Goal: Task Accomplishment & Management: Complete application form

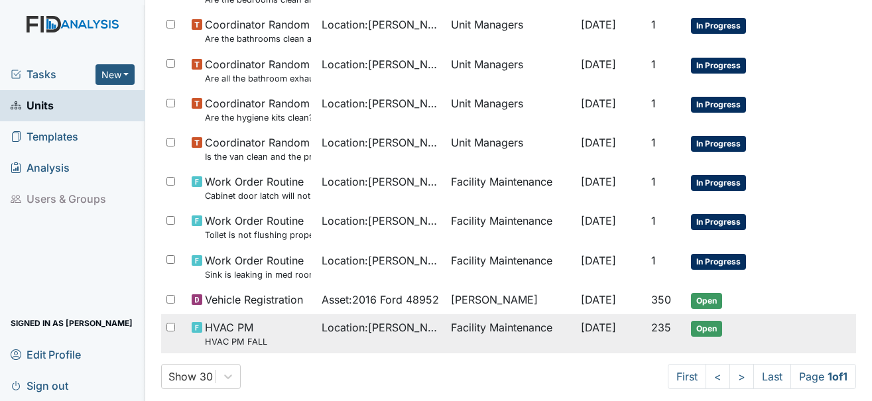
scroll to position [663, 0]
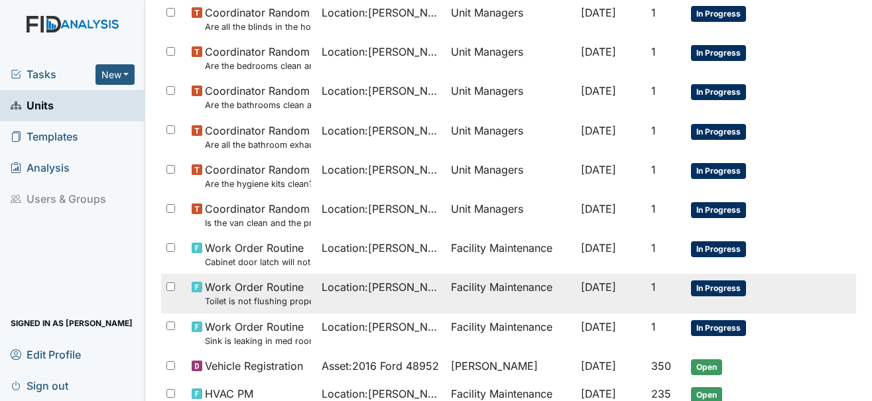
click at [712, 284] on span "In Progress" at bounding box center [718, 289] width 55 height 16
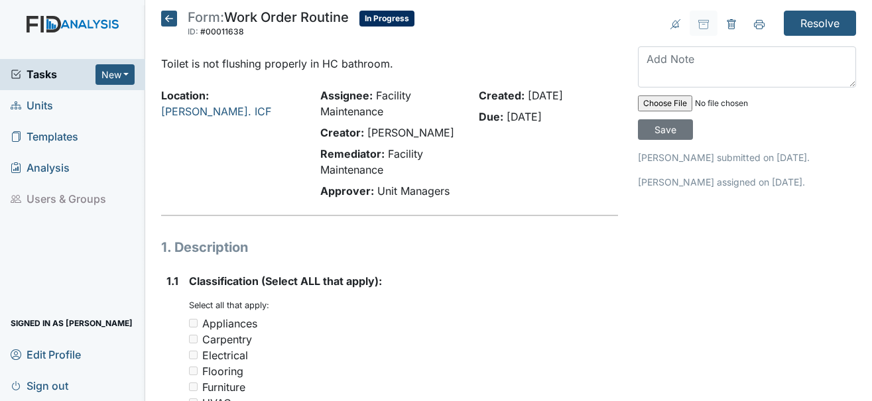
click at [162, 22] on icon at bounding box center [169, 19] width 16 height 16
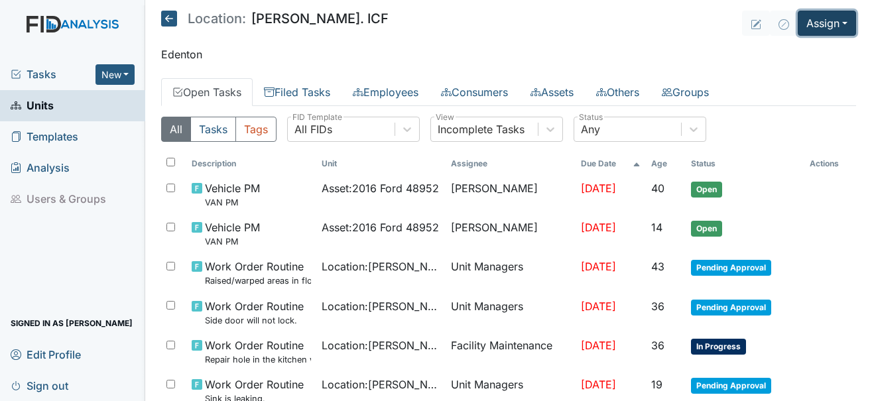
click at [836, 17] on button "Assign" at bounding box center [827, 23] width 58 height 25
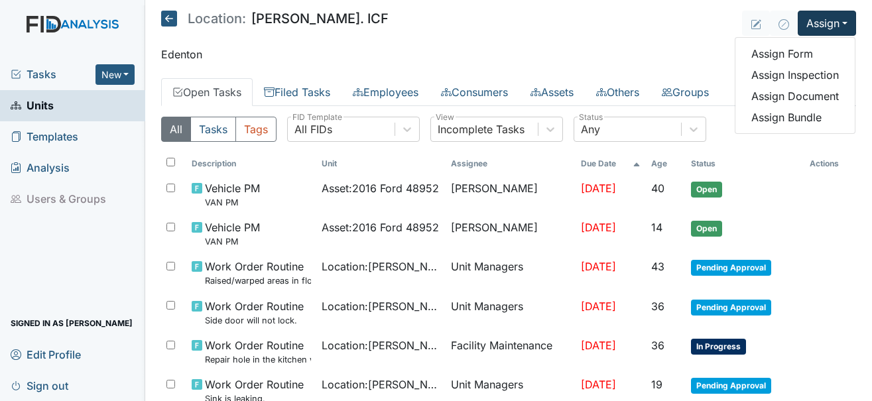
click at [48, 75] on span "Tasks" at bounding box center [53, 74] width 85 height 16
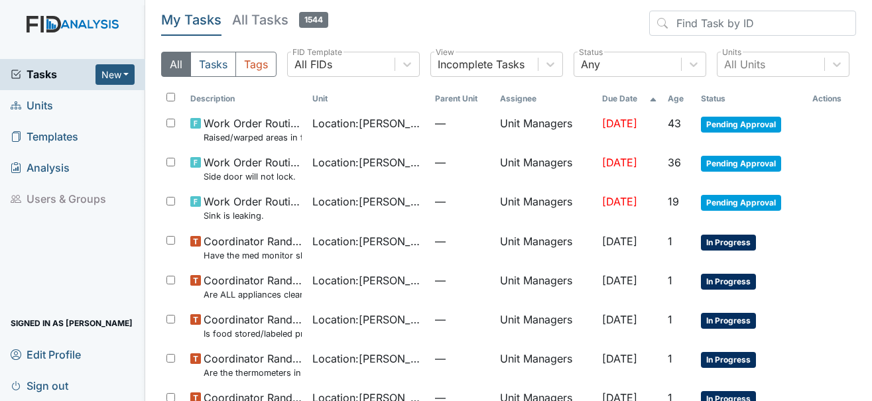
click at [47, 107] on span "Units" at bounding box center [32, 105] width 42 height 21
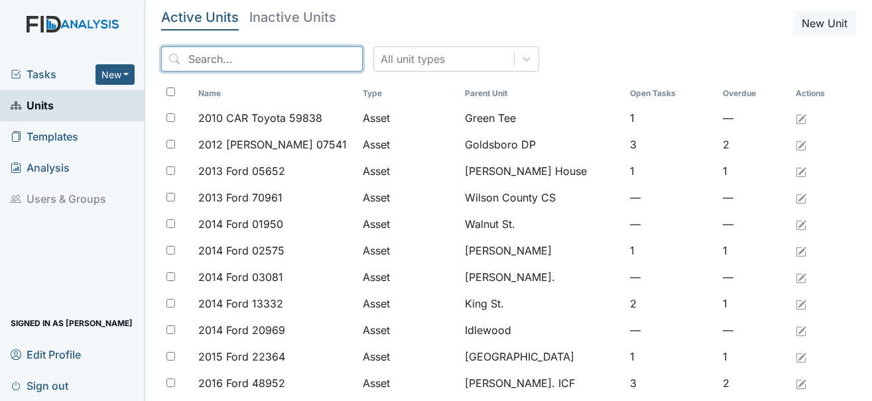
click at [275, 66] on input "search" at bounding box center [262, 58] width 202 height 25
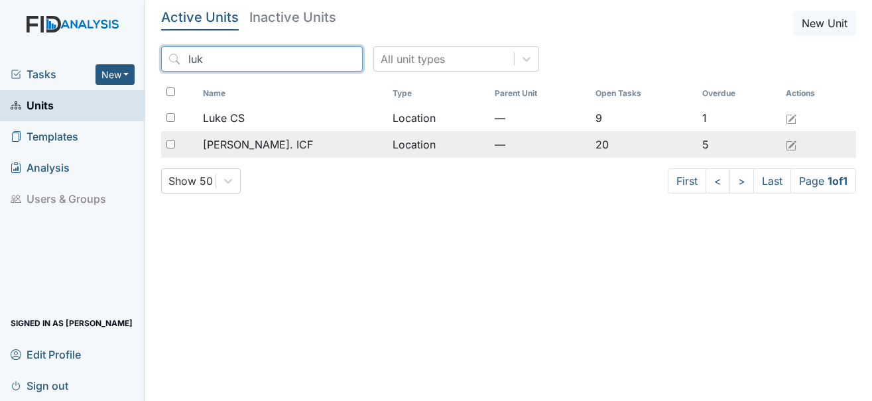
type input "luk"
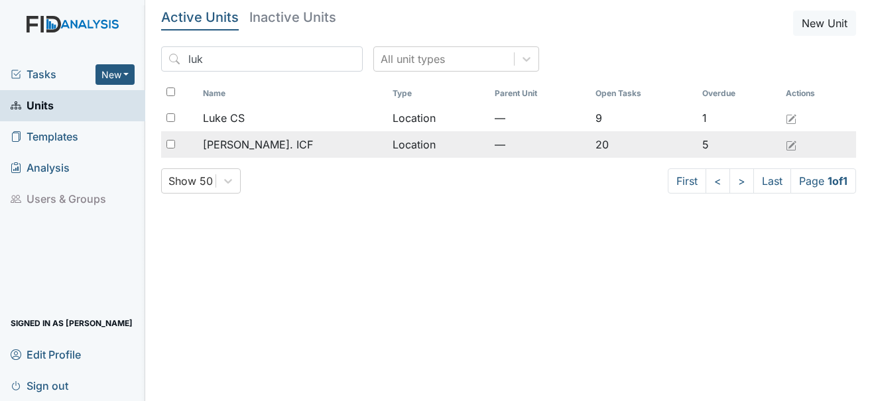
click at [261, 147] on span "[PERSON_NAME]. ICF" at bounding box center [258, 145] width 110 height 16
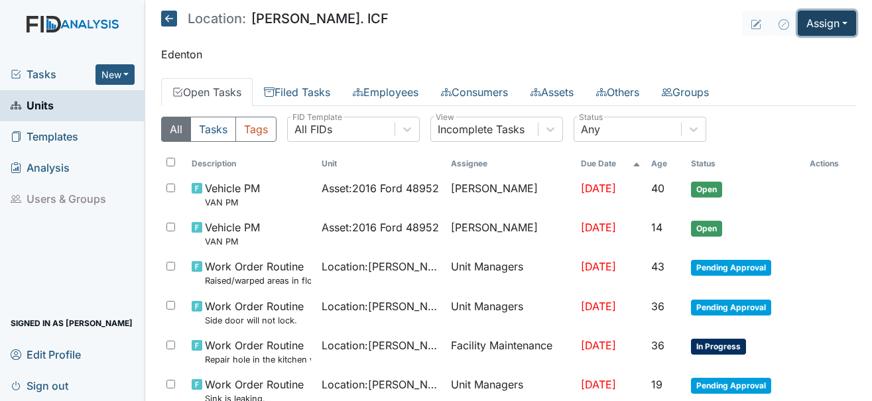
click at [812, 22] on button "Assign" at bounding box center [827, 23] width 58 height 25
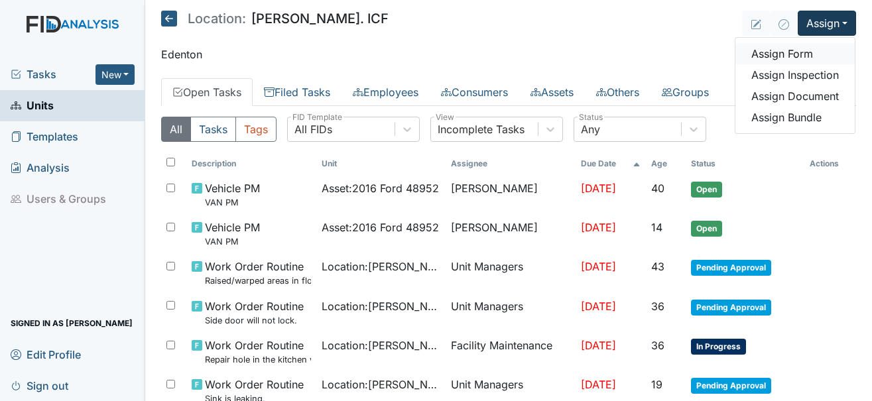
click at [785, 58] on link "Assign Form" at bounding box center [794, 53] width 119 height 21
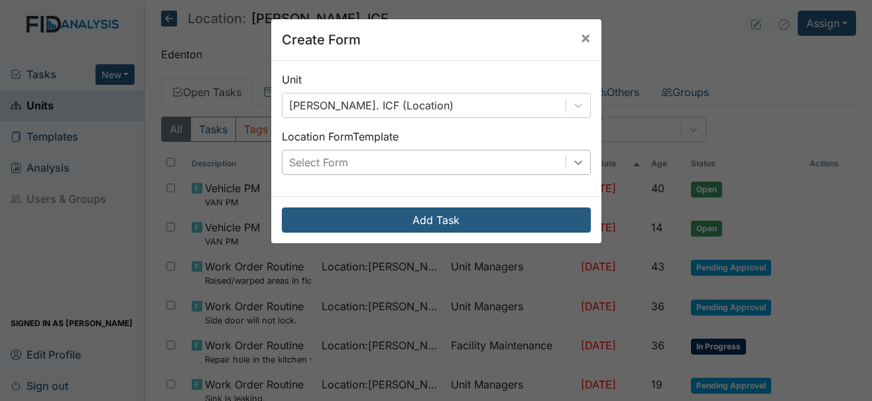
click at [574, 170] on div at bounding box center [578, 163] width 24 height 24
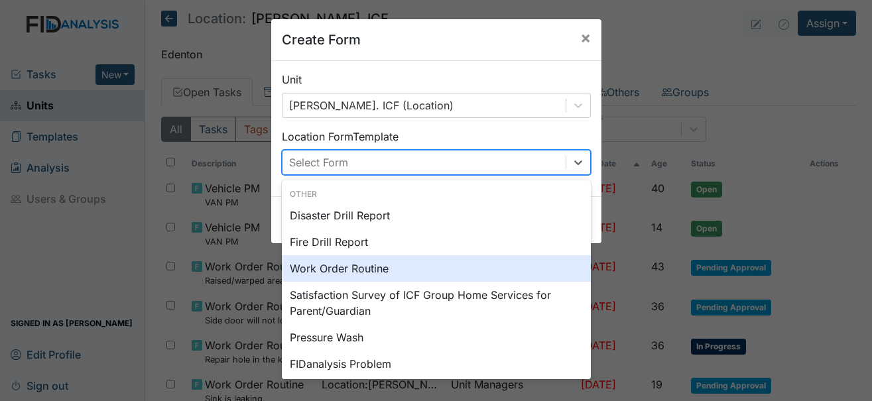
click at [358, 269] on div "Work Order Routine" at bounding box center [436, 268] width 309 height 27
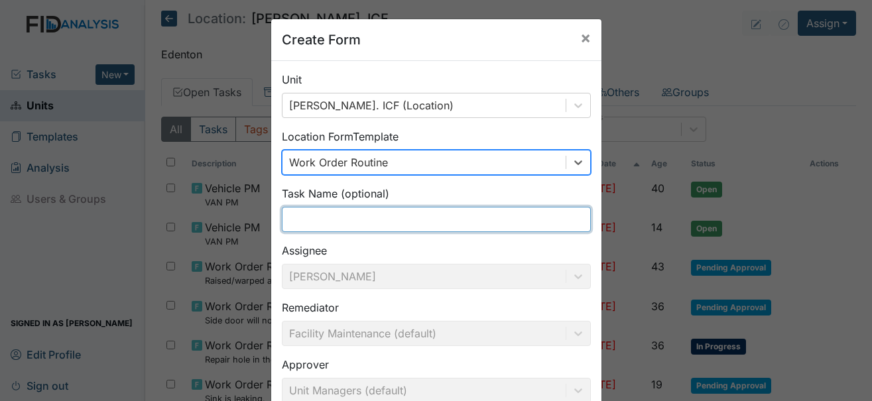
click at [327, 212] on input "text" at bounding box center [436, 219] width 309 height 25
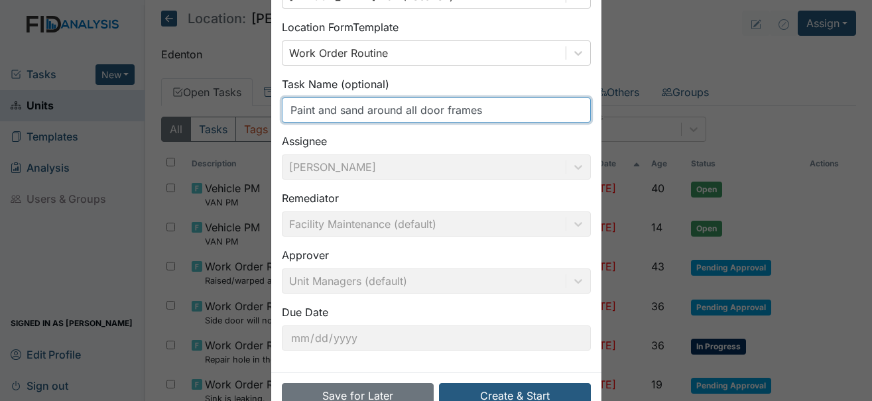
scroll to position [133, 0]
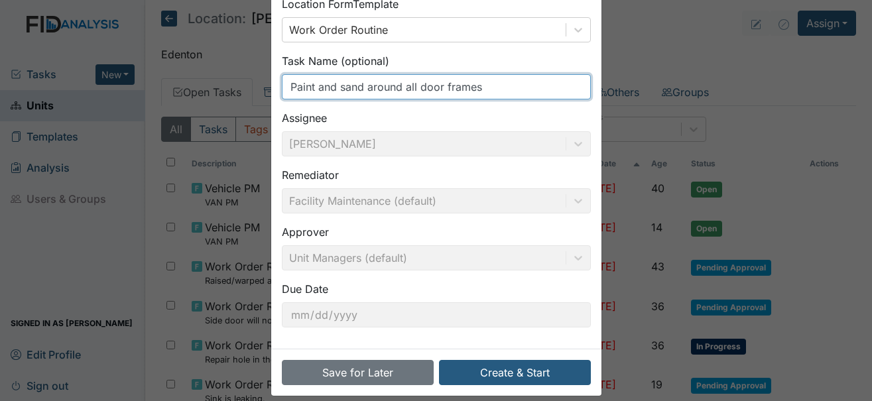
drag, startPoint x: 359, startPoint y: 90, endPoint x: 265, endPoint y: 84, distance: 94.3
click at [271, 84] on div "Create Form × Unit Luke St. ICF (Location) Location Form Template Work Order Ro…" at bounding box center [437, 141] width 332 height 511
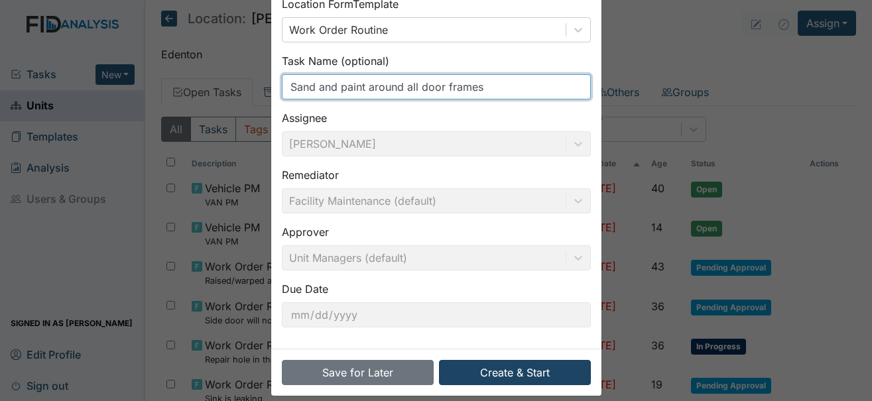
type input "Sand and paint around all door frames"
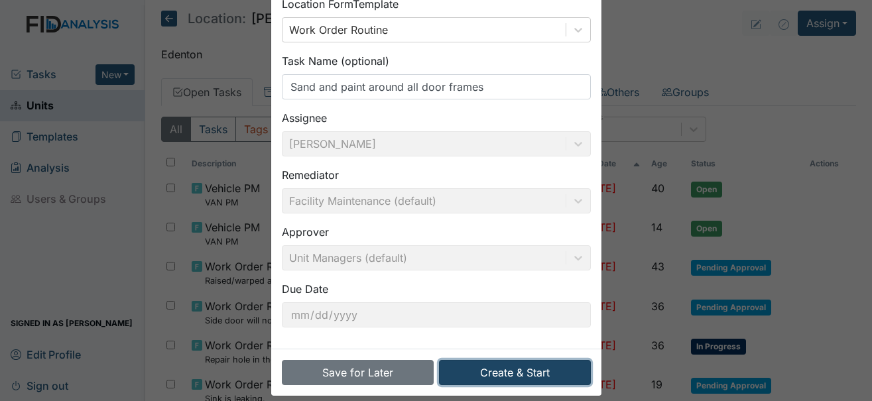
click at [468, 370] on button "Create & Start" at bounding box center [515, 372] width 152 height 25
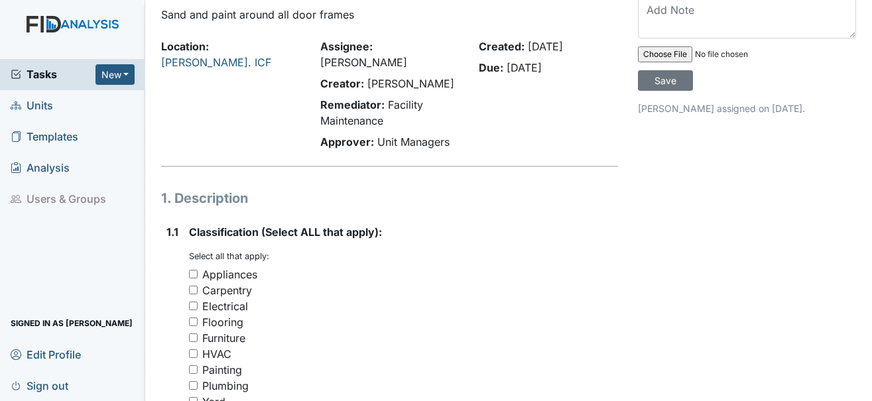
scroll to position [133, 0]
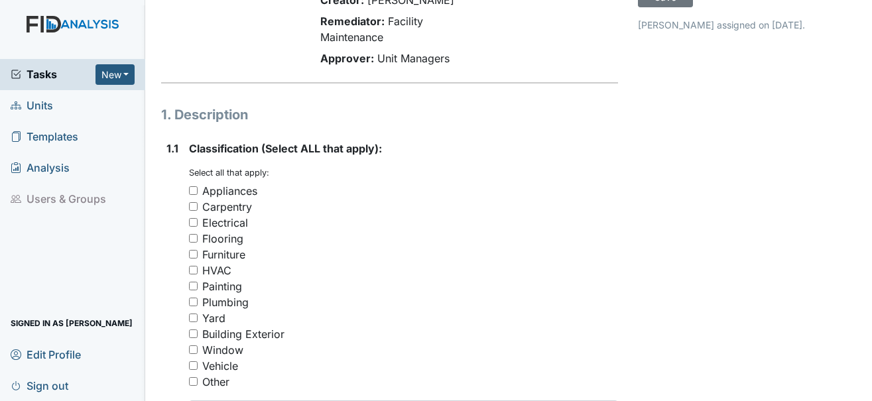
click at [215, 199] on div "Carpentry" at bounding box center [227, 207] width 50 height 16
click at [198, 202] on input "Carpentry" at bounding box center [193, 206] width 9 height 9
checkbox input "true"
click at [226, 279] on div "Painting" at bounding box center [222, 287] width 40 height 16
click at [198, 282] on input "Painting" at bounding box center [193, 286] width 9 height 9
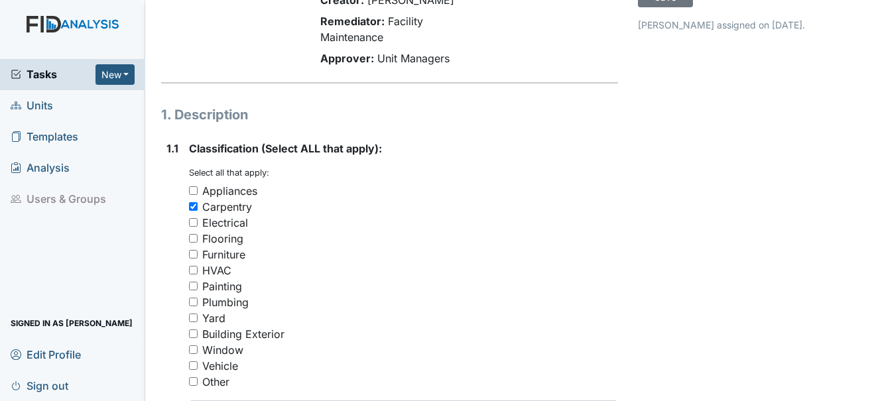
checkbox input "true"
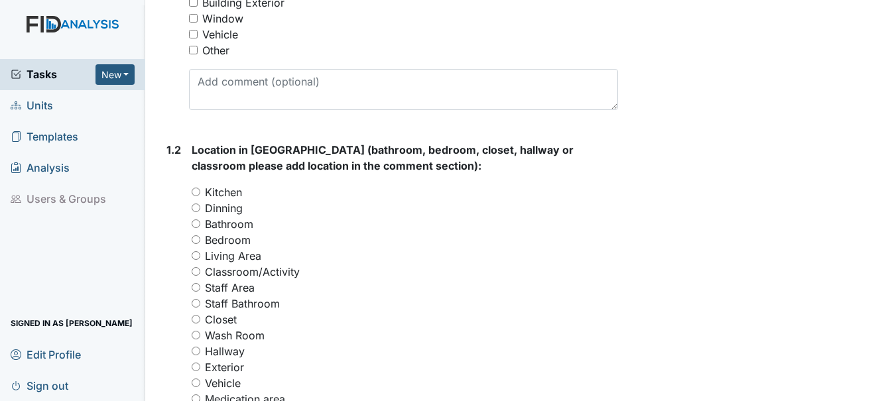
scroll to position [531, 0]
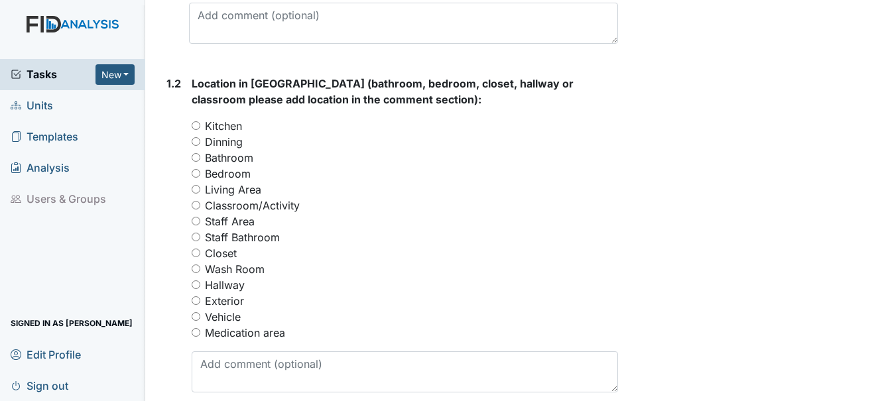
click at [239, 118] on label "Kitchen" at bounding box center [223, 126] width 37 height 16
click at [200, 121] on input "Kitchen" at bounding box center [196, 125] width 9 height 9
radio input "true"
click at [231, 134] on label "Dinning" at bounding box center [224, 142] width 38 height 16
click at [200, 137] on input "Dinning" at bounding box center [196, 141] width 9 height 9
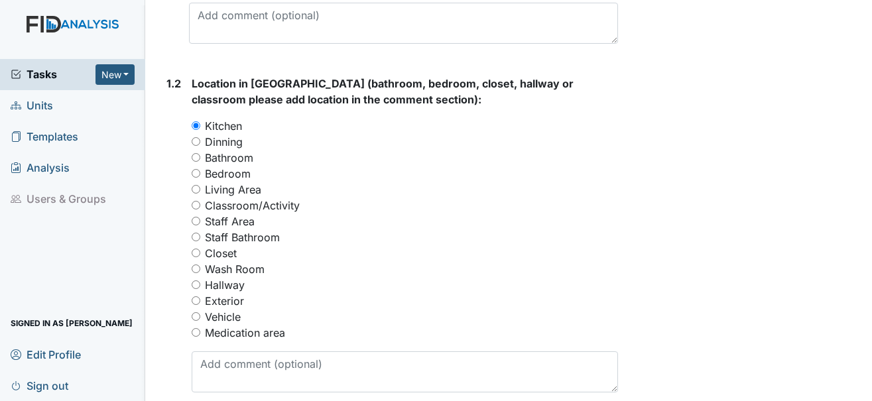
radio input "true"
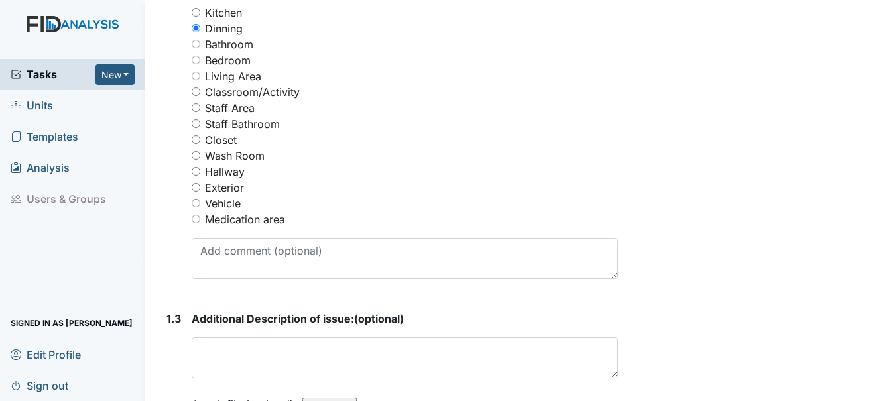
scroll to position [663, 0]
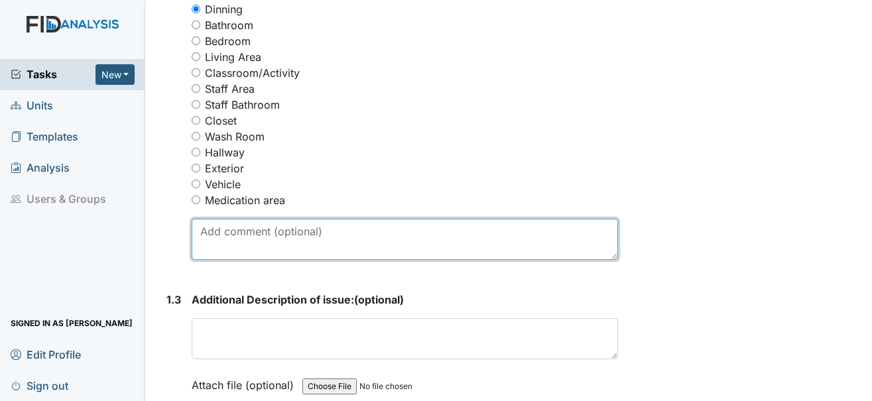
click at [233, 223] on textarea at bounding box center [405, 239] width 426 height 41
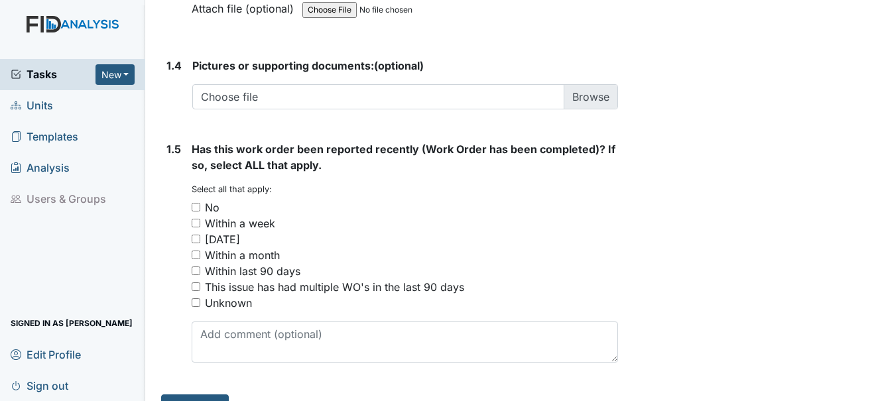
scroll to position [1053, 0]
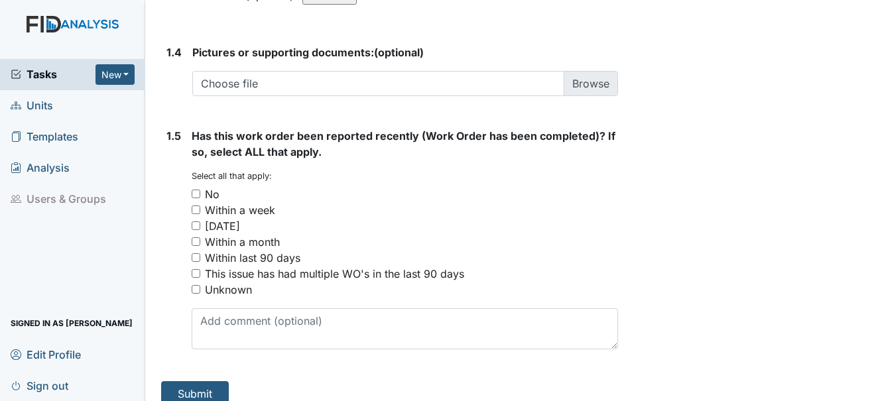
type textarea "All door frames"
click at [207, 186] on div "No" at bounding box center [212, 194] width 15 height 16
click at [200, 190] on input "No" at bounding box center [196, 194] width 9 height 9
checkbox input "true"
click at [204, 381] on button "Submit" at bounding box center [195, 393] width 68 height 25
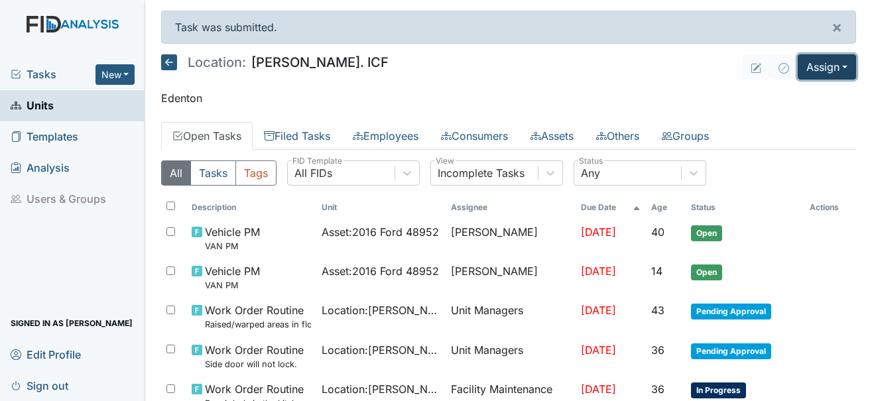
click at [829, 71] on button "Assign" at bounding box center [827, 66] width 58 height 25
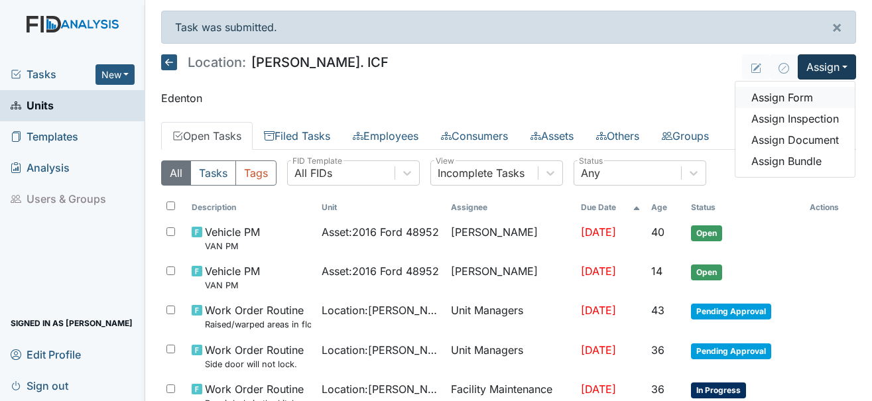
click at [769, 99] on link "Assign Form" at bounding box center [794, 97] width 119 height 21
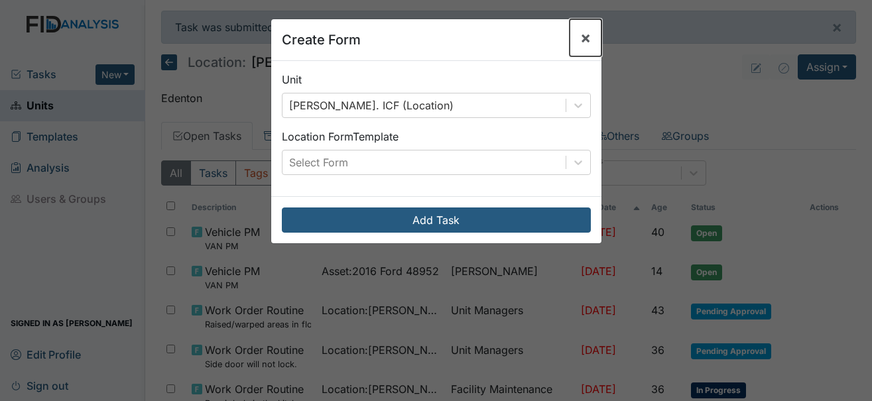
click at [582, 36] on span "×" at bounding box center [585, 37] width 11 height 19
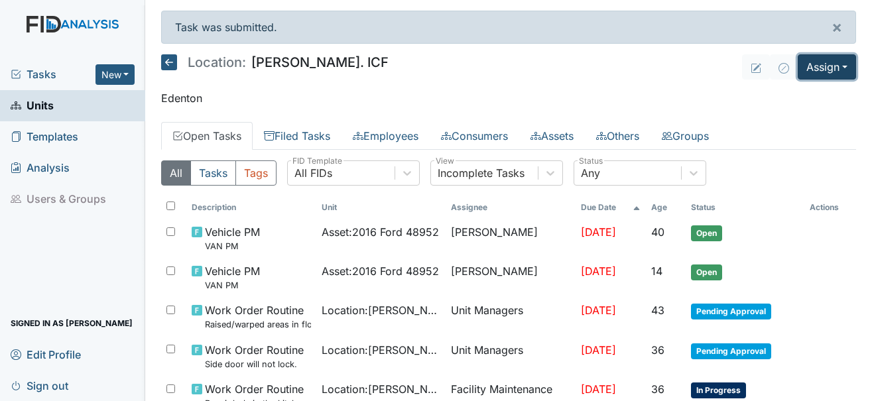
drag, startPoint x: 812, startPoint y: 70, endPoint x: 804, endPoint y: 75, distance: 9.6
click at [812, 70] on button "Assign" at bounding box center [827, 66] width 58 height 25
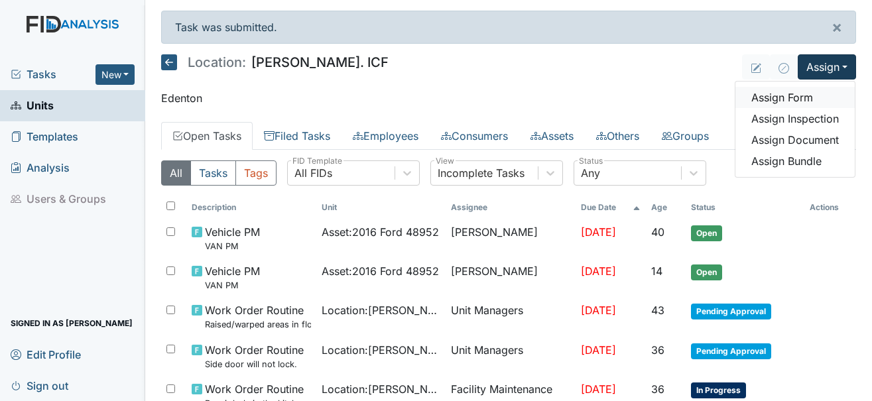
click at [793, 95] on link "Assign Form" at bounding box center [794, 97] width 119 height 21
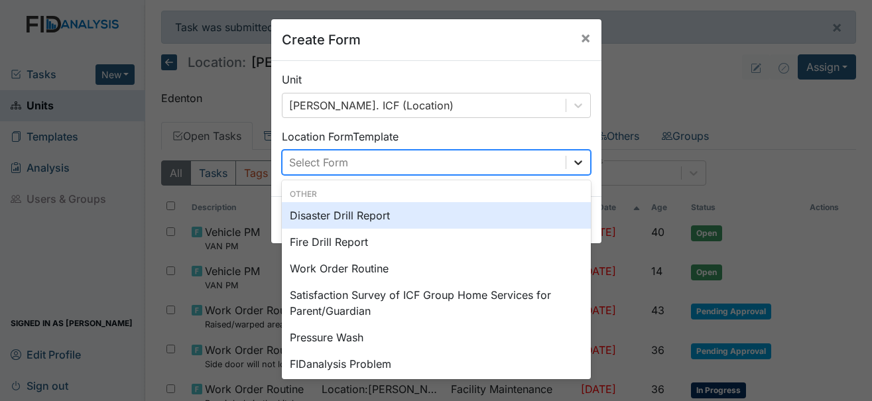
click at [572, 165] on icon at bounding box center [578, 162] width 13 height 13
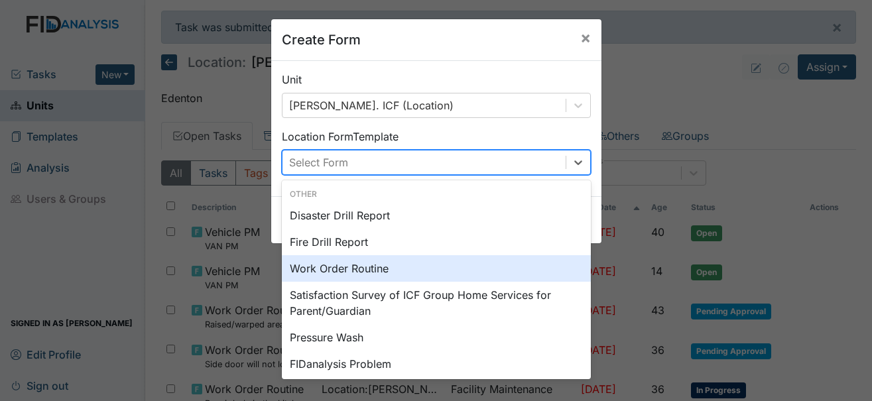
click at [347, 262] on div "Work Order Routine" at bounding box center [436, 268] width 309 height 27
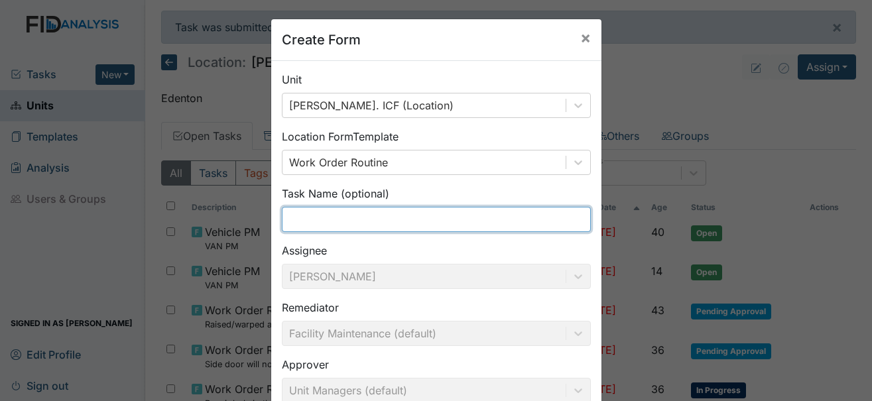
click at [341, 221] on input "text" at bounding box center [436, 219] width 309 height 25
type input "T"
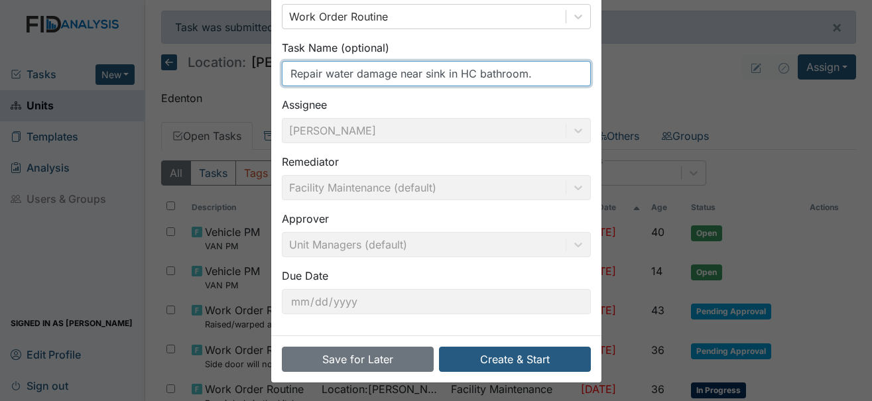
scroll to position [147, 0]
type input "Repair water damage near sink in HC bathroom."
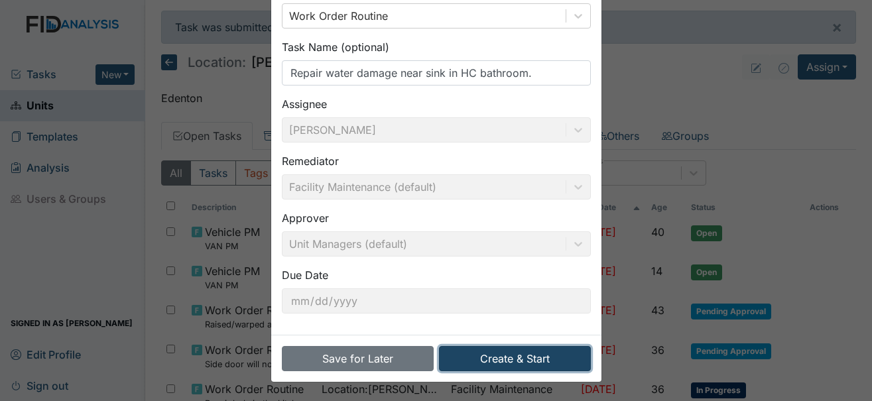
click at [527, 355] on button "Create & Start" at bounding box center [515, 358] width 152 height 25
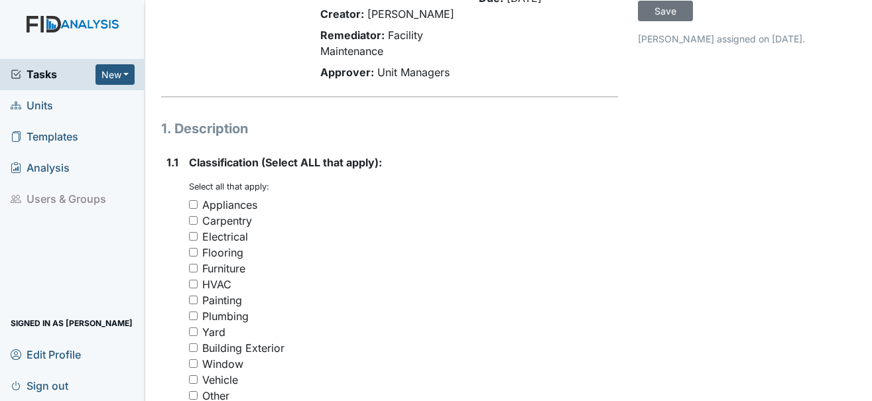
scroll to position [133, 0]
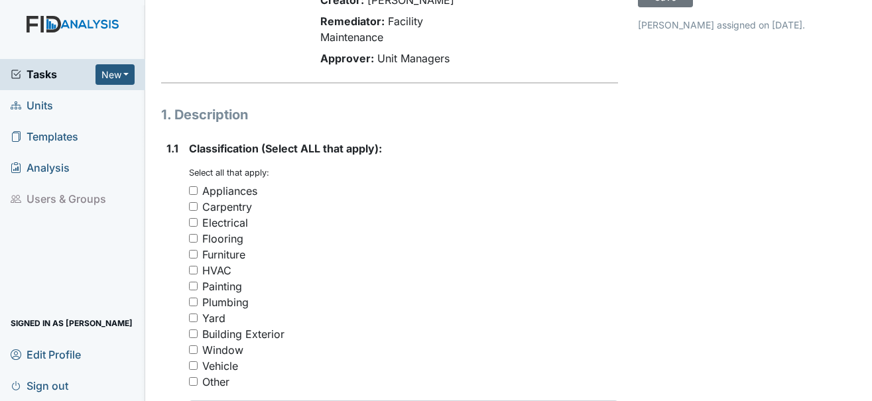
click at [225, 199] on div "Carpentry" at bounding box center [227, 207] width 50 height 16
click at [198, 202] on input "Carpentry" at bounding box center [193, 206] width 9 height 9
checkbox input "true"
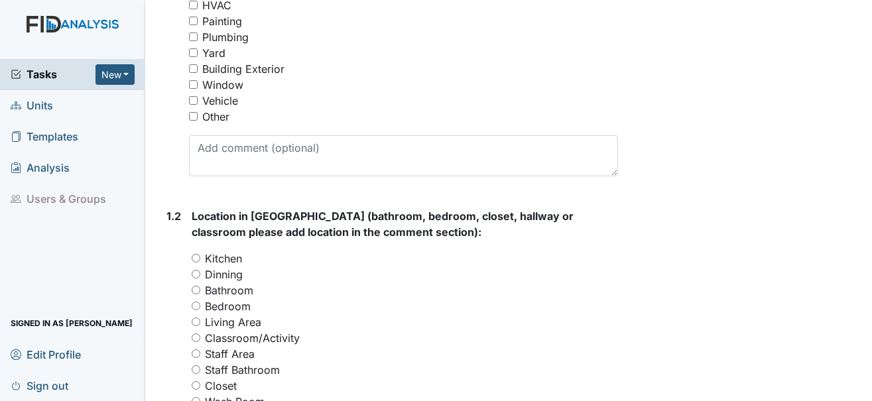
scroll to position [464, 0]
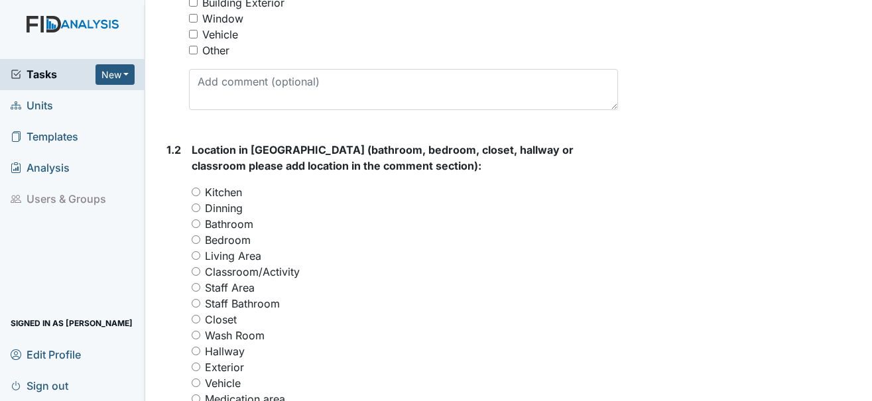
click at [239, 216] on label "Bathroom" at bounding box center [229, 224] width 48 height 16
click at [200, 220] on input "Bathroom" at bounding box center [196, 224] width 9 height 9
radio input "true"
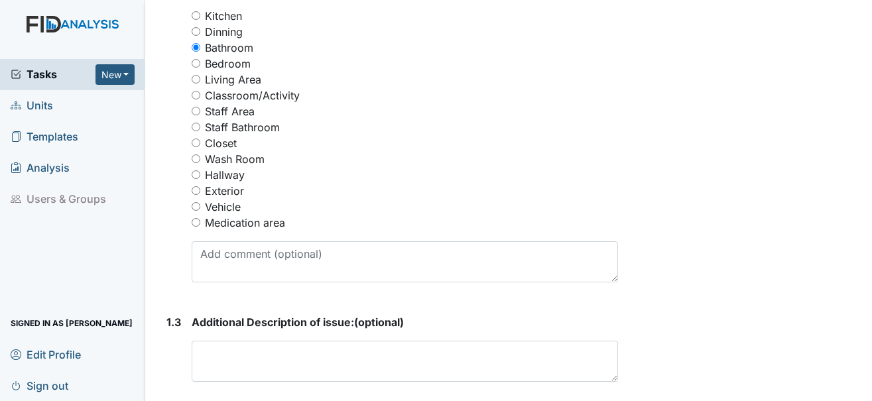
scroll to position [663, 0]
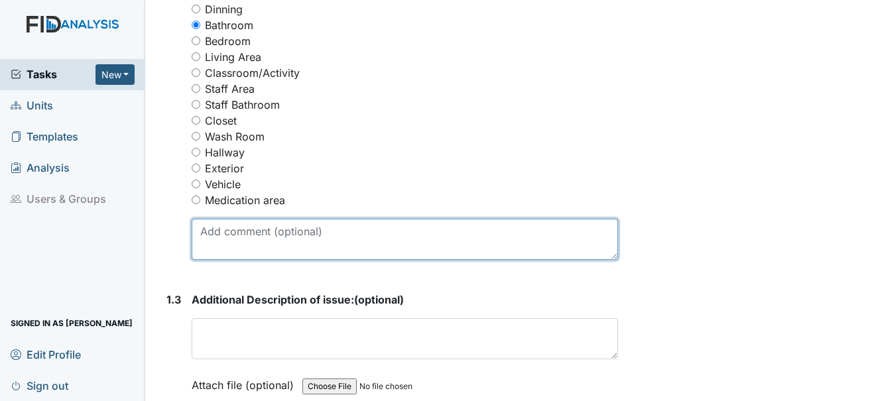
click at [285, 225] on textarea at bounding box center [405, 239] width 426 height 41
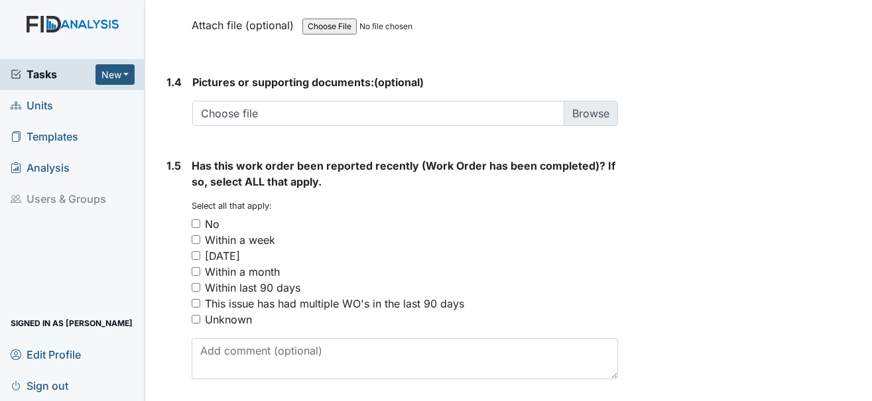
scroll to position [1053, 0]
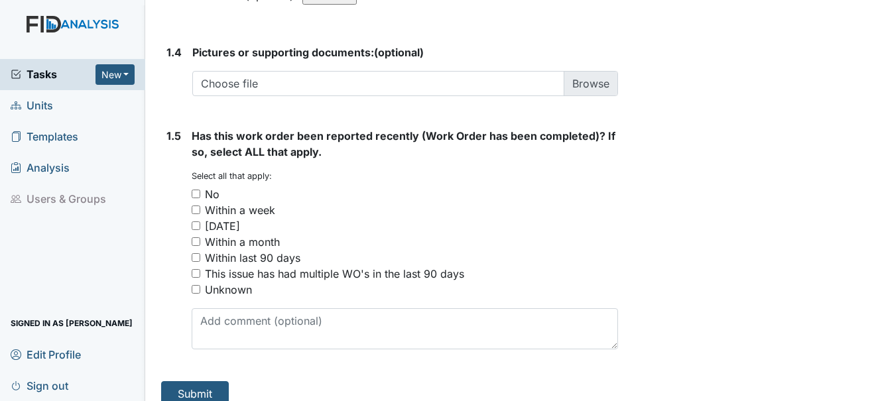
type textarea "Handicap bathroom"
click at [214, 186] on div "No" at bounding box center [212, 194] width 15 height 16
click at [200, 190] on input "No" at bounding box center [196, 194] width 9 height 9
checkbox input "true"
click at [194, 381] on button "Submit" at bounding box center [195, 393] width 68 height 25
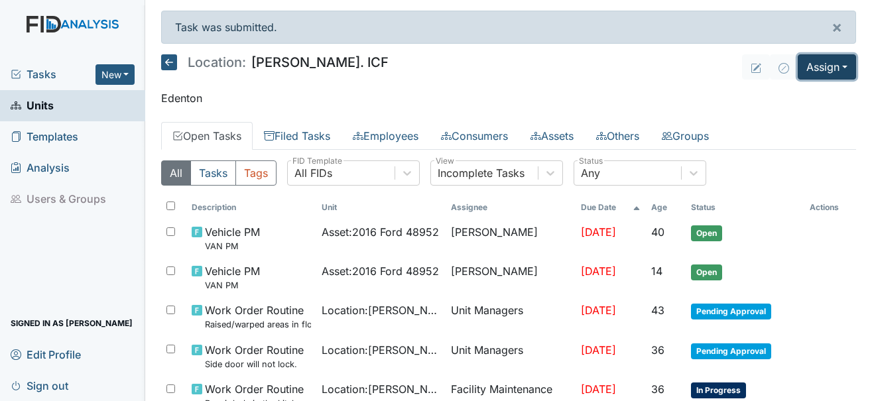
click at [833, 73] on button "Assign" at bounding box center [827, 66] width 58 height 25
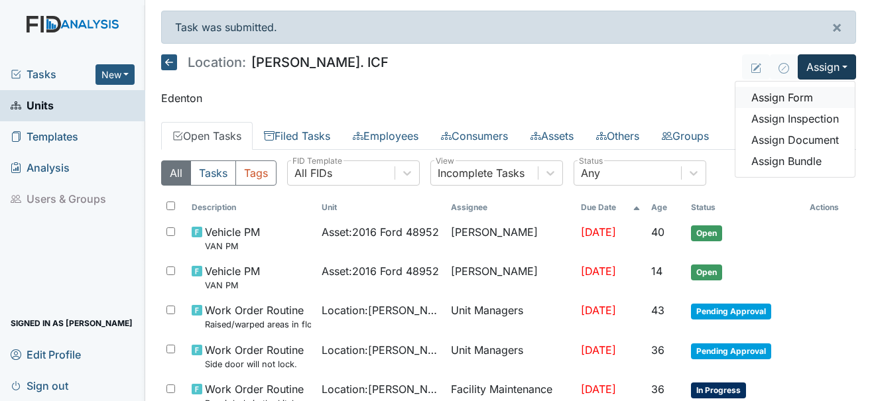
click at [790, 94] on link "Assign Form" at bounding box center [794, 97] width 119 height 21
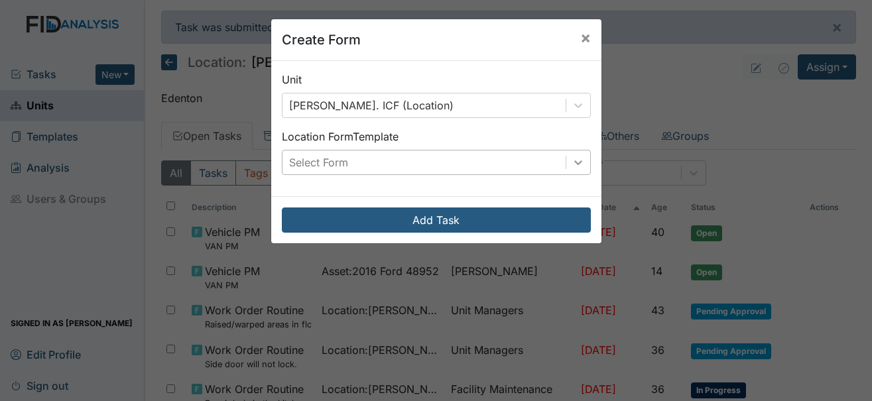
click at [568, 170] on div at bounding box center [578, 163] width 24 height 24
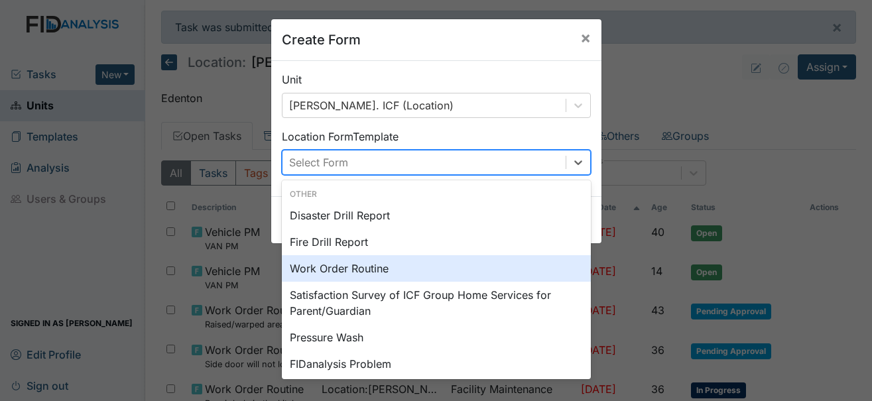
click at [359, 269] on div "Work Order Routine" at bounding box center [436, 268] width 309 height 27
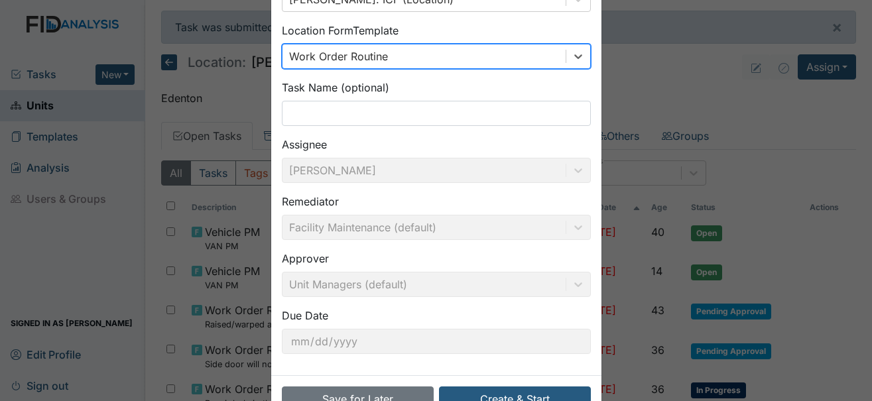
scroll to position [133, 0]
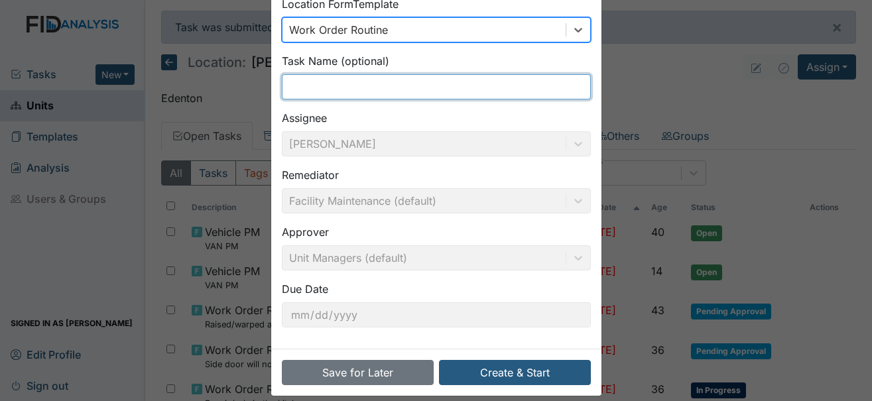
click at [345, 88] on input "text" at bounding box center [436, 86] width 309 height 25
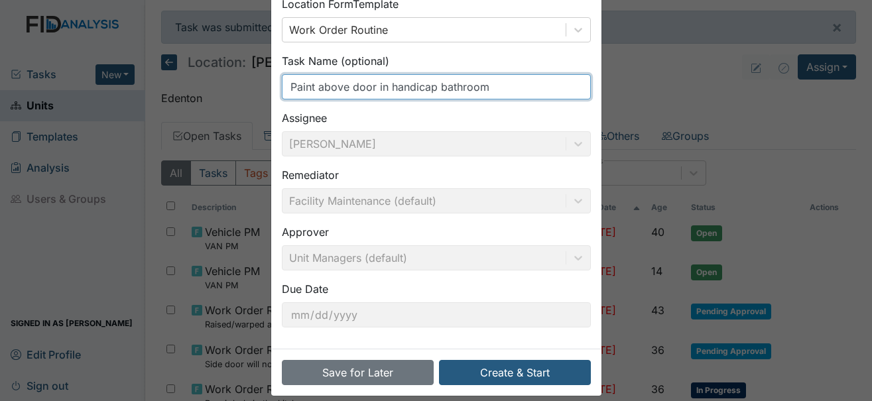
scroll to position [147, 0]
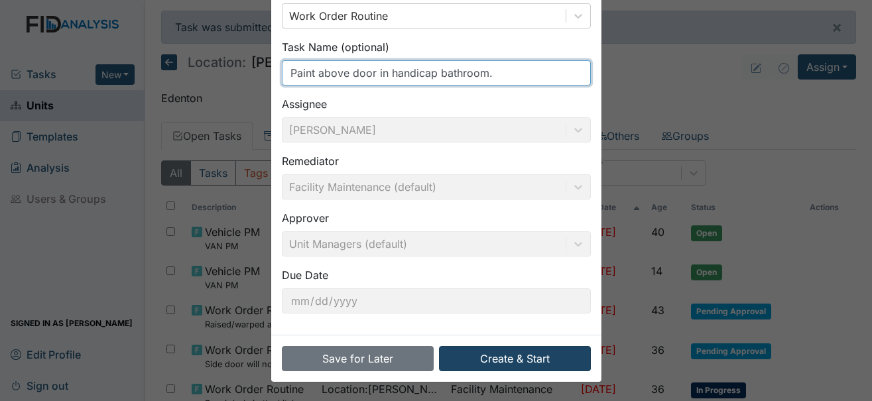
type input "Paint above door in handicap bathroom."
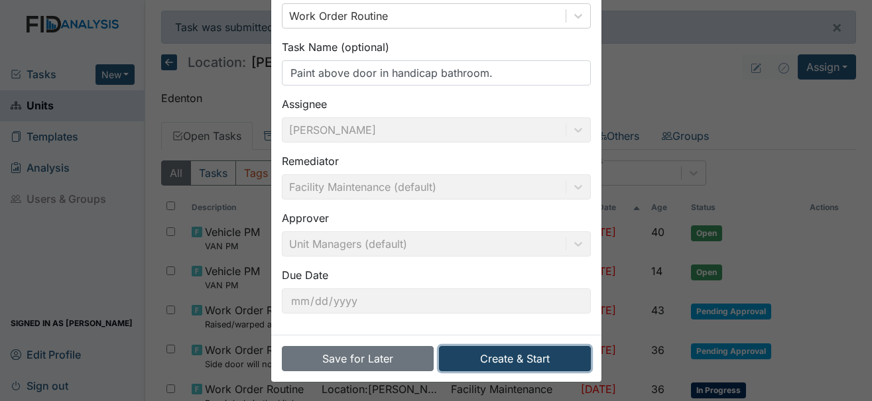
click at [523, 361] on button "Create & Start" at bounding box center [515, 358] width 152 height 25
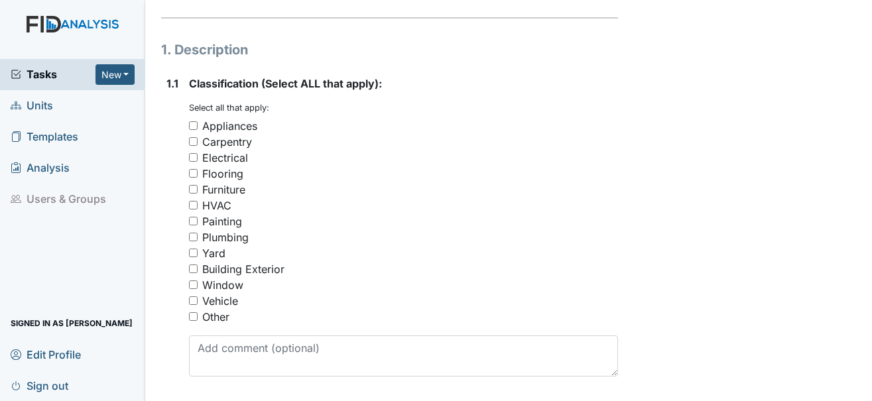
scroll to position [199, 0]
click at [235, 212] on div "Painting" at bounding box center [222, 220] width 40 height 16
click at [198, 216] on input "Painting" at bounding box center [193, 220] width 9 height 9
checkbox input "true"
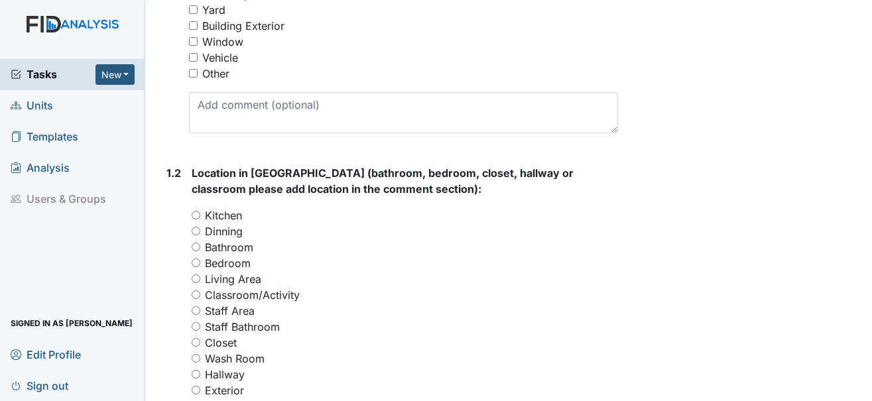
scroll to position [464, 0]
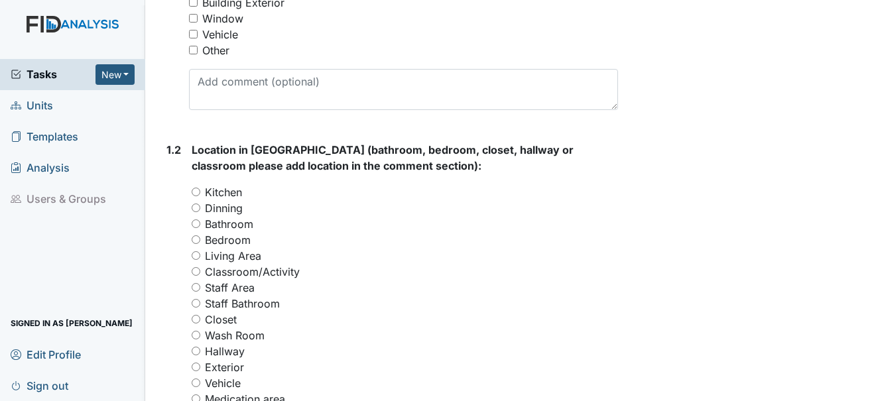
click at [249, 216] on label "Bathroom" at bounding box center [229, 224] width 48 height 16
click at [200, 220] on input "Bathroom" at bounding box center [196, 224] width 9 height 9
radio input "true"
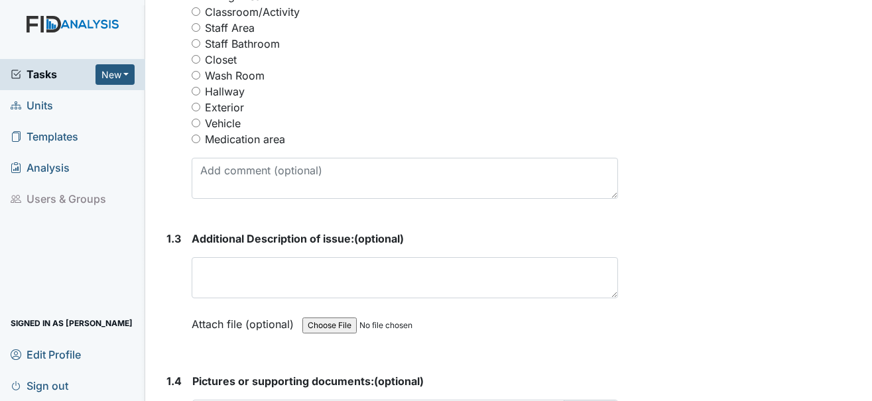
scroll to position [729, 0]
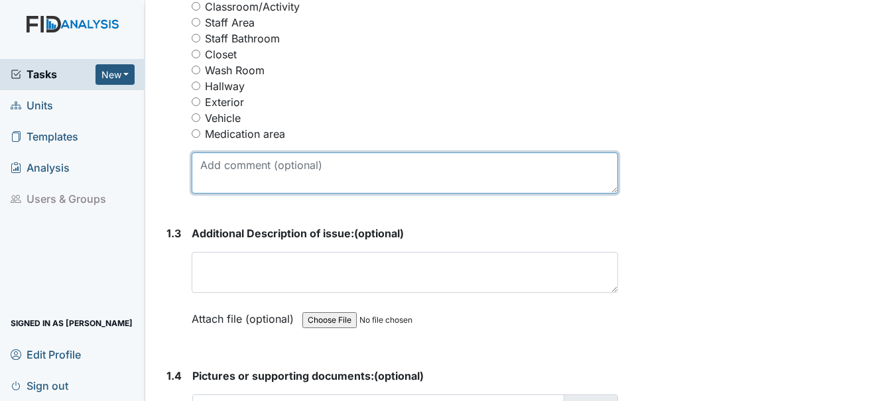
click at [260, 168] on textarea at bounding box center [405, 173] width 426 height 41
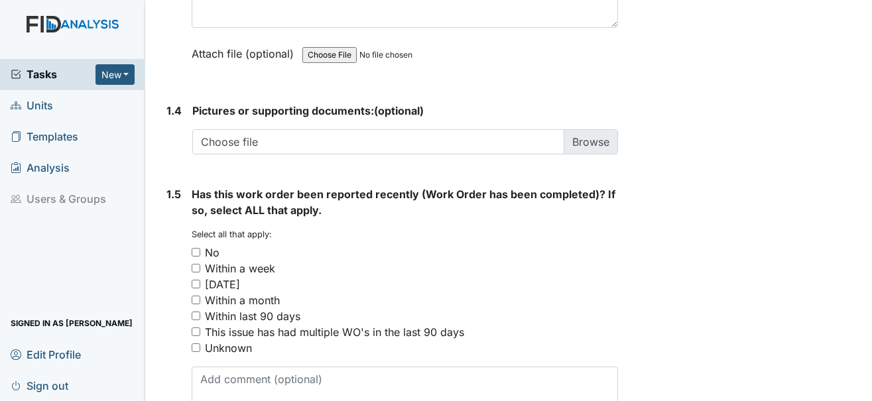
scroll to position [1053, 0]
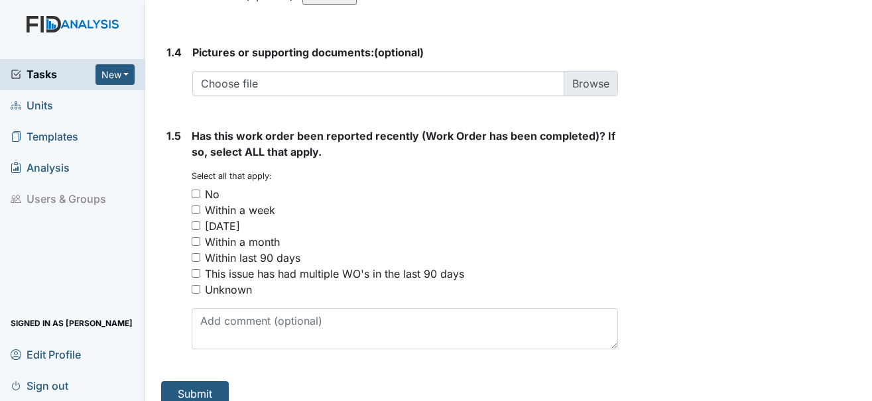
type textarea "Handicap bathroom"
click at [216, 186] on div "No" at bounding box center [212, 194] width 15 height 16
click at [200, 190] on input "No" at bounding box center [196, 194] width 9 height 9
checkbox input "true"
click at [220, 381] on button "Submit" at bounding box center [195, 393] width 68 height 25
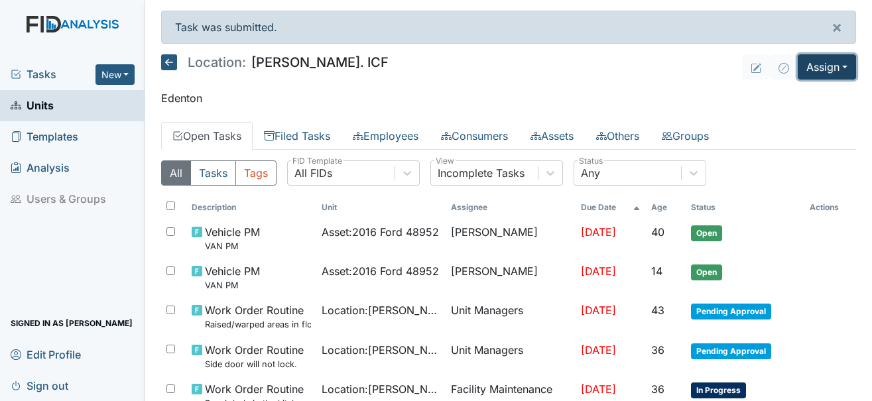
click at [827, 66] on button "Assign" at bounding box center [827, 66] width 58 height 25
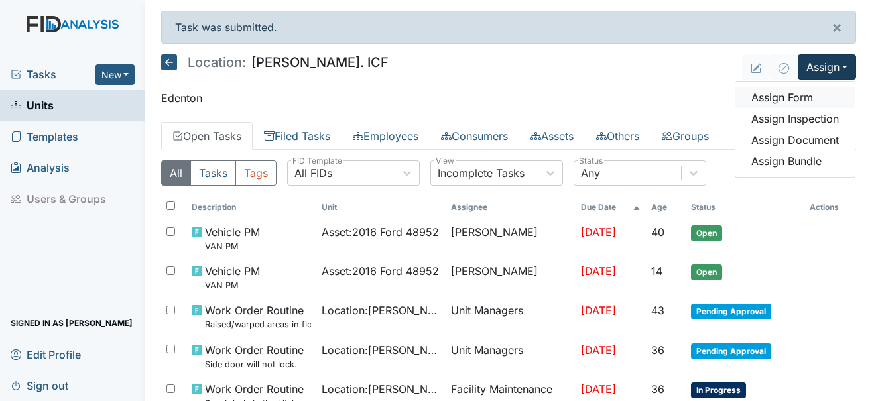
click at [800, 99] on link "Assign Form" at bounding box center [794, 97] width 119 height 21
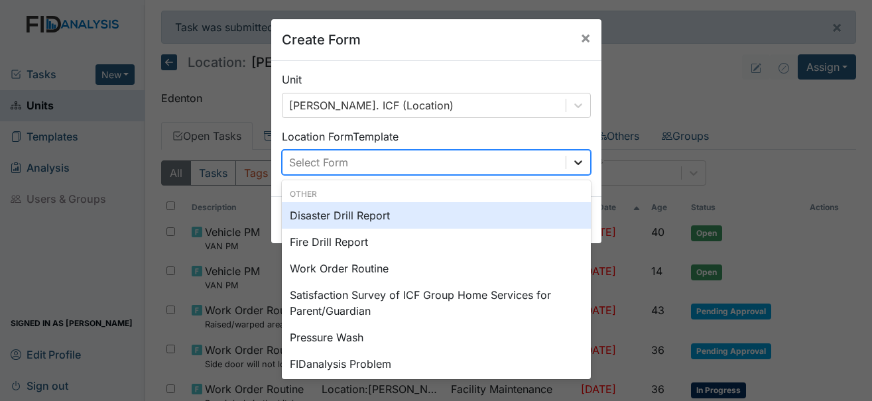
click at [572, 159] on icon at bounding box center [578, 162] width 13 height 13
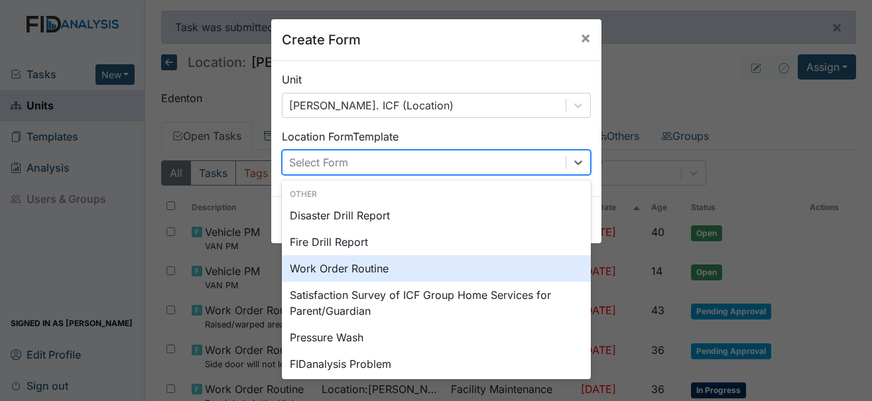
click at [351, 264] on div "Work Order Routine" at bounding box center [436, 268] width 309 height 27
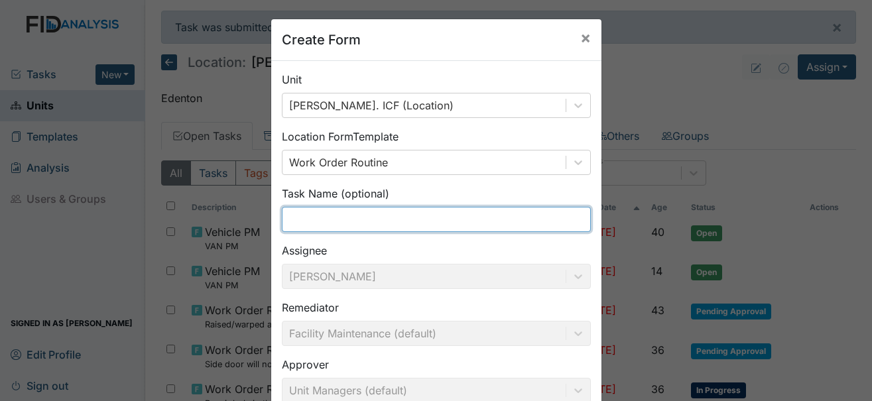
click at [342, 226] on input "text" at bounding box center [436, 219] width 309 height 25
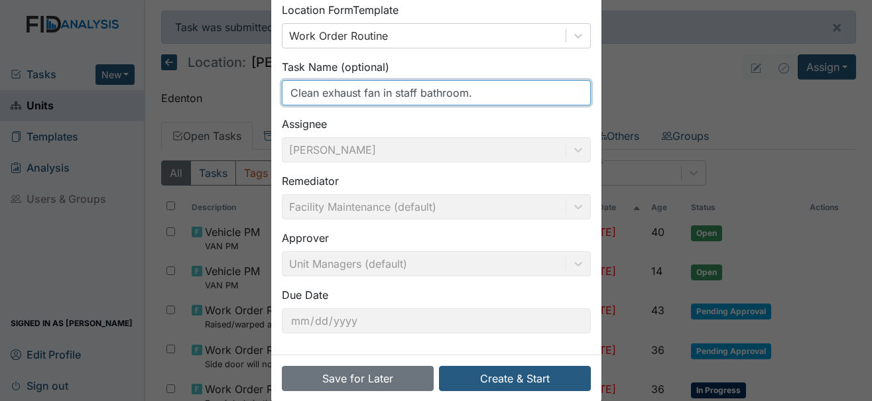
scroll to position [147, 0]
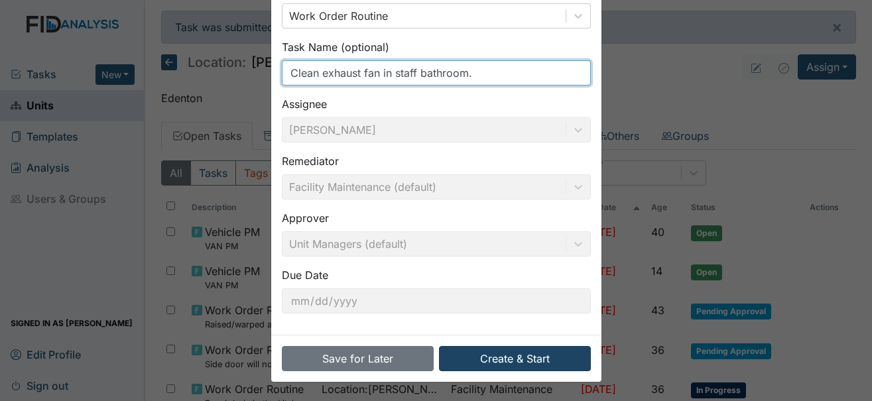
type input "Clean exhaust fan in staff bathroom."
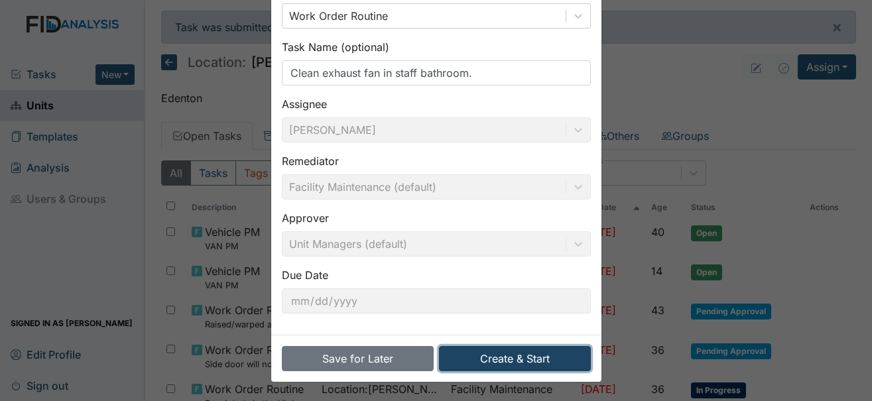
click at [518, 355] on button "Create & Start" at bounding box center [515, 358] width 152 height 25
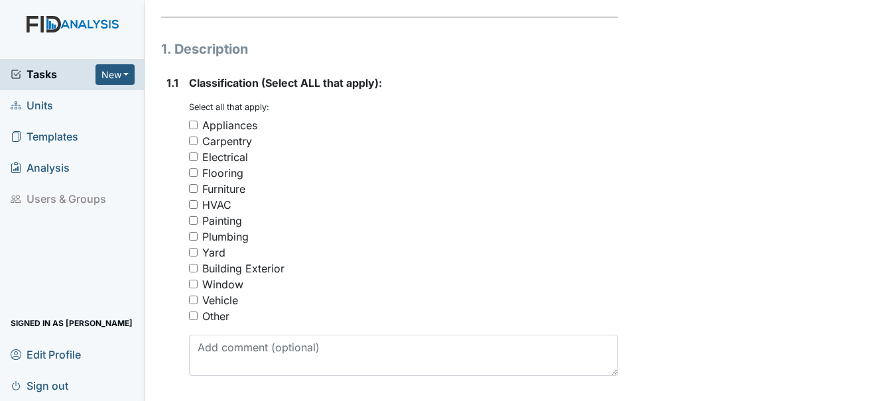
scroll to position [199, 0]
click at [231, 308] on div "Other" at bounding box center [403, 316] width 429 height 16
click at [199, 308] on div "Other" at bounding box center [403, 316] width 429 height 16
click at [197, 311] on input "Other" at bounding box center [193, 315] width 9 height 9
checkbox input "true"
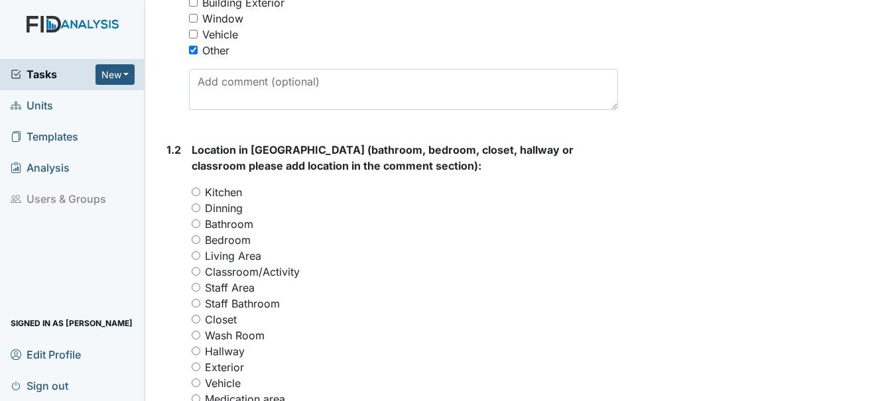
scroll to position [531, 0]
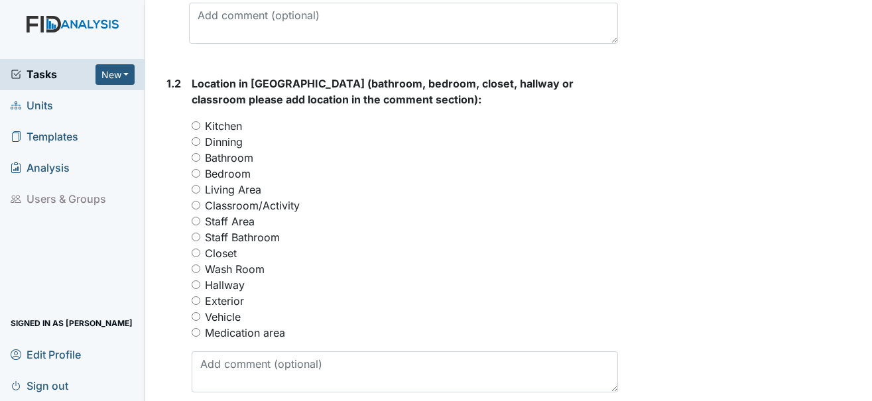
click at [254, 150] on div "Bathroom" at bounding box center [405, 158] width 426 height 16
click at [249, 150] on label "Bathroom" at bounding box center [229, 158] width 48 height 16
click at [200, 153] on input "Bathroom" at bounding box center [196, 157] width 9 height 9
radio input "true"
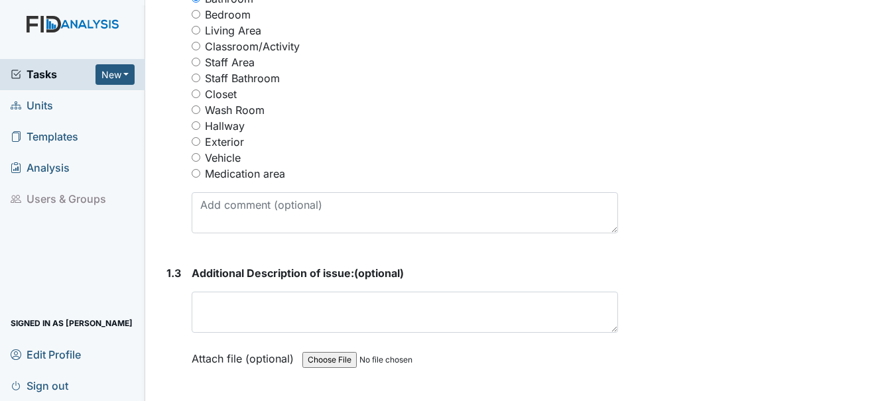
scroll to position [729, 0]
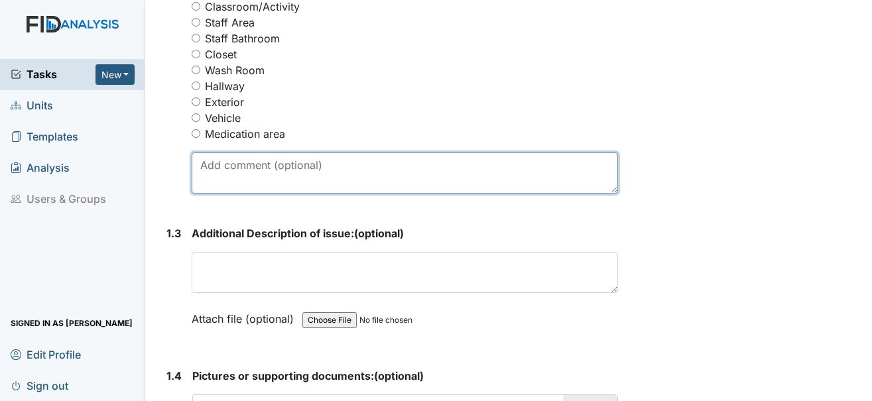
click at [256, 160] on textarea at bounding box center [405, 173] width 426 height 41
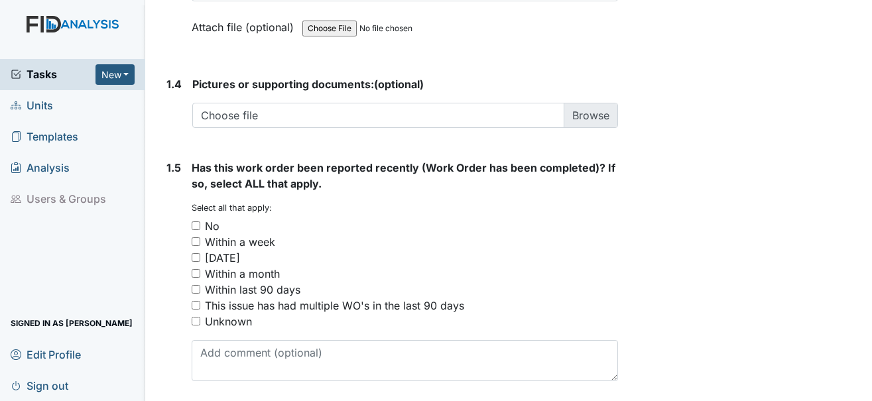
scroll to position [1053, 0]
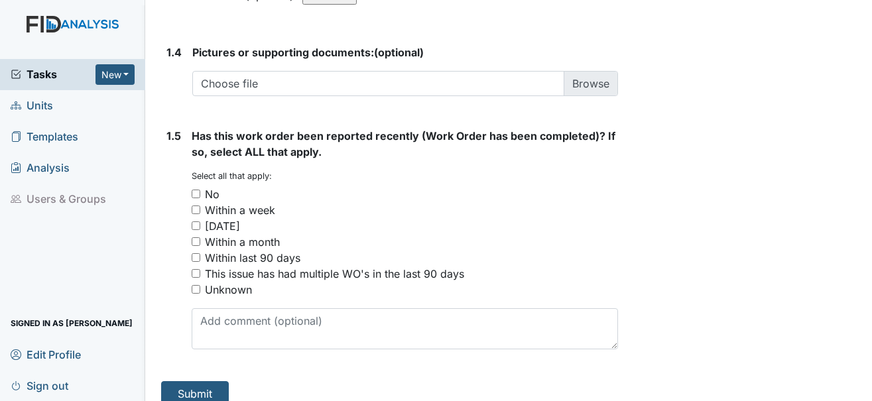
type textarea "Staff bathroom."
click at [214, 186] on div "No" at bounding box center [212, 194] width 15 height 16
click at [200, 190] on input "No" at bounding box center [196, 194] width 9 height 9
checkbox input "true"
click at [212, 381] on button "Submit" at bounding box center [195, 393] width 68 height 25
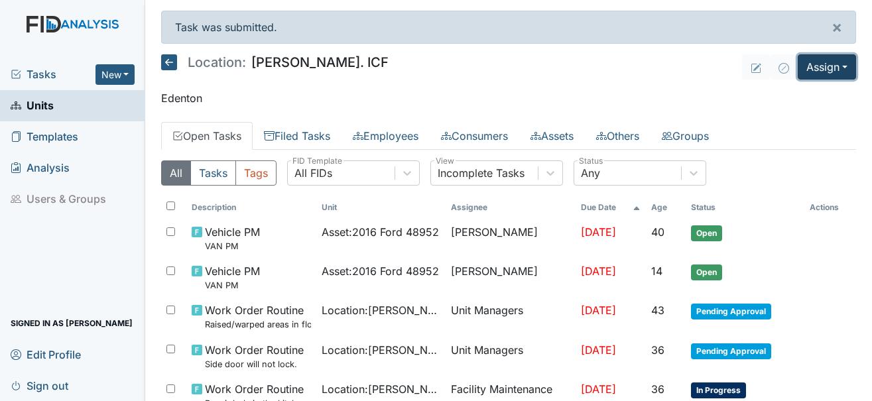
click at [841, 61] on button "Assign" at bounding box center [827, 66] width 58 height 25
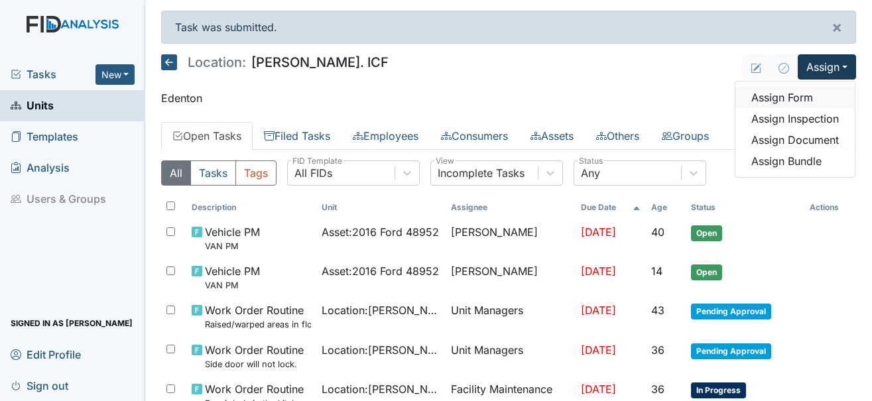
click at [795, 90] on link "Assign Form" at bounding box center [794, 97] width 119 height 21
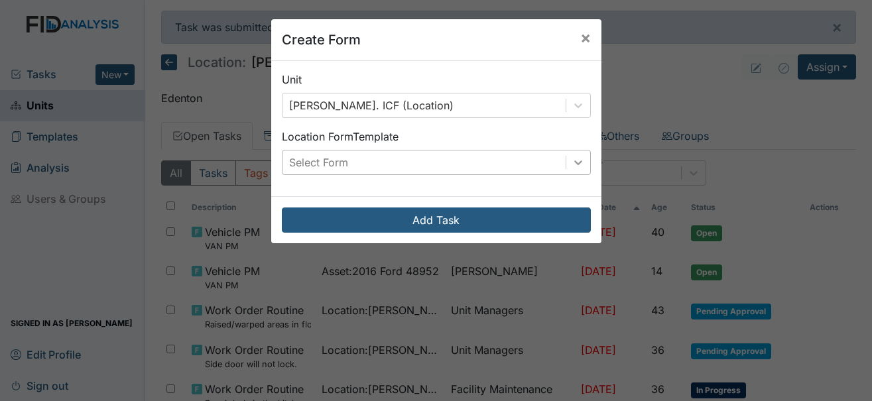
click at [577, 159] on icon at bounding box center [578, 162] width 13 height 13
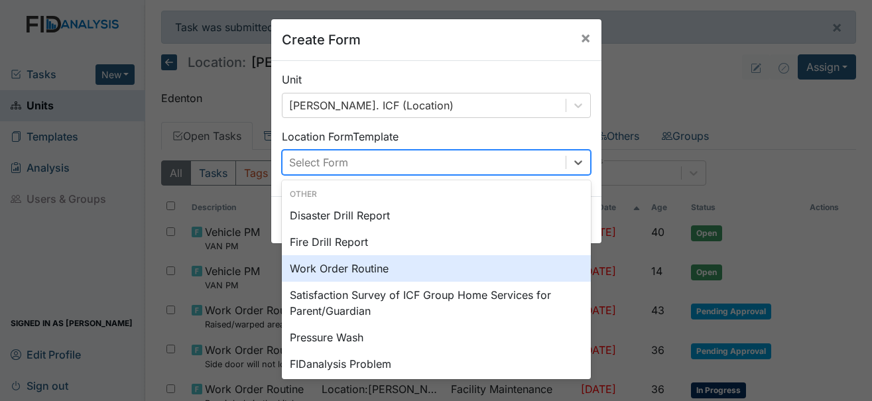
click at [316, 271] on div "Work Order Routine" at bounding box center [436, 268] width 309 height 27
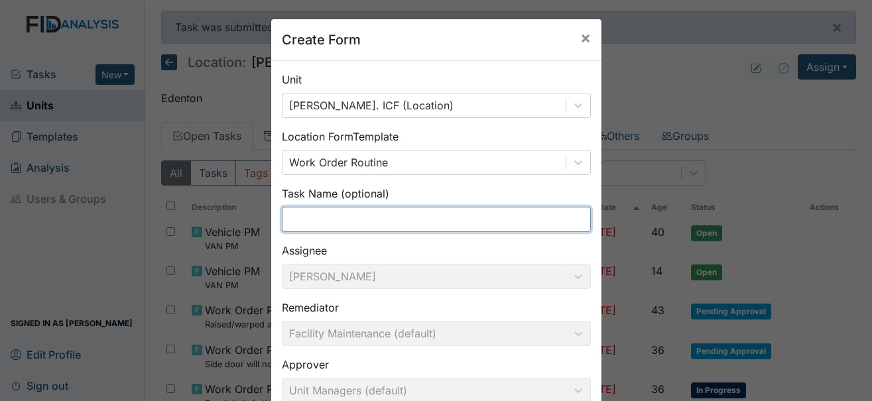
click at [400, 218] on input "text" at bounding box center [436, 219] width 309 height 25
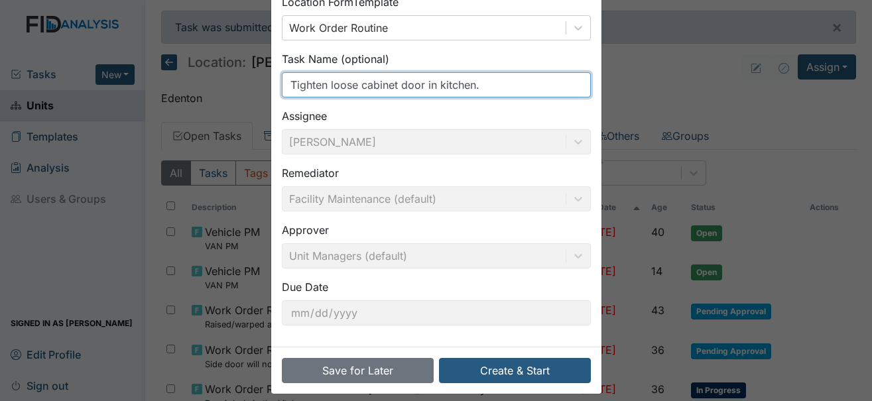
scroll to position [147, 0]
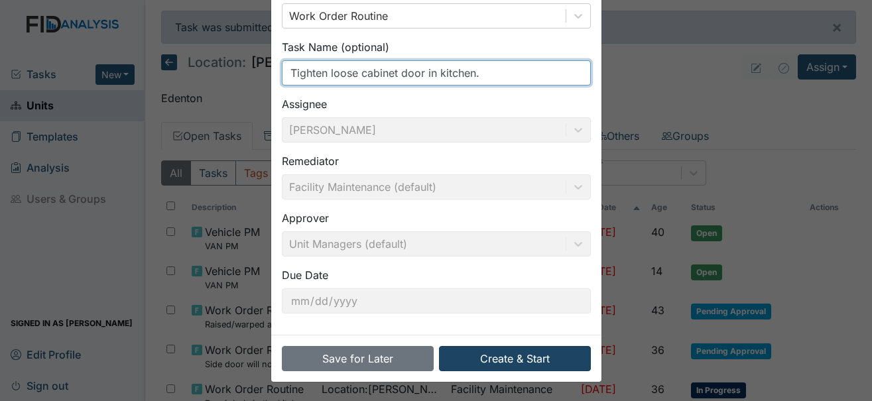
type input "Tighten loose cabinet door in kitchen."
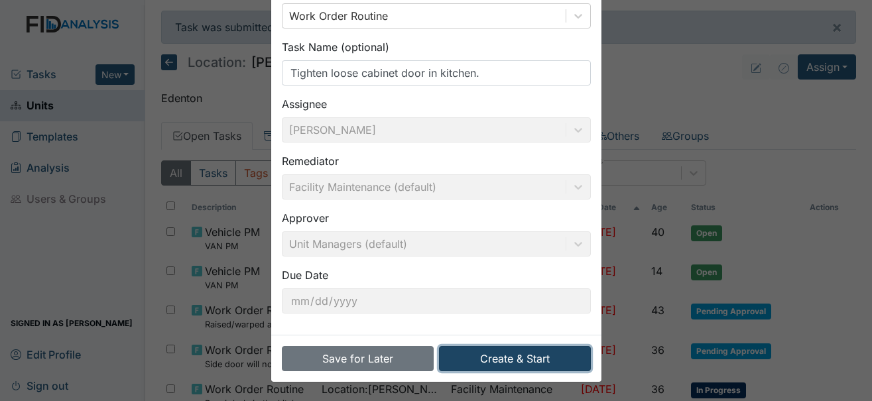
click at [527, 363] on button "Create & Start" at bounding box center [515, 358] width 152 height 25
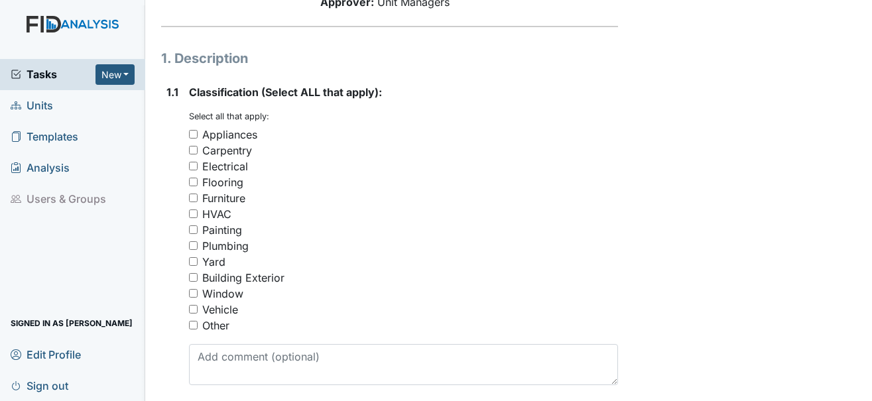
scroll to position [199, 0]
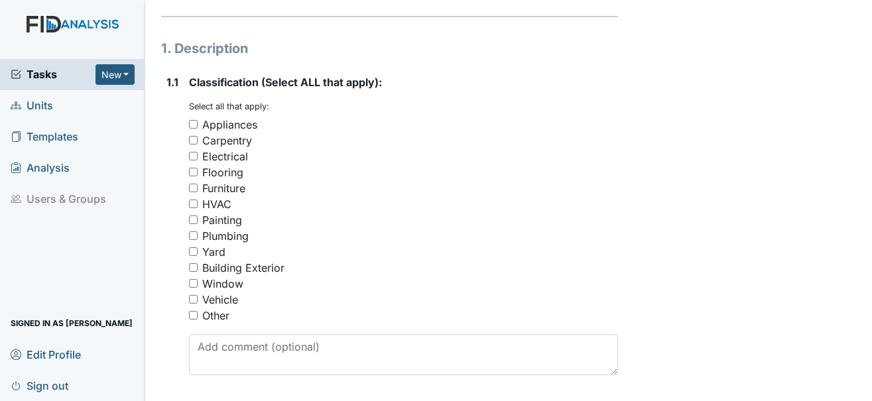
click at [235, 133] on div "Carpentry" at bounding box center [227, 141] width 50 height 16
click at [198, 136] on input "Carpentry" at bounding box center [193, 140] width 9 height 9
checkbox input "true"
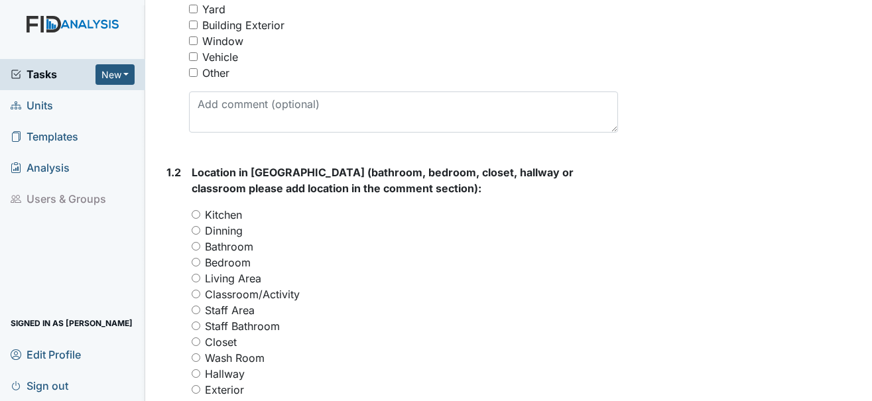
scroll to position [464, 0]
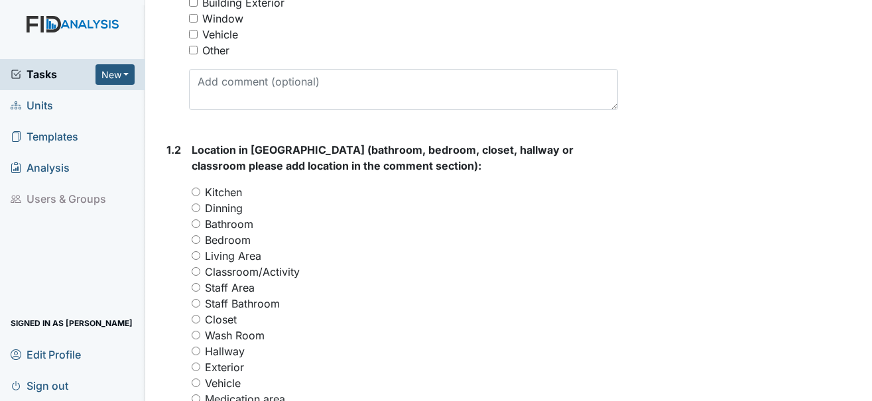
click at [229, 184] on label "Kitchen" at bounding box center [223, 192] width 37 height 16
click at [200, 188] on input "Kitchen" at bounding box center [196, 192] width 9 height 9
radio input "true"
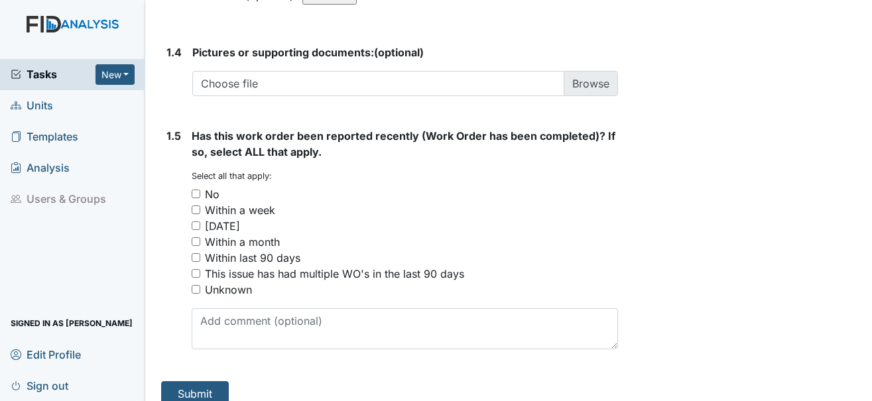
scroll to position [987, 0]
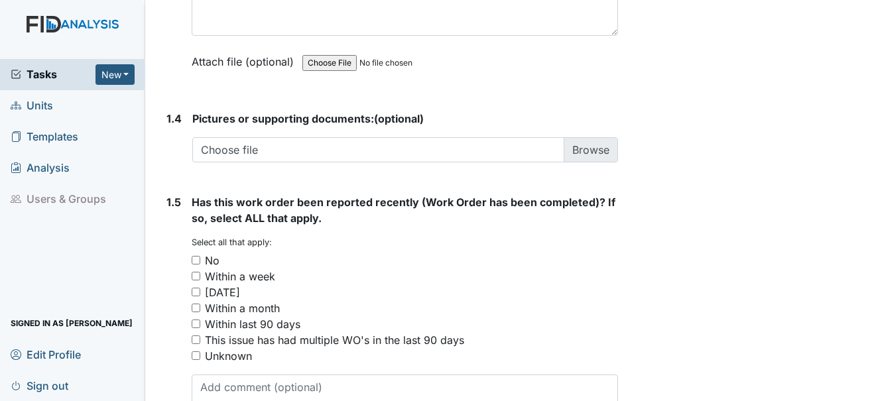
click at [212, 253] on div "No" at bounding box center [212, 261] width 15 height 16
click at [200, 256] on input "No" at bounding box center [196, 260] width 9 height 9
checkbox input "true"
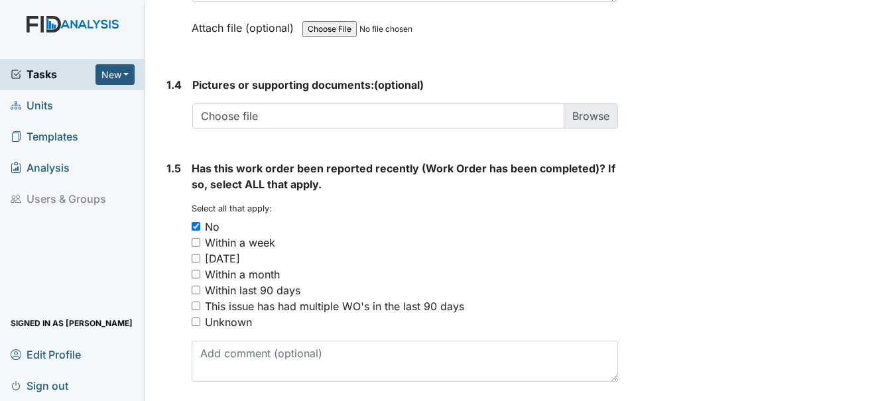
scroll to position [1053, 0]
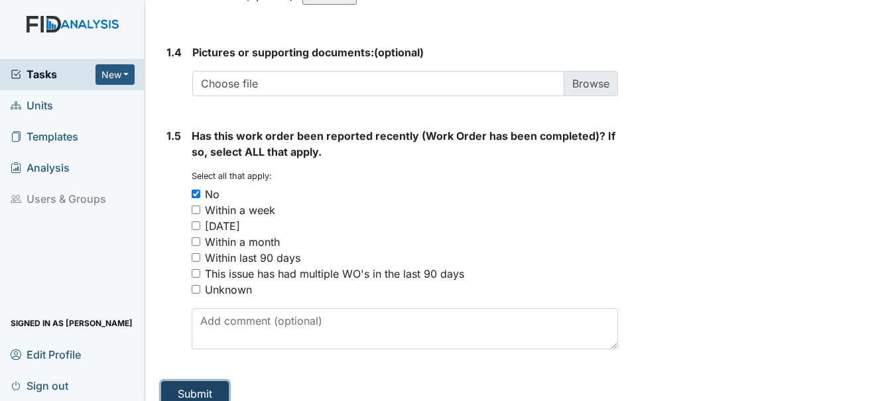
click at [209, 381] on button "Submit" at bounding box center [195, 393] width 68 height 25
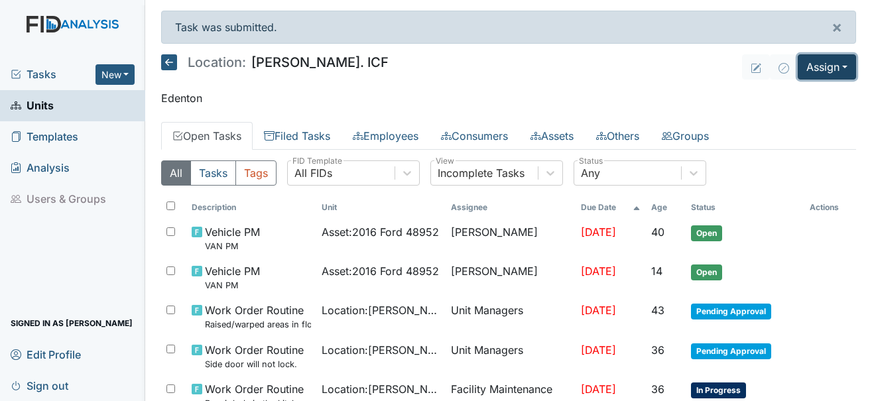
click at [830, 71] on button "Assign" at bounding box center [827, 66] width 58 height 25
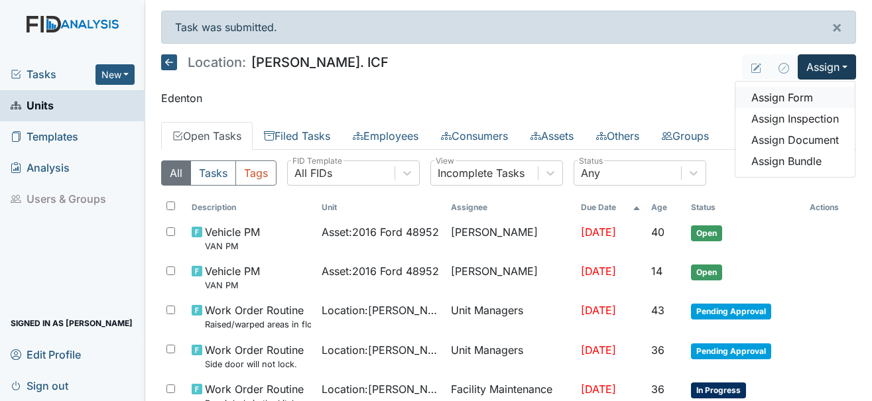
click at [794, 97] on link "Assign Form" at bounding box center [794, 97] width 119 height 21
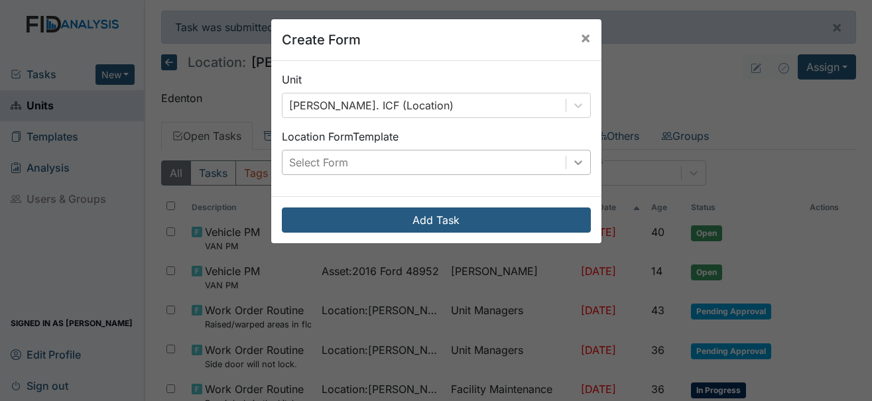
click at [575, 157] on icon at bounding box center [578, 162] width 13 height 13
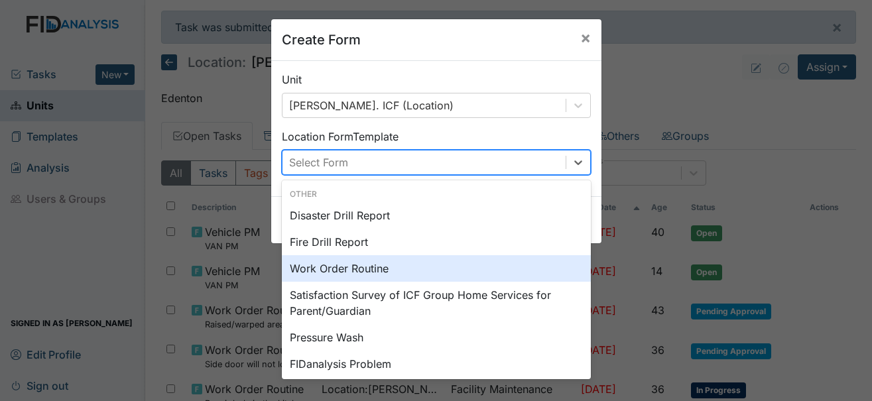
click at [346, 264] on div "Work Order Routine" at bounding box center [436, 268] width 309 height 27
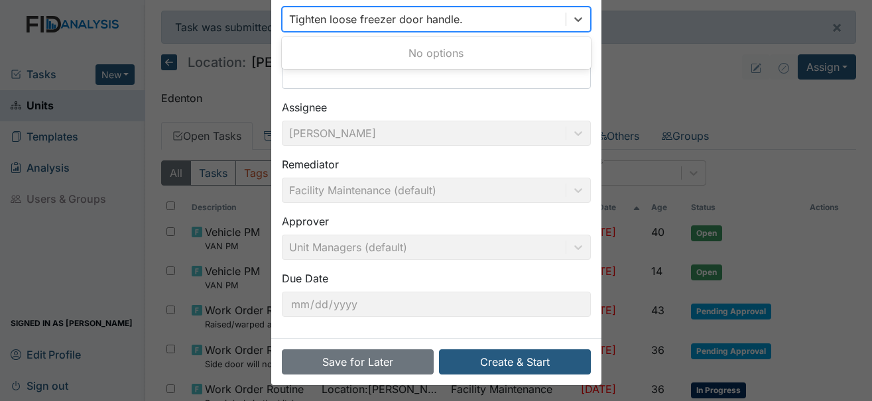
scroll to position [147, 0]
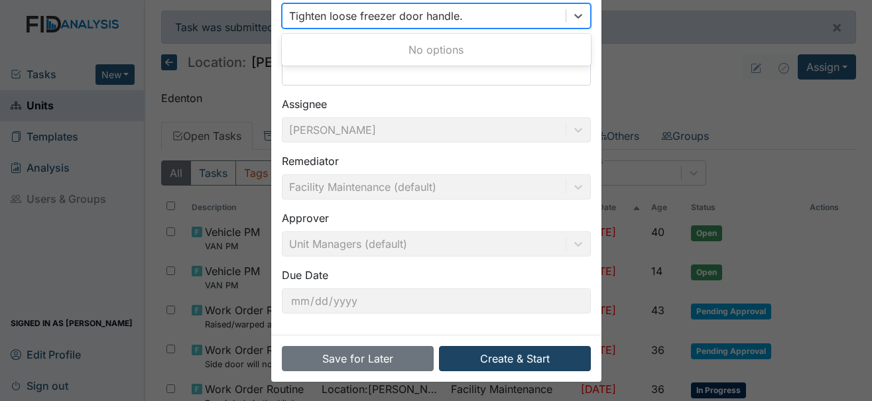
type input "Tighten loose freezer door handle."
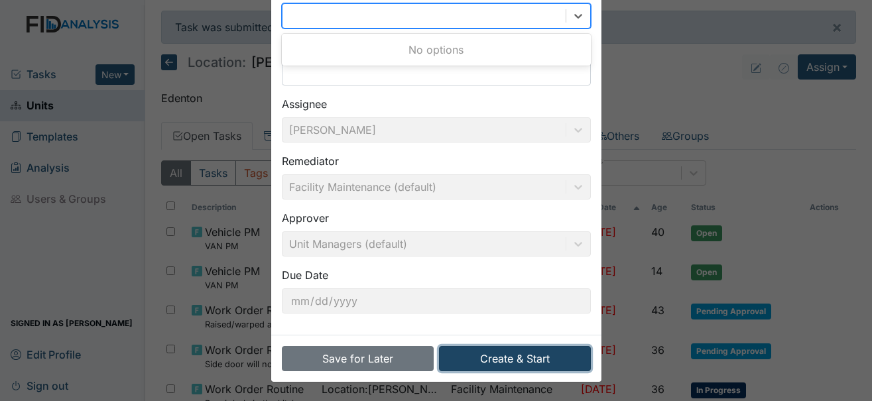
click at [481, 355] on button "Create & Start" at bounding box center [515, 358] width 152 height 25
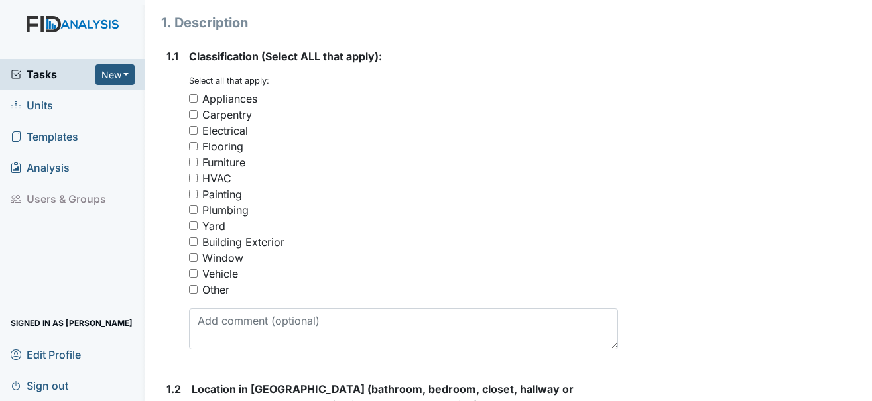
scroll to position [199, 0]
click at [236, 106] on div "Carpentry" at bounding box center [227, 114] width 50 height 16
click at [198, 109] on input "Carpentry" at bounding box center [193, 113] width 9 height 9
checkbox input "true"
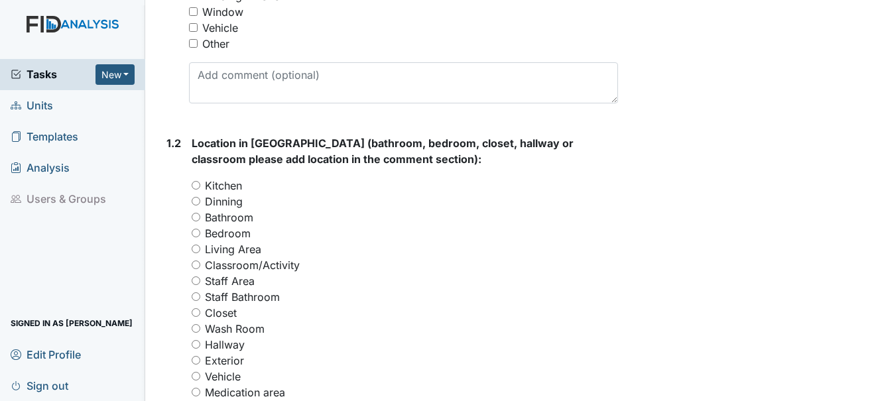
scroll to position [464, 0]
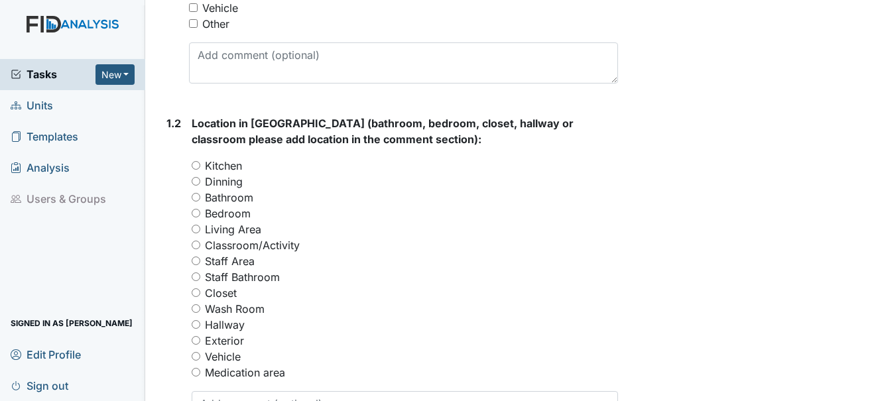
click at [238, 158] on label "Kitchen" at bounding box center [223, 166] width 37 height 16
click at [200, 161] on input "Kitchen" at bounding box center [196, 165] width 9 height 9
radio input "true"
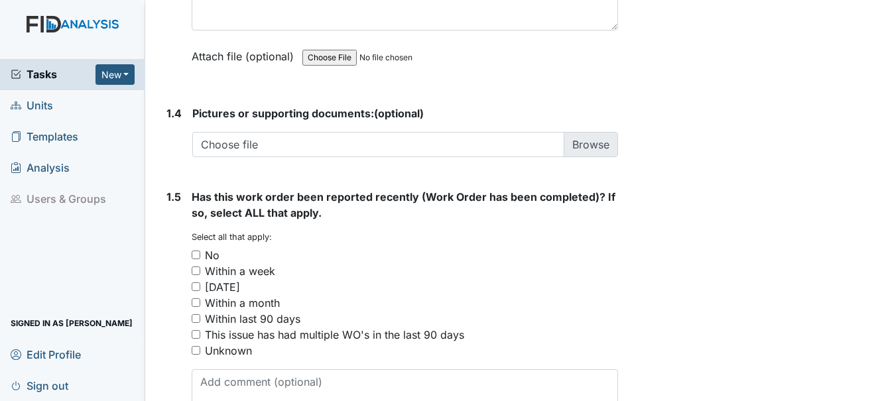
scroll to position [995, 0]
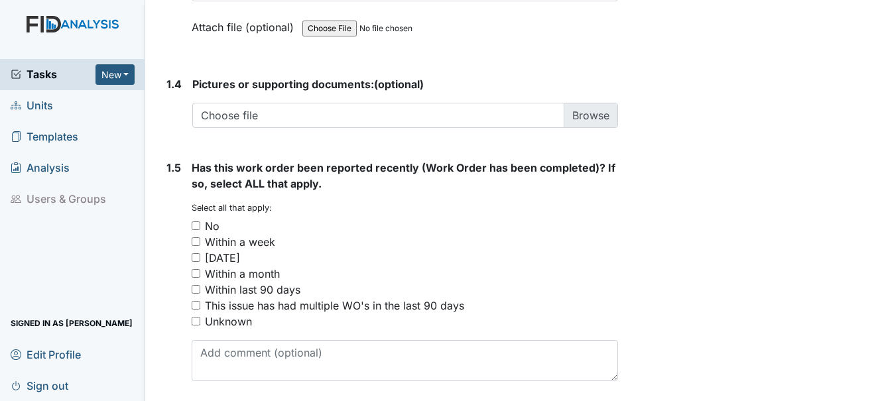
click at [223, 218] on div "No" at bounding box center [405, 226] width 426 height 16
click at [216, 218] on div "No" at bounding box center [212, 226] width 15 height 16
click at [200, 221] on input "No" at bounding box center [196, 225] width 9 height 9
checkbox input "true"
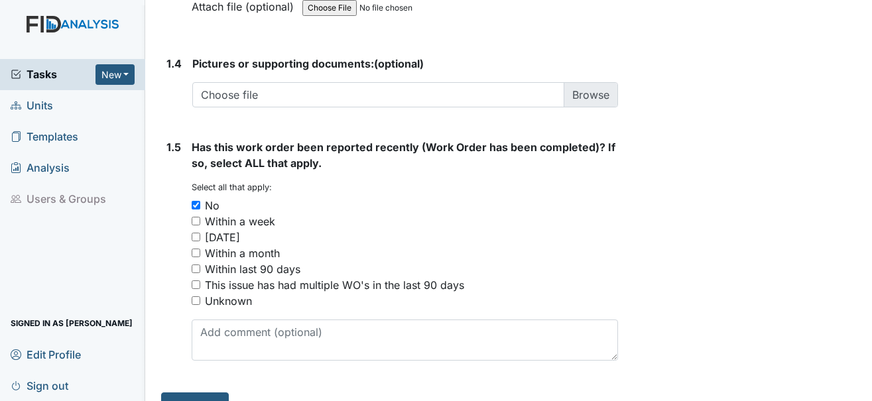
scroll to position [1027, 0]
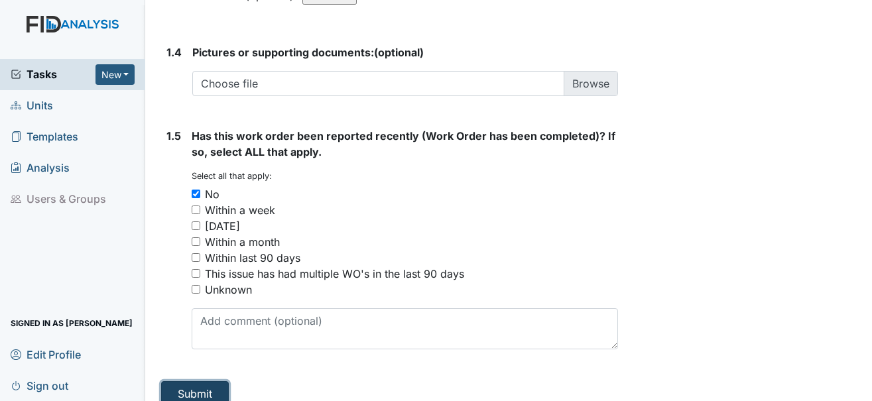
click at [192, 381] on button "Submit" at bounding box center [195, 393] width 68 height 25
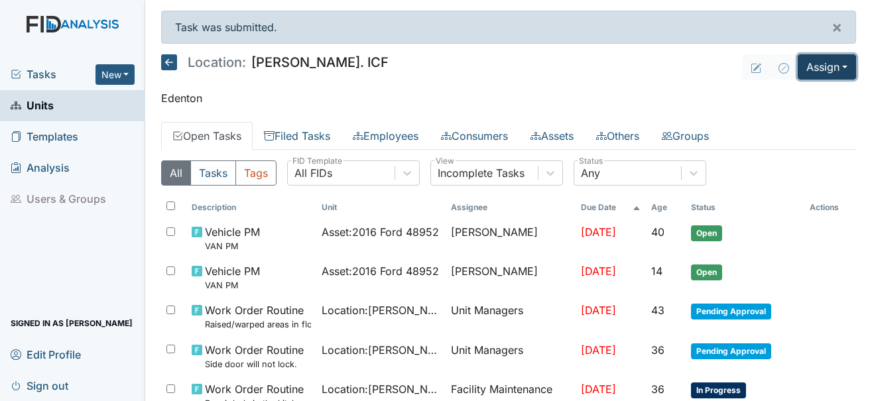
drag, startPoint x: 826, startPoint y: 73, endPoint x: 816, endPoint y: 76, distance: 9.9
click at [826, 73] on button "Assign" at bounding box center [827, 66] width 58 height 25
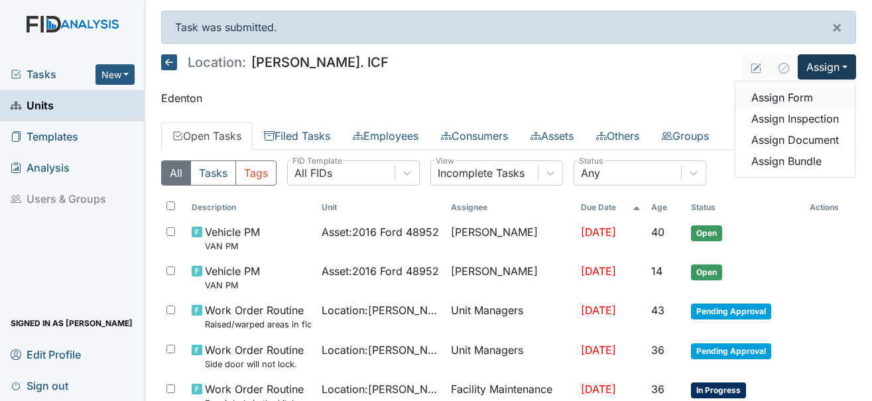
click at [773, 98] on link "Assign Form" at bounding box center [794, 97] width 119 height 21
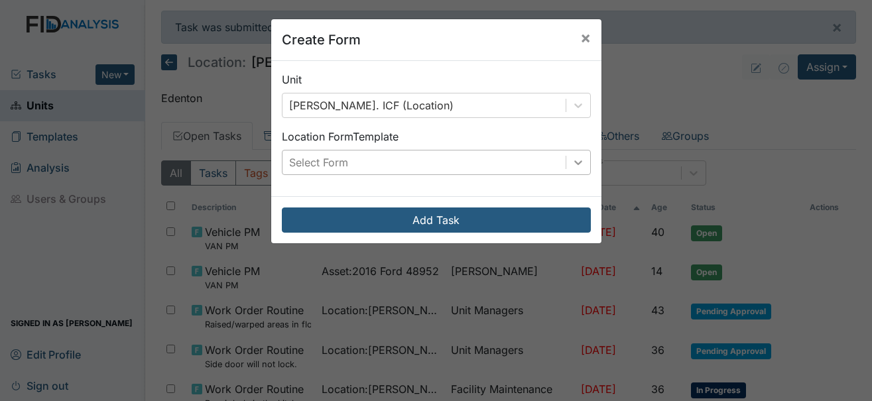
click at [572, 164] on icon at bounding box center [578, 162] width 13 height 13
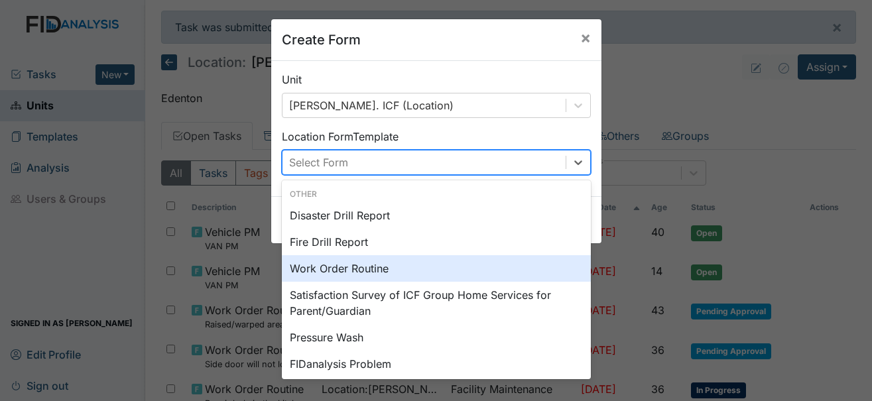
click at [325, 266] on div "Work Order Routine" at bounding box center [436, 268] width 309 height 27
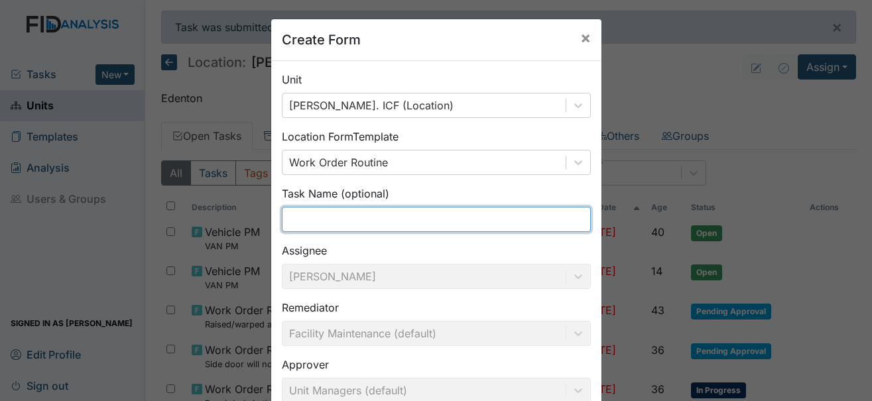
click at [353, 220] on input "text" at bounding box center [436, 219] width 309 height 25
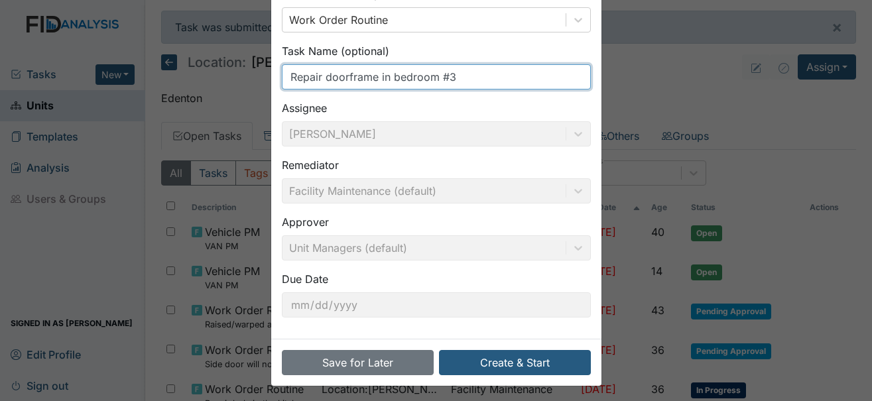
scroll to position [147, 0]
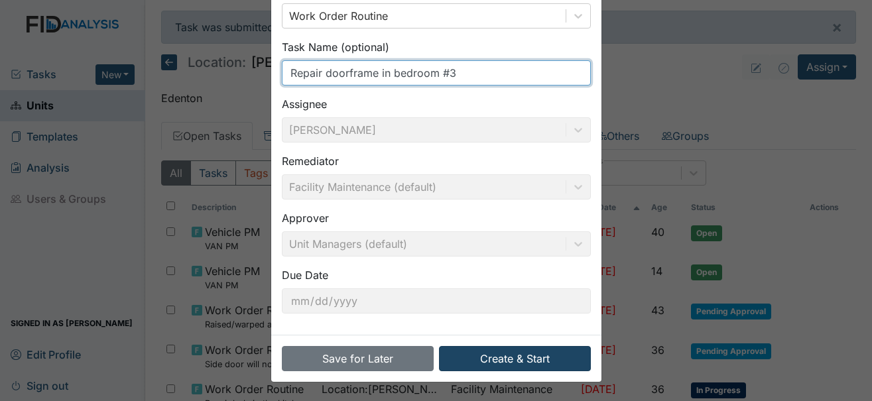
type input "Repair doorframe in bedroom #3"
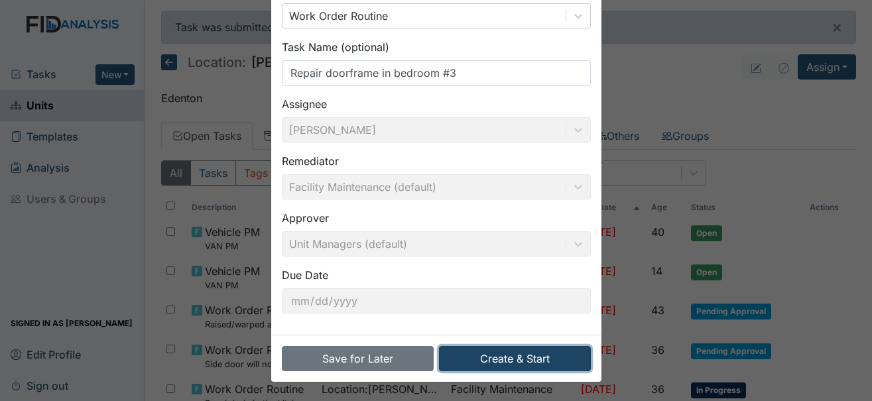
click at [503, 357] on button "Create & Start" at bounding box center [515, 358] width 152 height 25
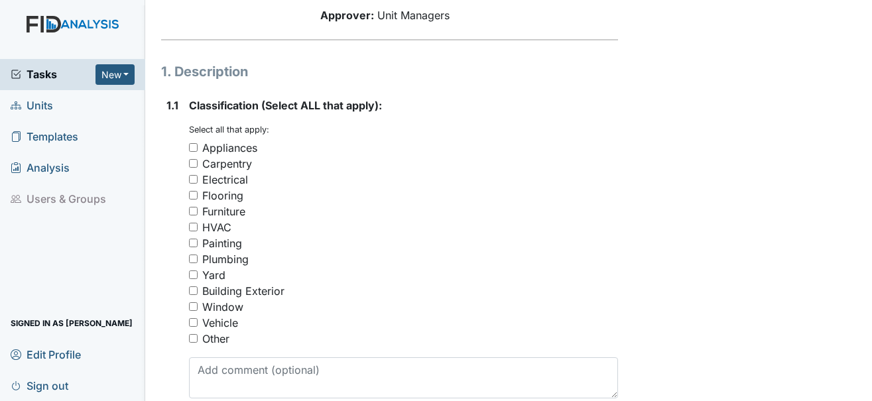
scroll to position [199, 0]
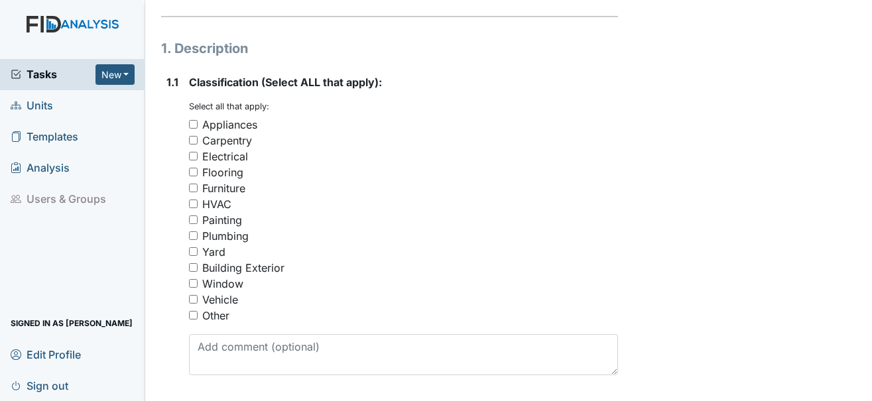
click at [222, 133] on div "Carpentry" at bounding box center [227, 141] width 50 height 16
click at [198, 136] on input "Carpentry" at bounding box center [193, 140] width 9 height 9
checkbox input "true"
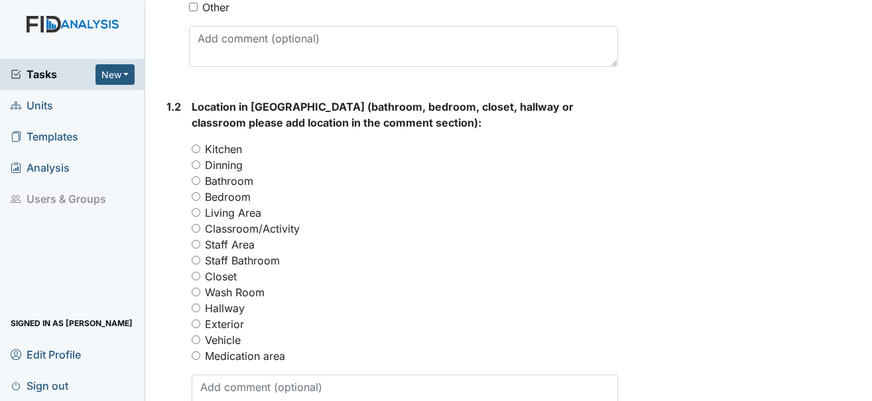
scroll to position [531, 0]
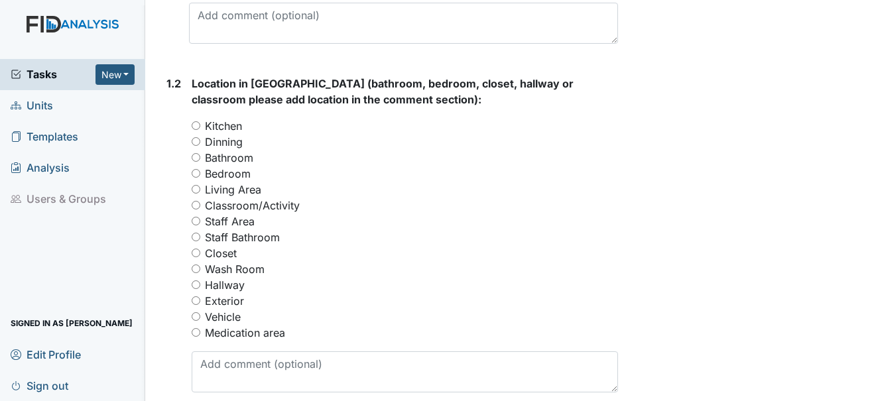
click at [228, 166] on label "Bedroom" at bounding box center [228, 174] width 46 height 16
click at [200, 169] on input "Bedroom" at bounding box center [196, 173] width 9 height 9
radio input "true"
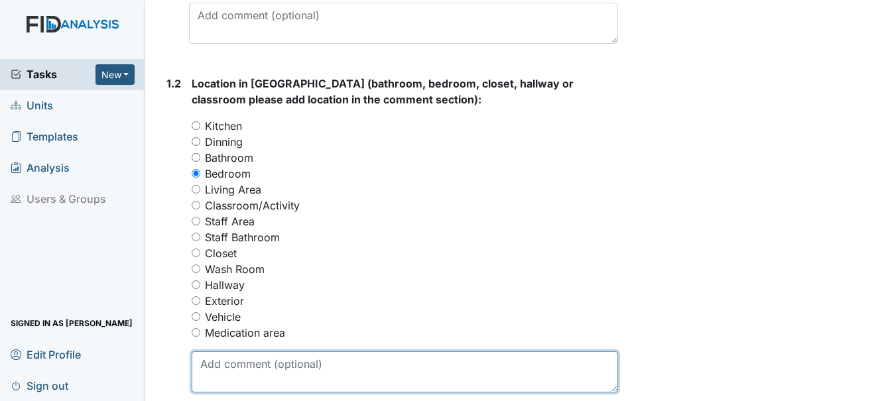
click at [239, 351] on textarea at bounding box center [405, 371] width 426 height 41
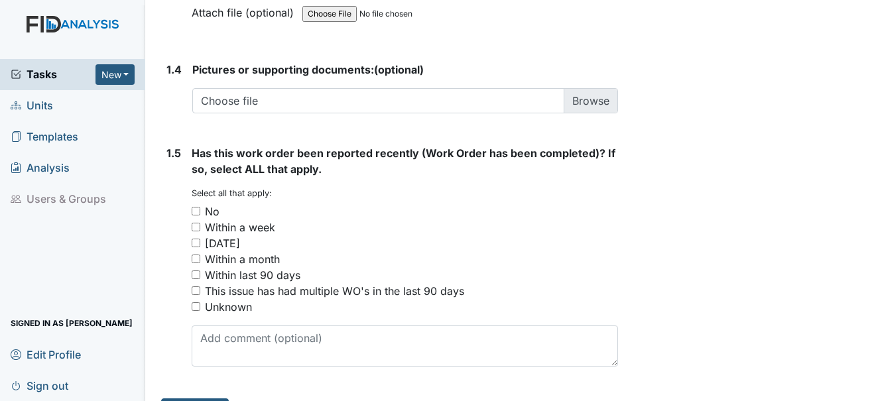
type textarea "Bedroom #3"
click at [212, 232] on div "You must select one or more of the below options. Select all that apply: No Wit…" at bounding box center [405, 251] width 426 height 127
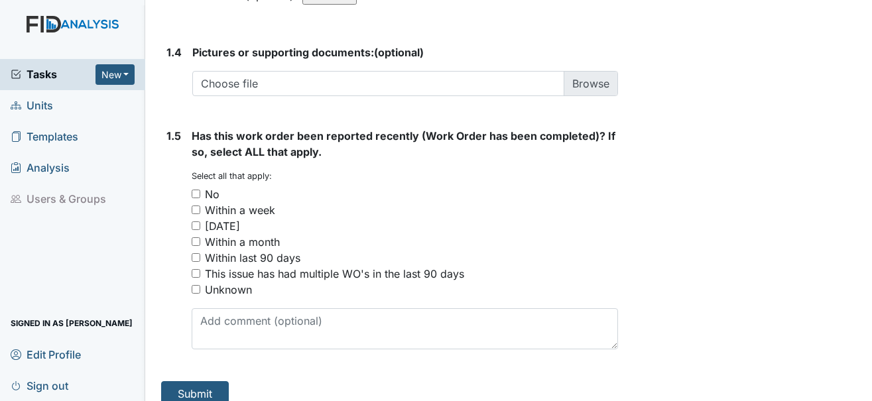
click at [207, 186] on div "No" at bounding box center [212, 194] width 15 height 16
click at [200, 190] on input "No" at bounding box center [196, 194] width 9 height 9
checkbox input "true"
click at [194, 381] on button "Submit" at bounding box center [195, 393] width 68 height 25
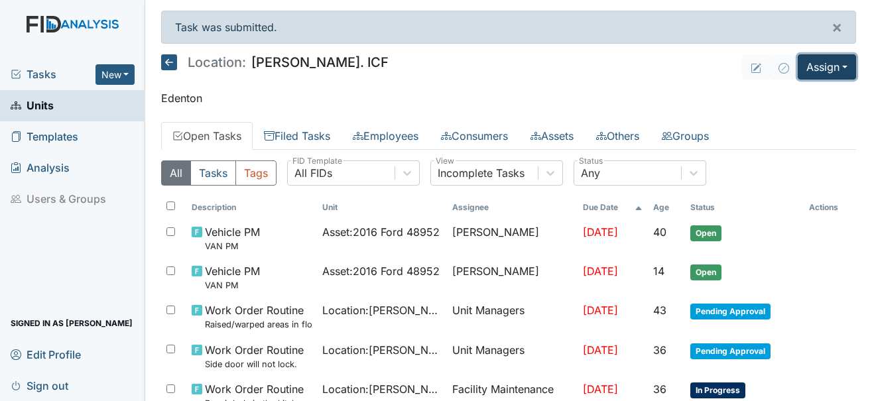
click at [808, 76] on button "Assign" at bounding box center [827, 66] width 58 height 25
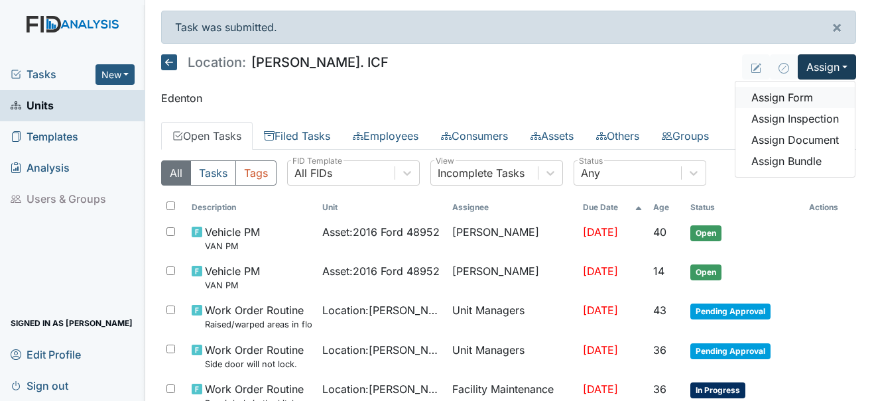
click at [790, 90] on link "Assign Form" at bounding box center [794, 97] width 119 height 21
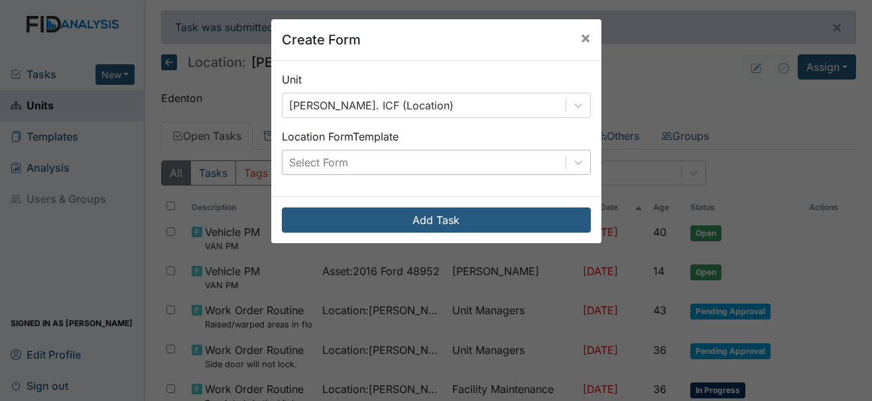
click at [426, 164] on div "Select Form" at bounding box center [424, 163] width 283 height 24
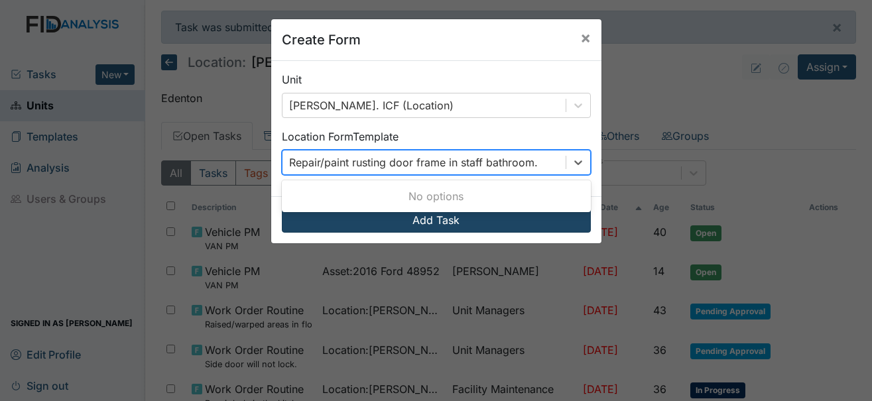
type input "Repair/paint rusting door frame in staff bathroom."
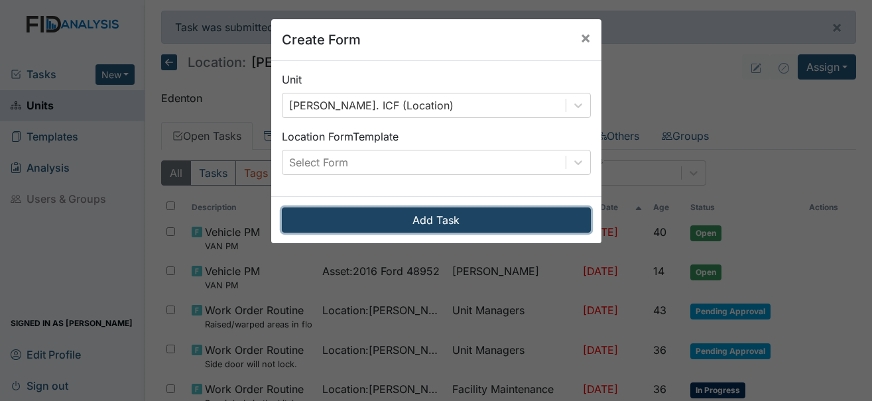
click at [495, 219] on button "Add Task" at bounding box center [436, 220] width 309 height 25
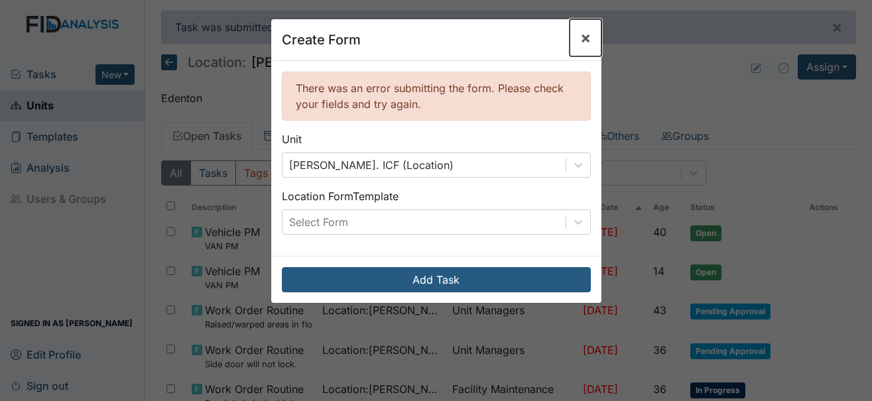
click at [582, 37] on span "×" at bounding box center [585, 37] width 11 height 19
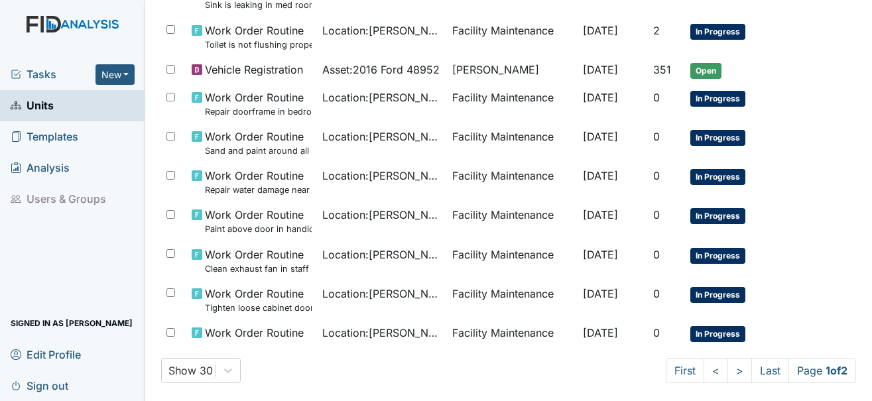
scroll to position [1017, 0]
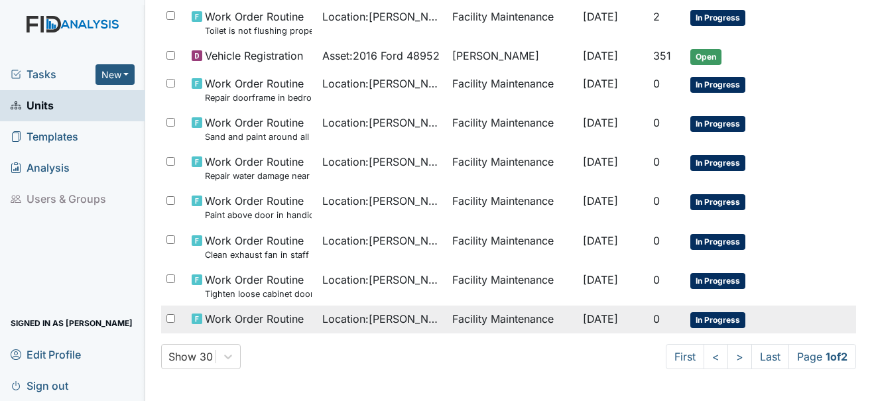
click at [711, 321] on span "In Progress" at bounding box center [717, 320] width 55 height 16
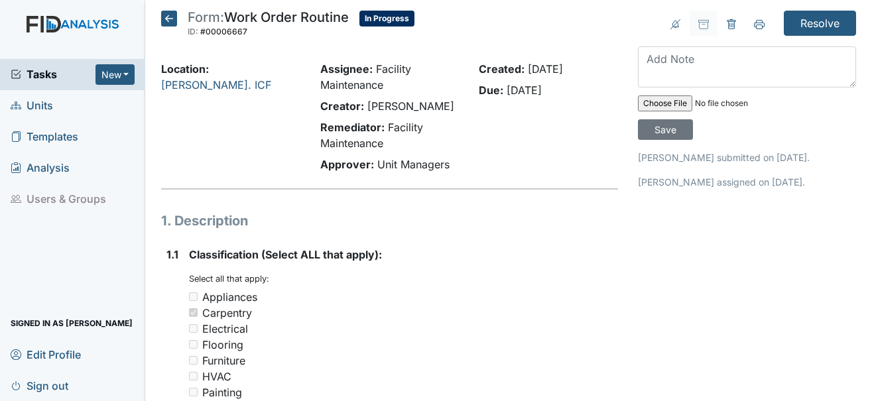
click at [167, 20] on icon at bounding box center [169, 19] width 16 height 16
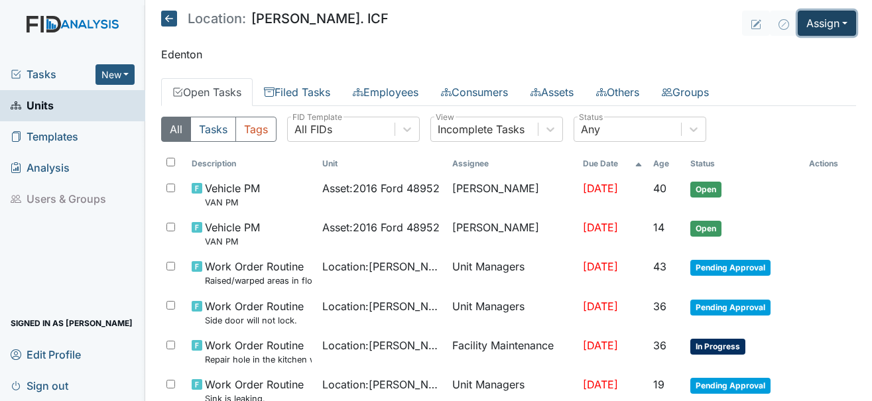
click at [831, 27] on button "Assign" at bounding box center [827, 23] width 58 height 25
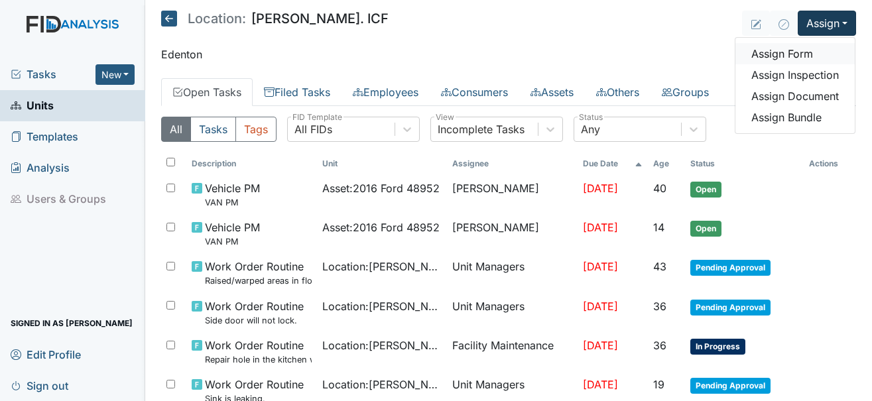
click at [778, 58] on link "Assign Form" at bounding box center [794, 53] width 119 height 21
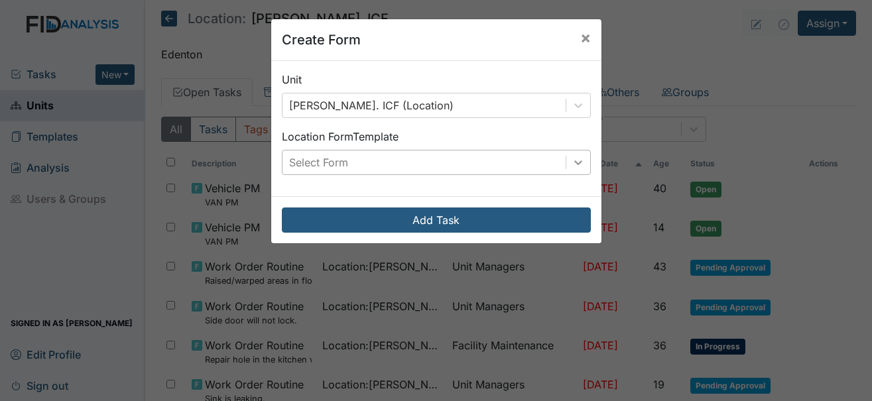
click at [583, 158] on div at bounding box center [578, 163] width 24 height 24
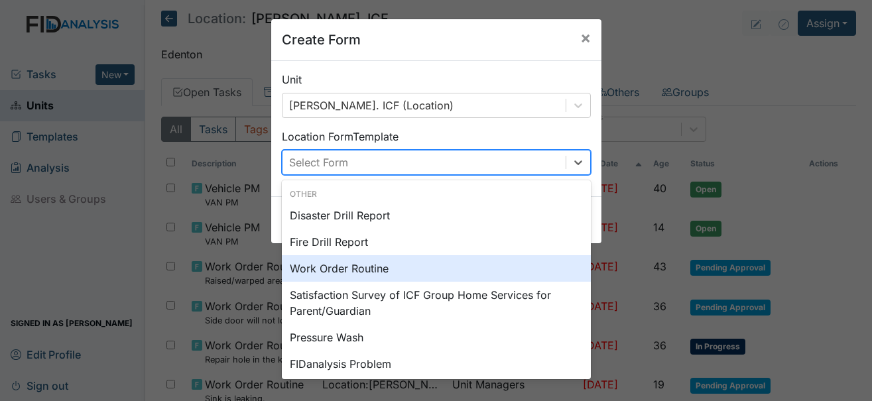
click at [349, 269] on div "Work Order Routine" at bounding box center [436, 268] width 309 height 27
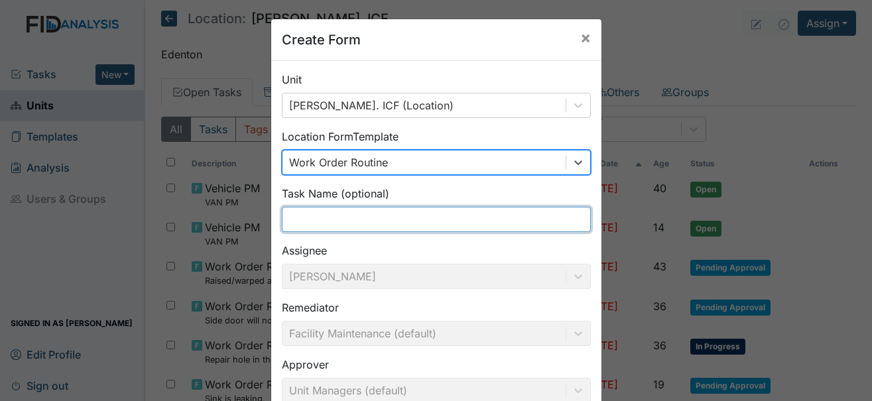
click at [342, 217] on input "text" at bounding box center [436, 219] width 309 height 25
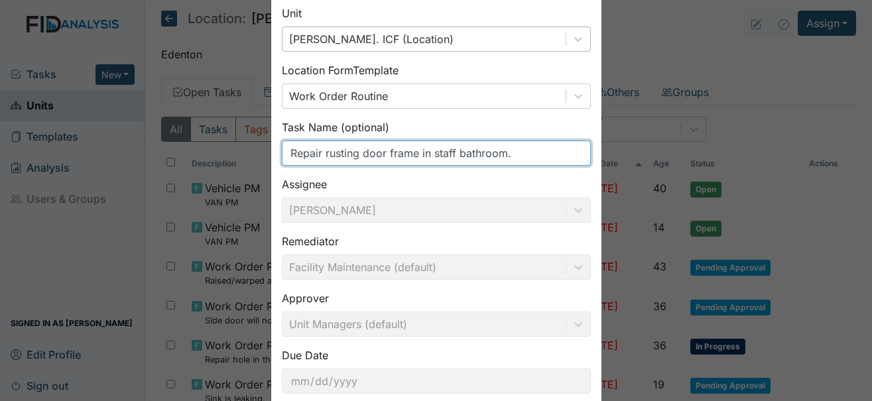
scroll to position [133, 0]
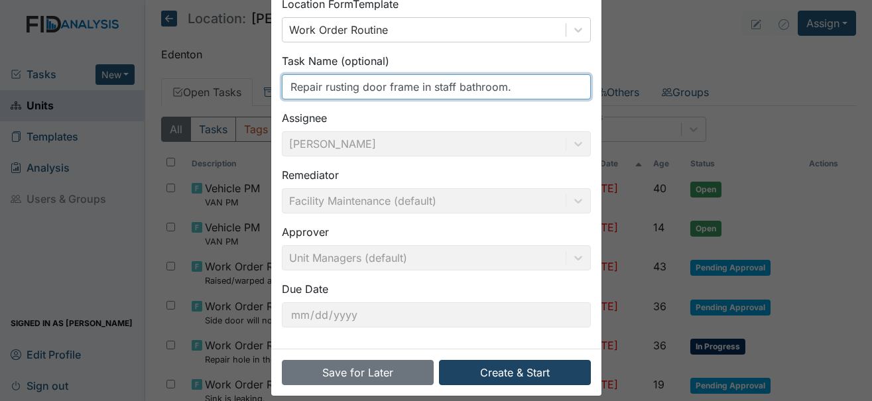
type input "Repair rusting door frame in staff bathroom."
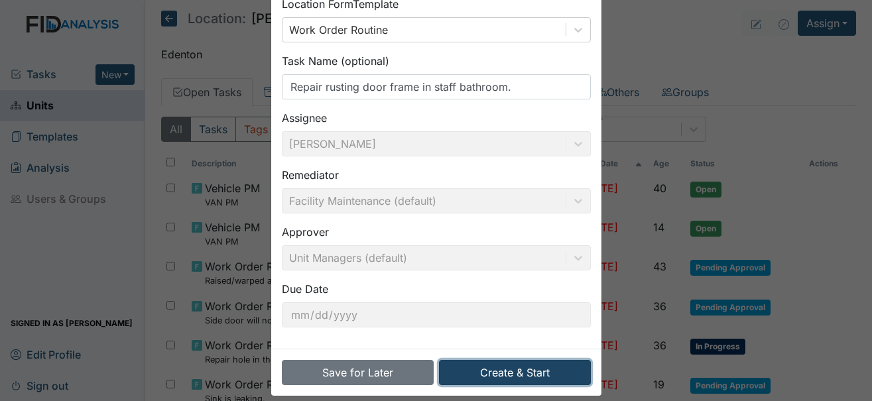
click at [531, 373] on button "Create & Start" at bounding box center [515, 372] width 152 height 25
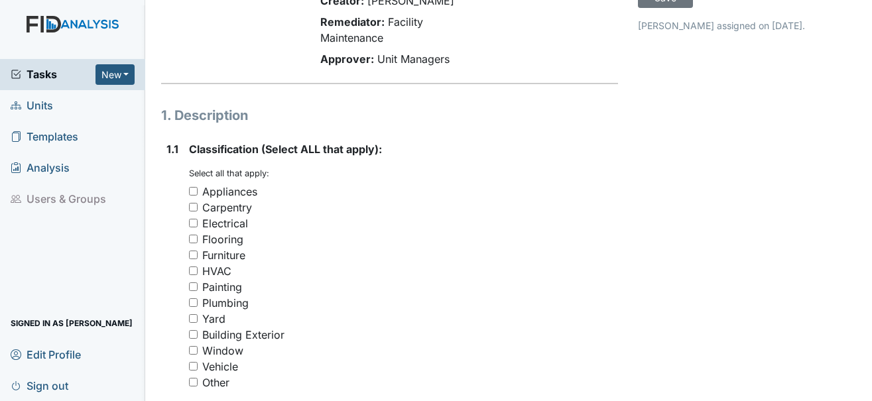
scroll to position [133, 0]
click at [226, 199] on div "Carpentry" at bounding box center [227, 207] width 50 height 16
click at [198, 202] on input "Carpentry" at bounding box center [193, 206] width 9 height 9
checkbox input "true"
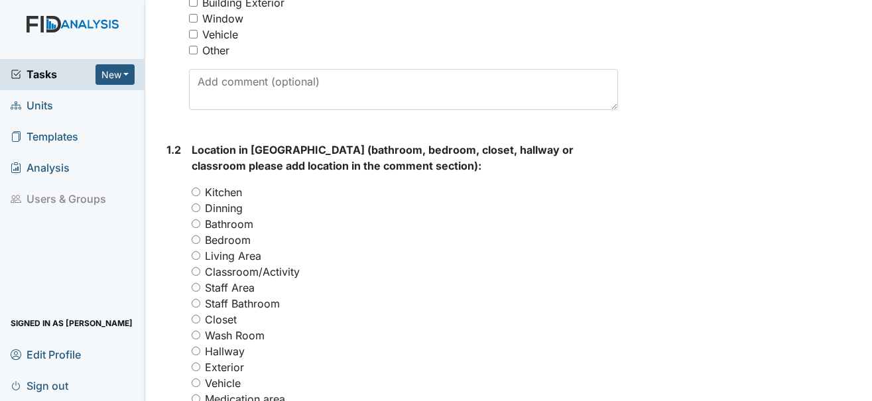
scroll to position [531, 0]
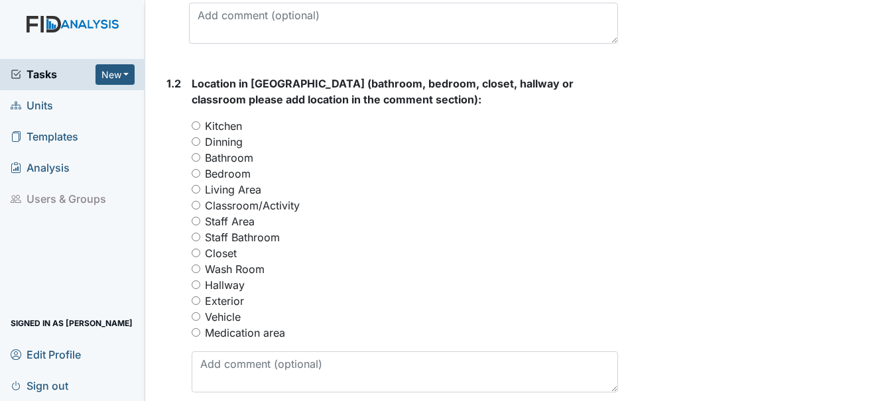
click at [233, 150] on label "Bathroom" at bounding box center [229, 158] width 48 height 16
click at [200, 153] on input "Bathroom" at bounding box center [196, 157] width 9 height 9
radio input "true"
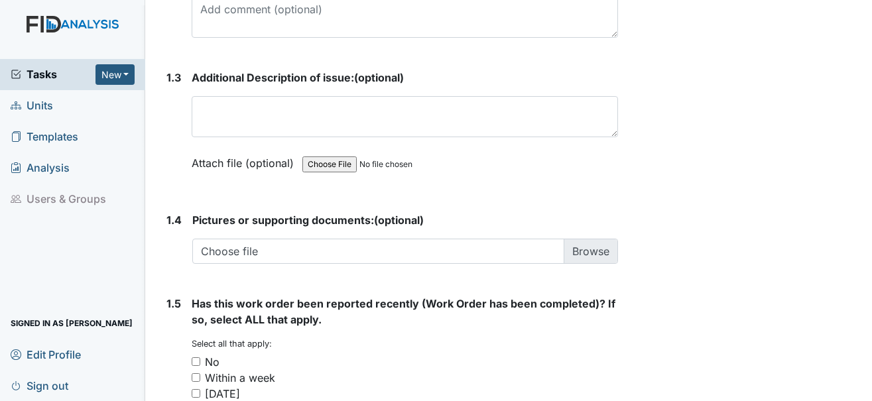
scroll to position [1053, 0]
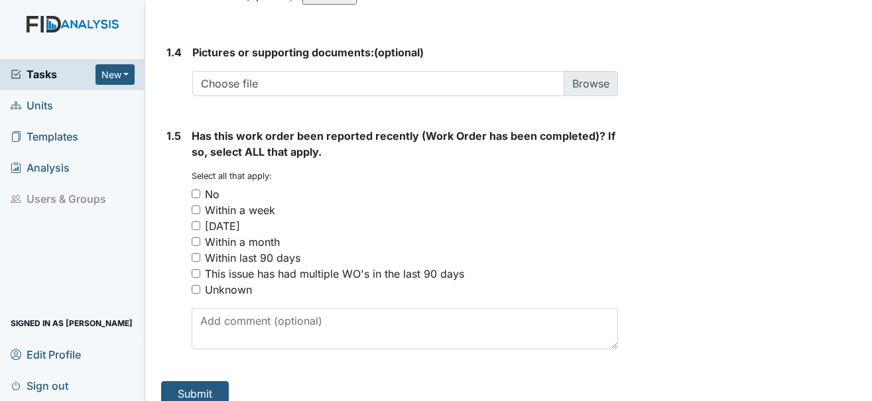
click at [208, 186] on div "No" at bounding box center [212, 194] width 15 height 16
click at [200, 190] on input "No" at bounding box center [196, 194] width 9 height 9
checkbox input "true"
click at [194, 382] on button "Submit" at bounding box center [195, 393] width 68 height 25
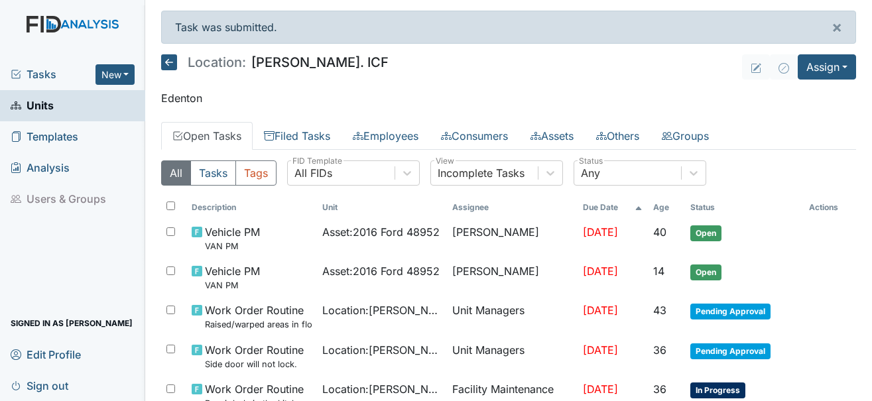
click at [169, 63] on icon at bounding box center [169, 62] width 16 height 16
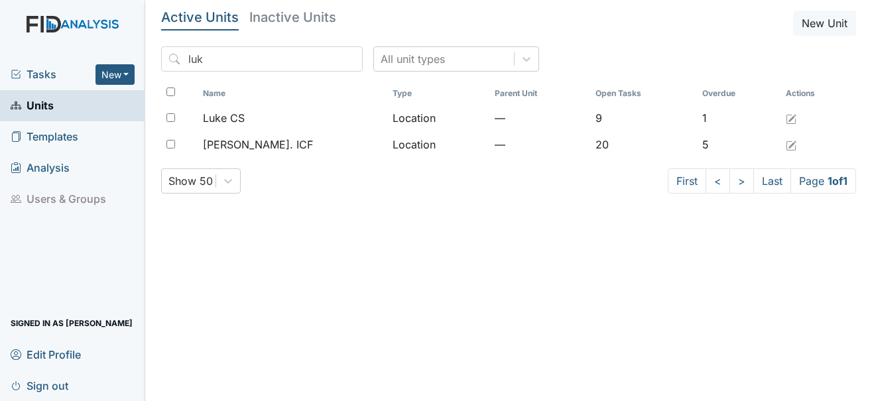
click at [44, 78] on span "Tasks" at bounding box center [53, 74] width 85 height 16
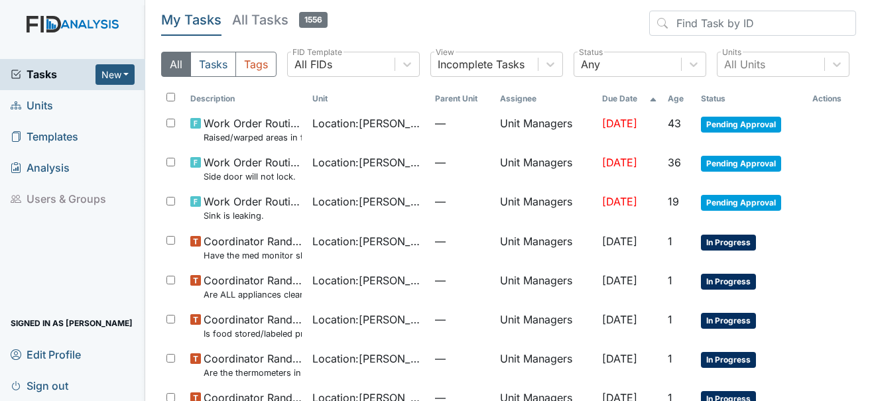
click at [38, 98] on span "Units" at bounding box center [32, 105] width 42 height 21
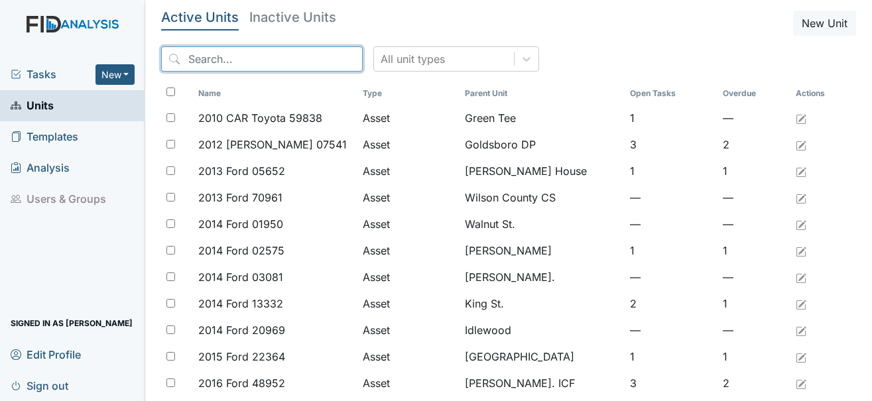
click at [267, 67] on input "search" at bounding box center [262, 58] width 202 height 25
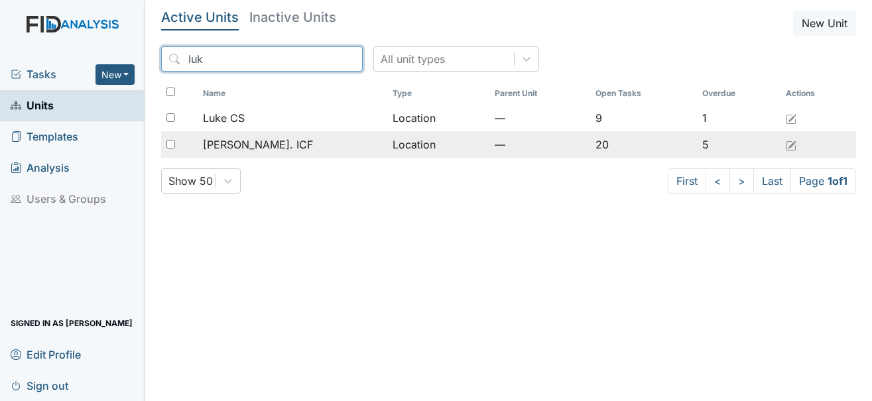
type input "luk"
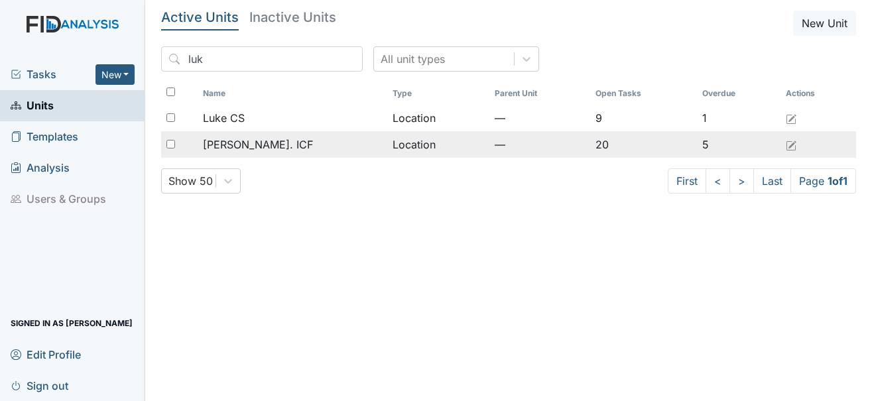
click at [255, 144] on span "[PERSON_NAME]. ICF" at bounding box center [258, 145] width 110 height 16
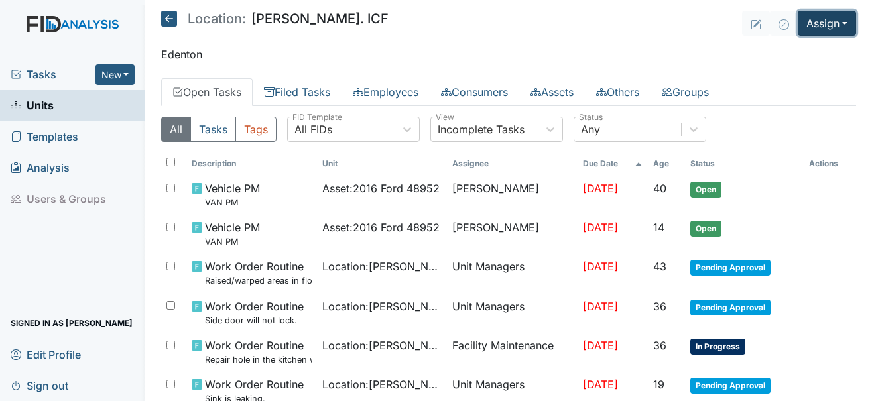
click at [836, 22] on button "Assign" at bounding box center [827, 23] width 58 height 25
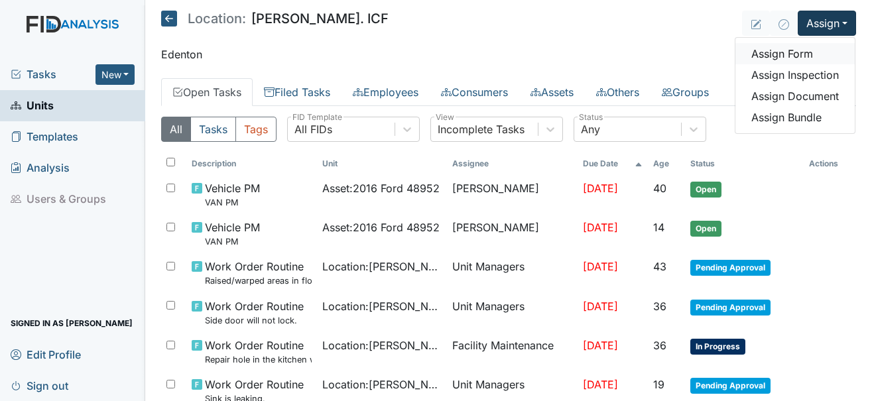
click at [794, 53] on link "Assign Form" at bounding box center [794, 53] width 119 height 21
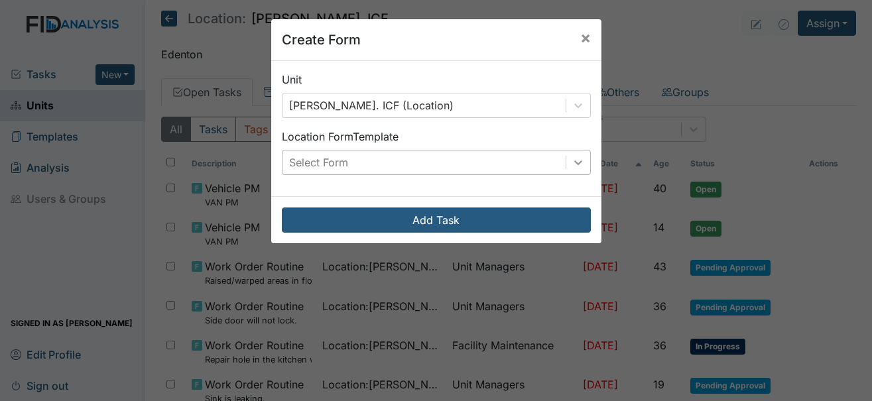
click at [573, 169] on div at bounding box center [578, 163] width 24 height 24
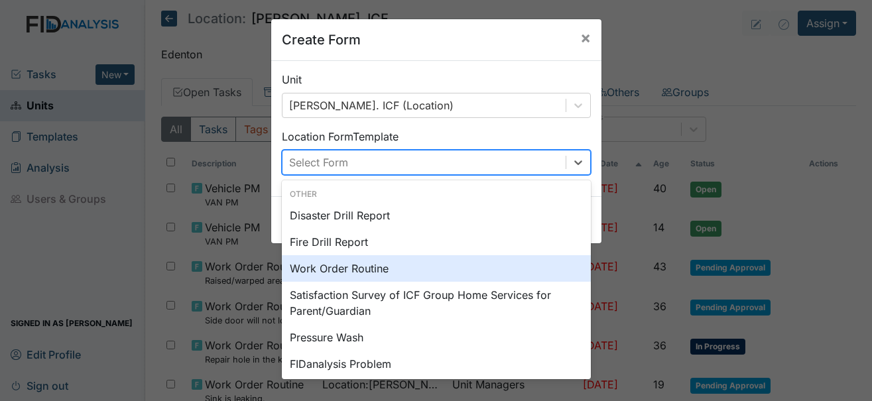
click at [344, 271] on div "Work Order Routine" at bounding box center [436, 268] width 309 height 27
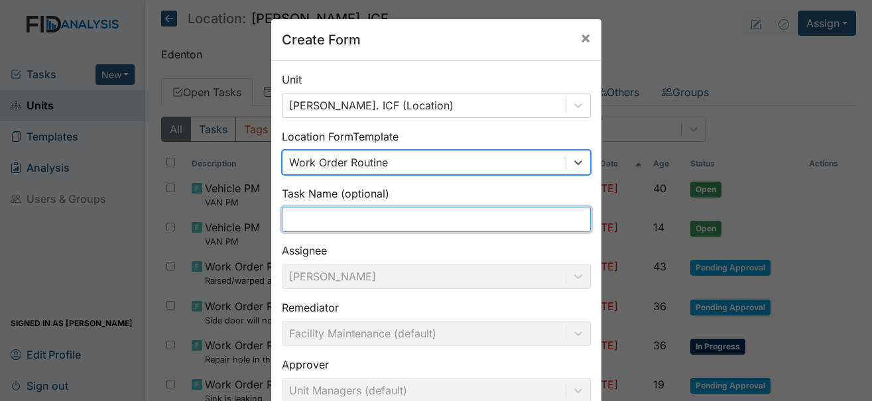
click at [368, 227] on input "text" at bounding box center [436, 219] width 309 height 25
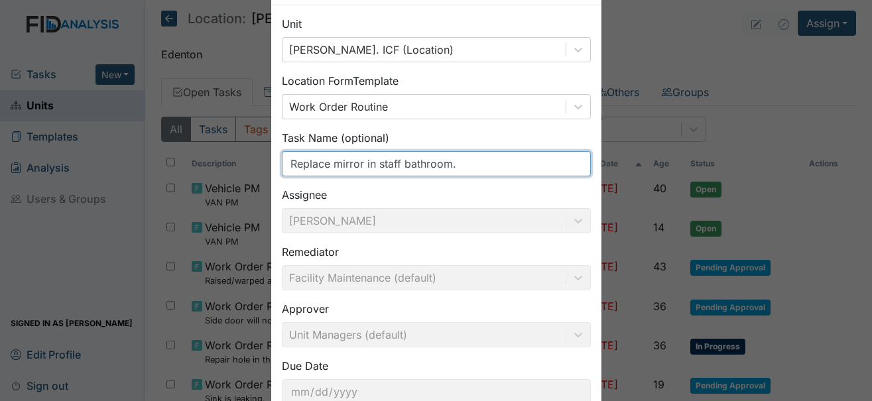
scroll to position [133, 0]
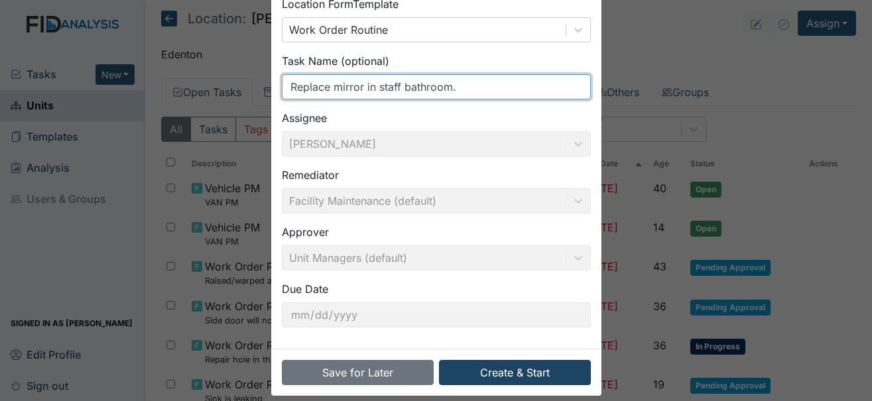
type input "Replace mirror in staff bathroom."
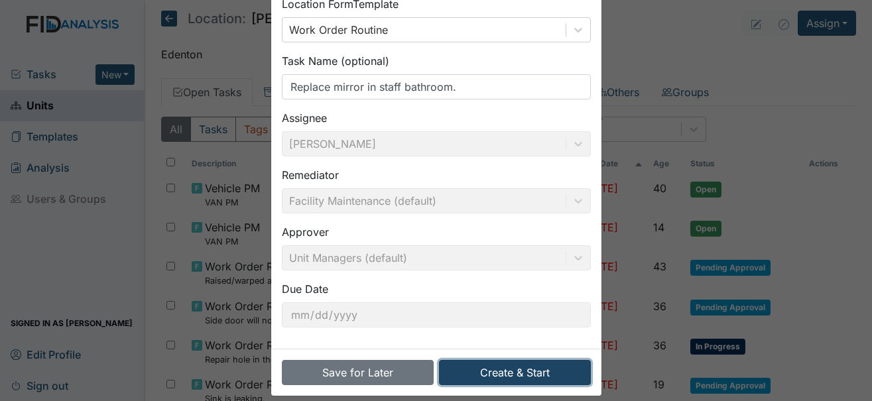
click at [529, 375] on button "Create & Start" at bounding box center [515, 372] width 152 height 25
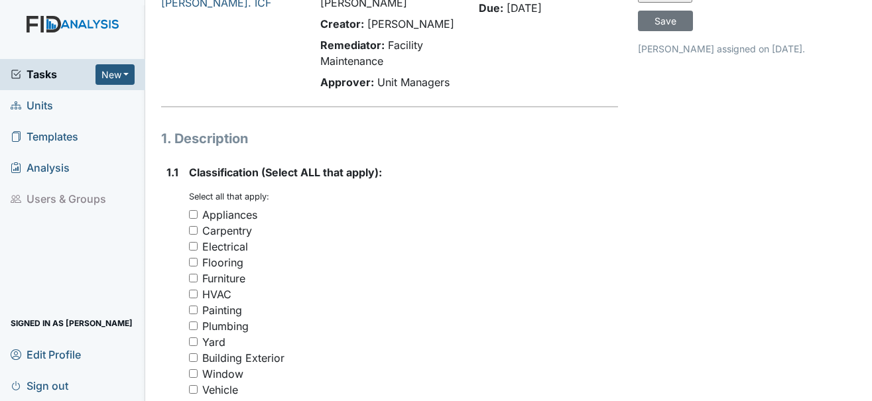
scroll to position [133, 0]
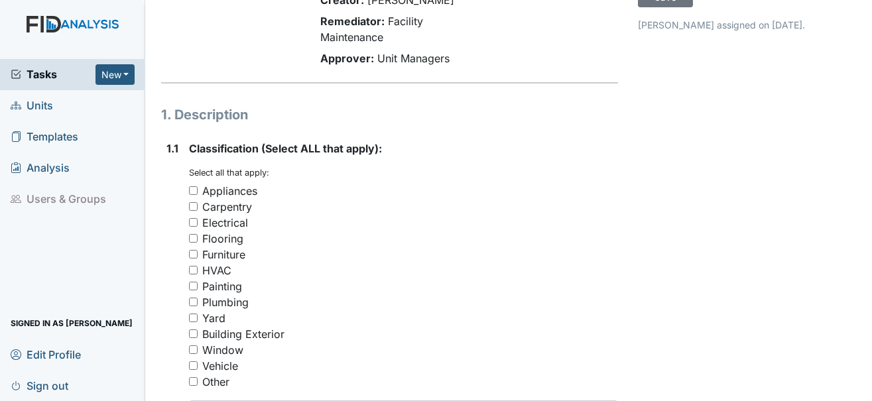
click at [238, 199] on div "Carpentry" at bounding box center [227, 207] width 50 height 16
click at [198, 202] on input "Carpentry" at bounding box center [193, 206] width 9 height 9
checkbox input "true"
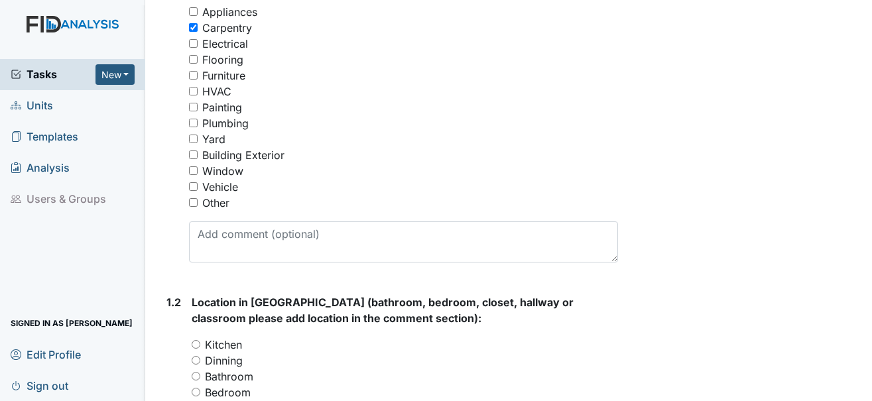
scroll to position [398, 0]
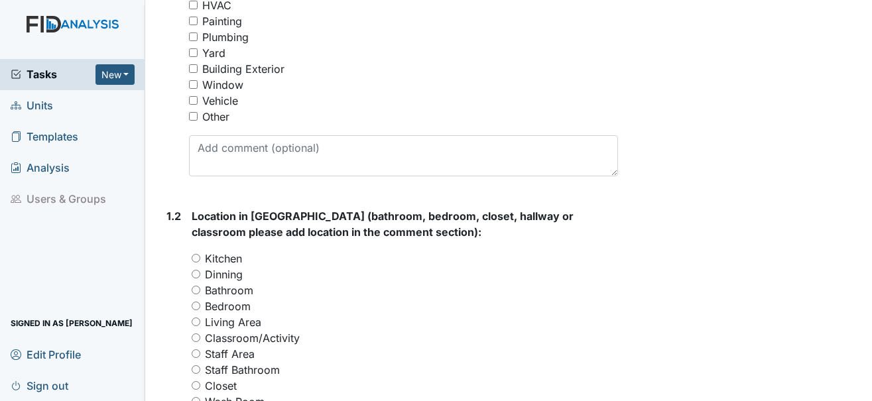
click at [235, 283] on label "Bathroom" at bounding box center [229, 291] width 48 height 16
click at [200, 286] on input "Bathroom" at bounding box center [196, 290] width 9 height 9
radio input "true"
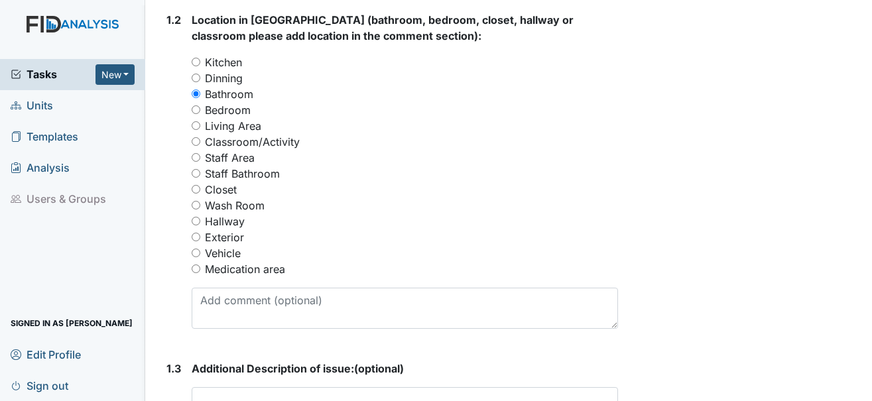
scroll to position [597, 0]
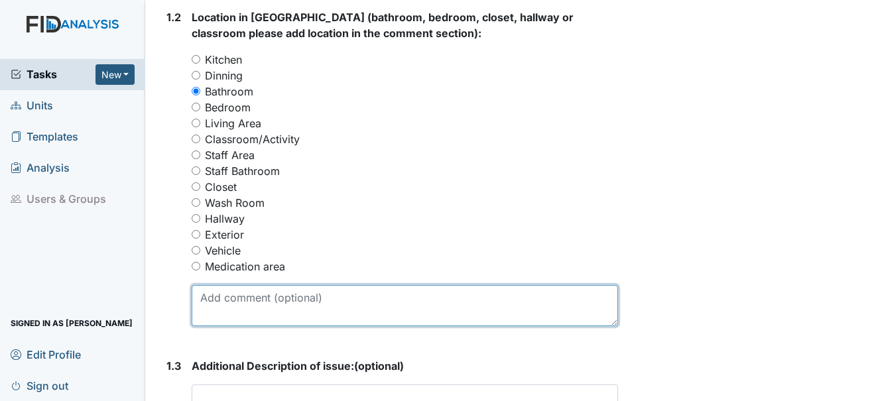
click at [242, 297] on textarea at bounding box center [405, 305] width 426 height 41
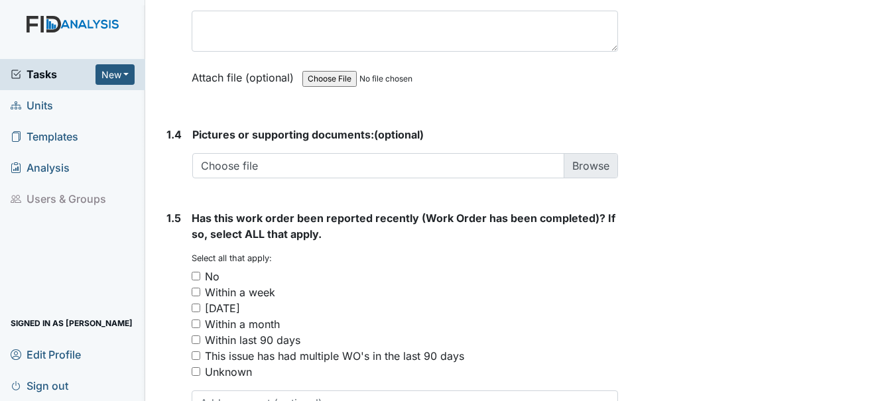
scroll to position [995, 0]
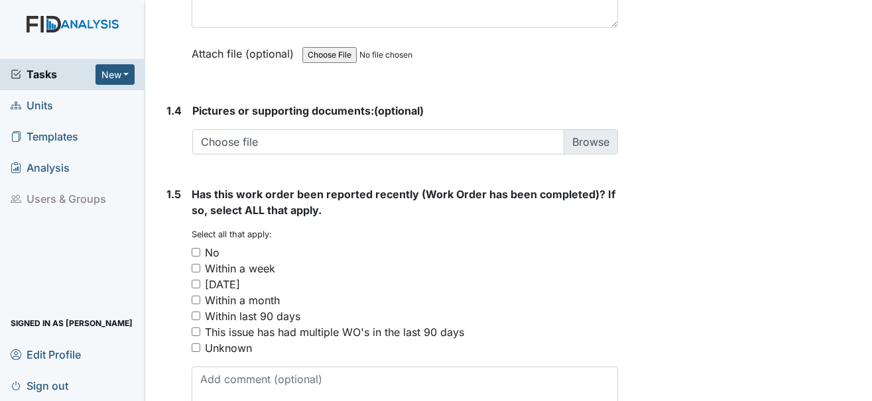
type textarea "Staff bathroom."
click at [204, 245] on div "No" at bounding box center [405, 253] width 426 height 16
click at [210, 245] on div "No" at bounding box center [212, 253] width 15 height 16
click at [200, 248] on input "No" at bounding box center [196, 252] width 9 height 9
checkbox input "true"
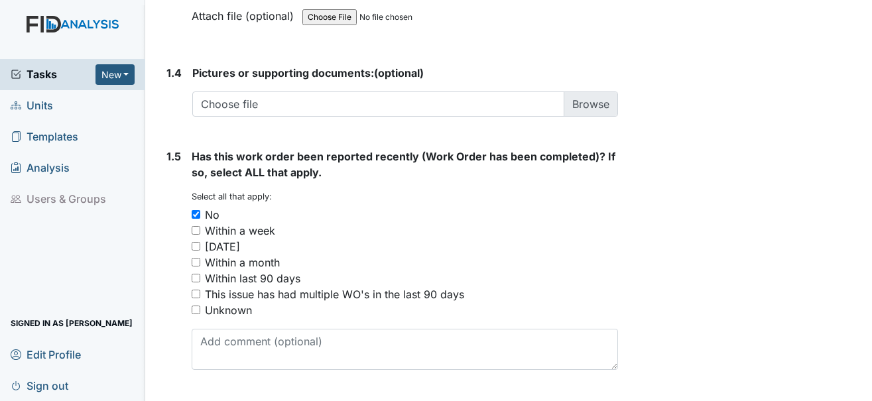
scroll to position [1053, 0]
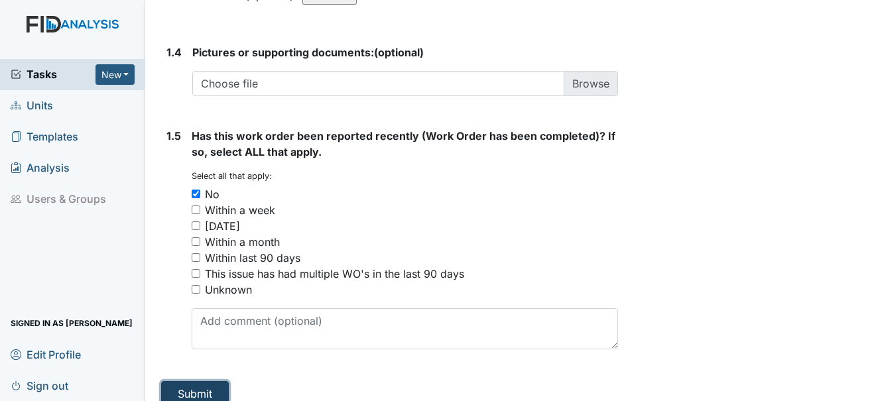
click at [211, 381] on button "Submit" at bounding box center [195, 393] width 68 height 25
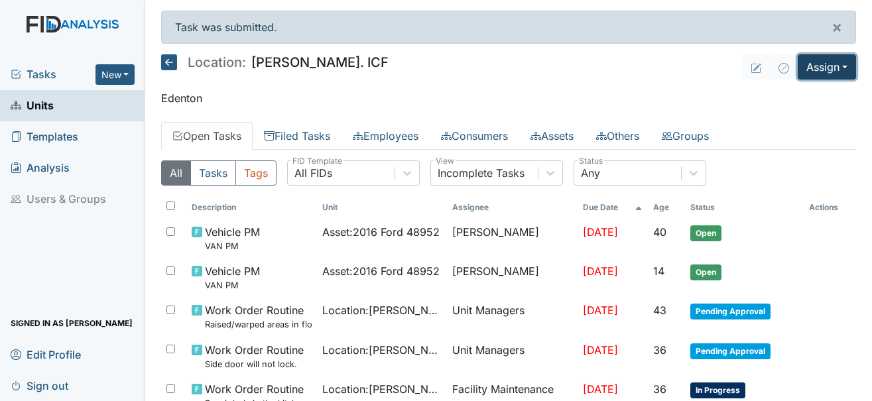
click at [808, 70] on button "Assign" at bounding box center [827, 66] width 58 height 25
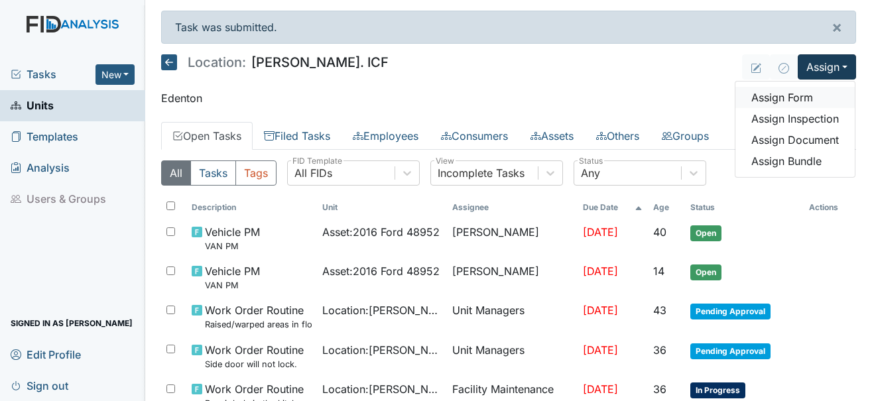
click at [783, 92] on link "Assign Form" at bounding box center [794, 97] width 119 height 21
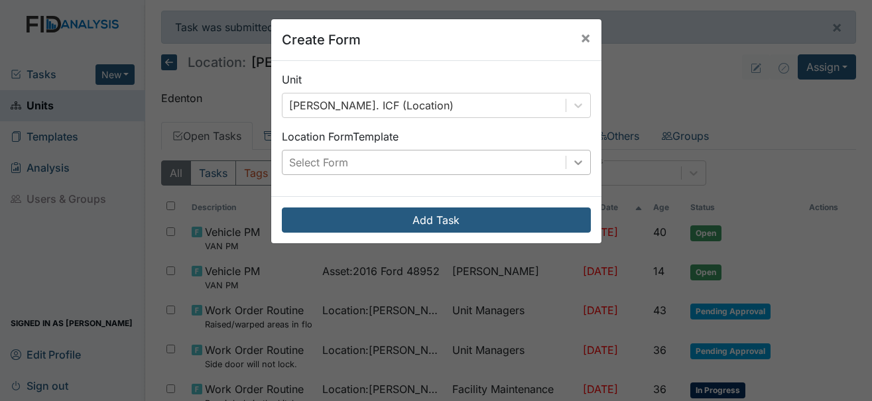
click at [573, 163] on icon at bounding box center [578, 162] width 13 height 13
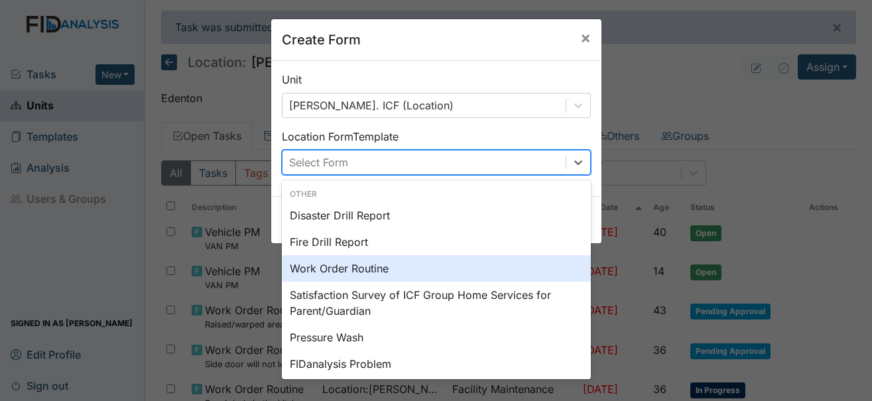
click at [360, 265] on div "Work Order Routine" at bounding box center [436, 268] width 309 height 27
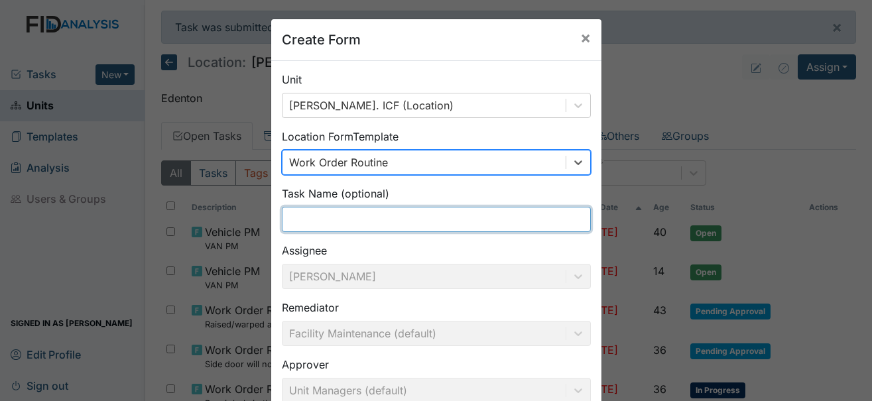
drag, startPoint x: 349, startPoint y: 225, endPoint x: 440, endPoint y: 195, distance: 95.6
click at [349, 225] on input "text" at bounding box center [436, 219] width 309 height 25
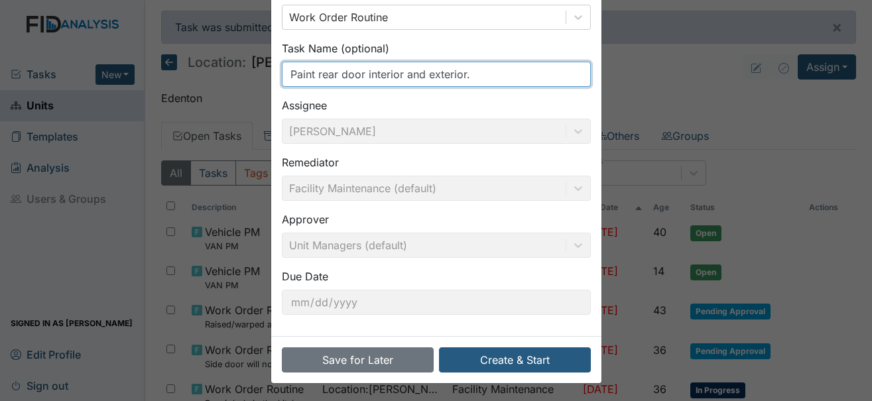
scroll to position [147, 0]
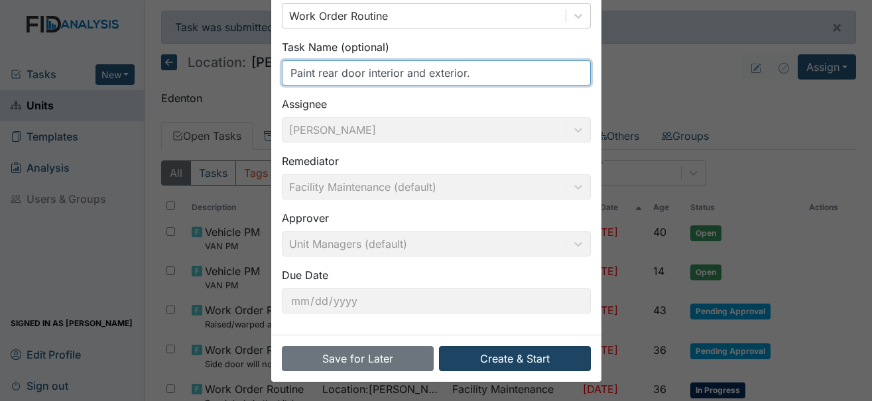
type input "Paint rear door interior and exterior."
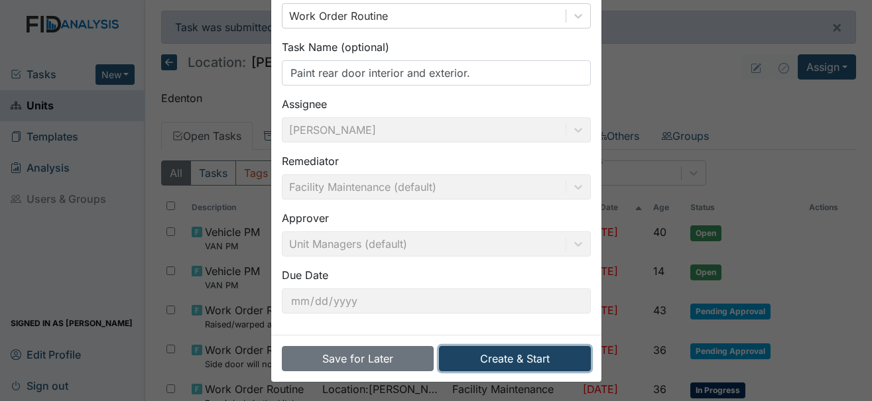
click at [487, 357] on button "Create & Start" at bounding box center [515, 358] width 152 height 25
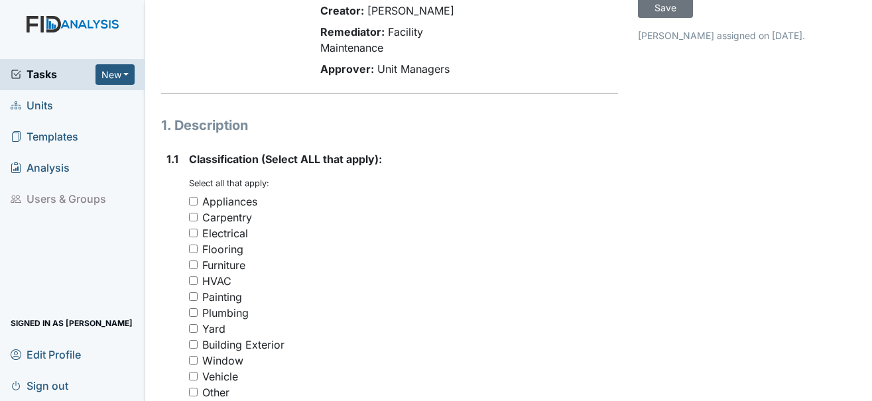
scroll to position [133, 0]
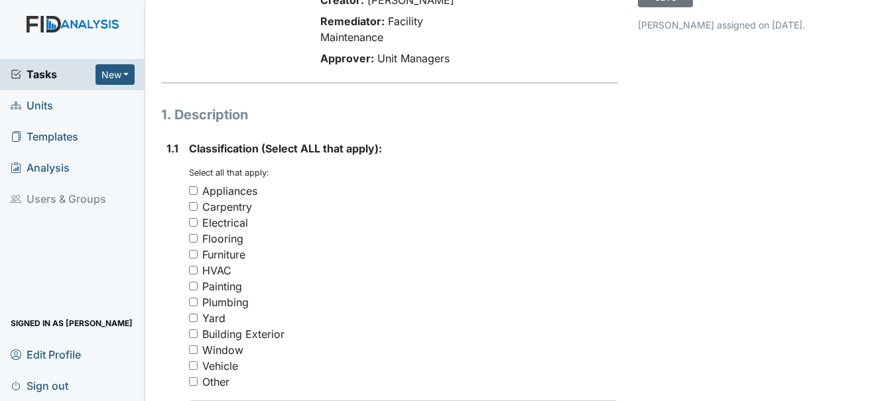
click at [236, 279] on div "Painting" at bounding box center [222, 287] width 40 height 16
click at [198, 282] on input "Painting" at bounding box center [193, 286] width 9 height 9
checkbox input "true"
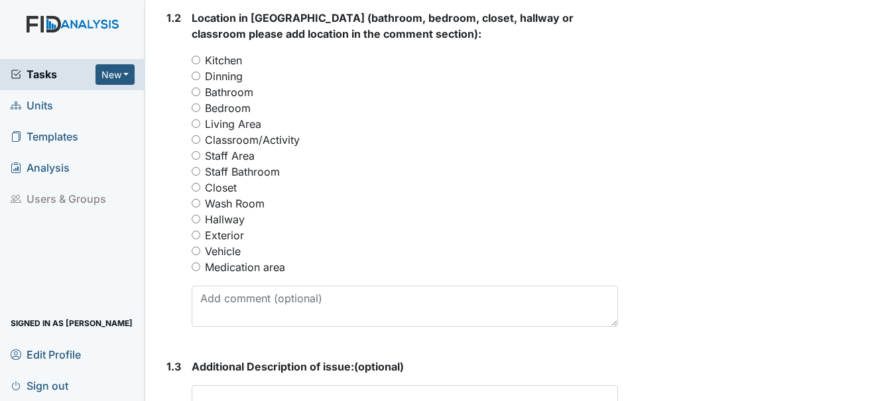
scroll to position [597, 0]
click at [235, 227] on label "Exterior" at bounding box center [224, 235] width 39 height 16
click at [200, 230] on input "Exterior" at bounding box center [196, 234] width 9 height 9
radio input "true"
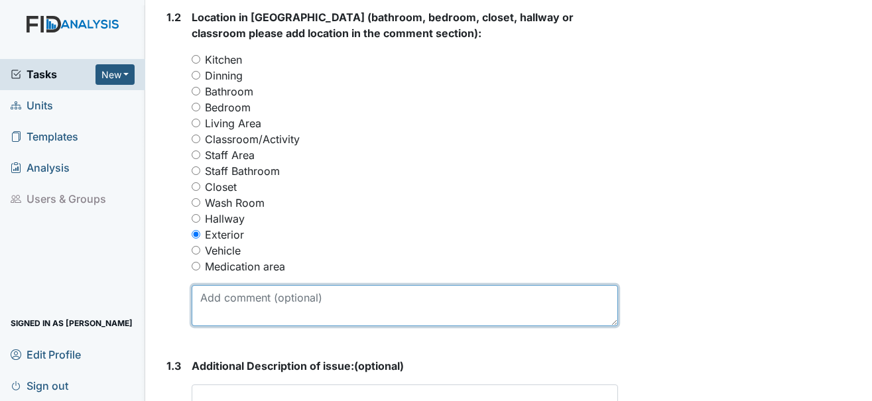
click at [233, 285] on textarea at bounding box center [405, 305] width 426 height 41
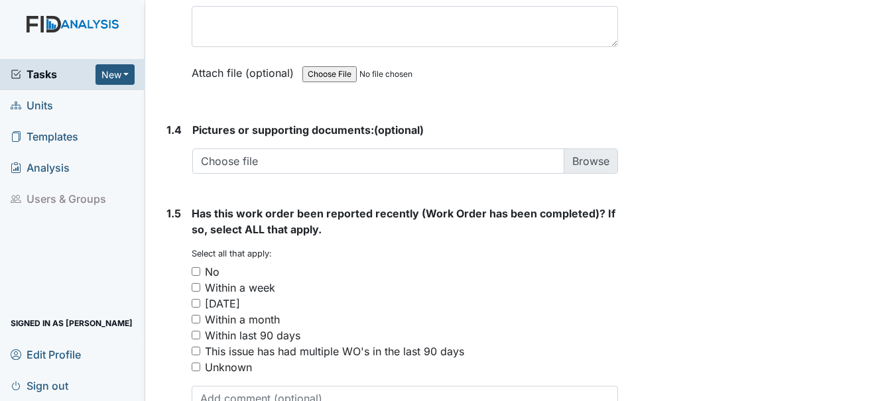
scroll to position [995, 0]
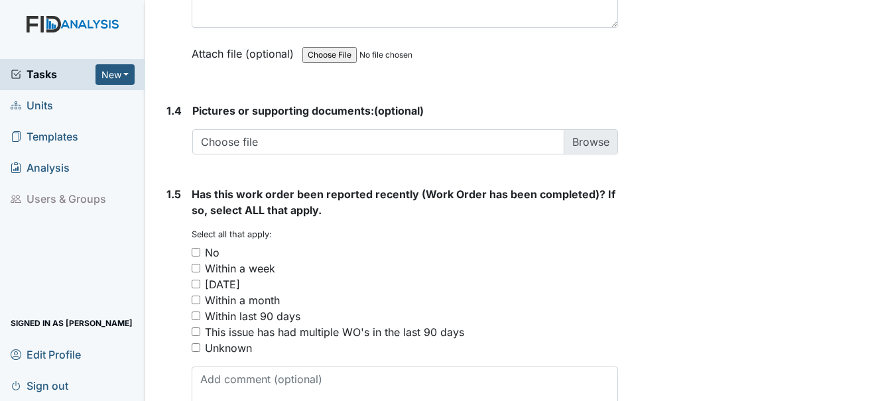
click at [212, 245] on div "No" at bounding box center [212, 253] width 15 height 16
click at [200, 248] on input "No" at bounding box center [196, 252] width 9 height 9
checkbox input "true"
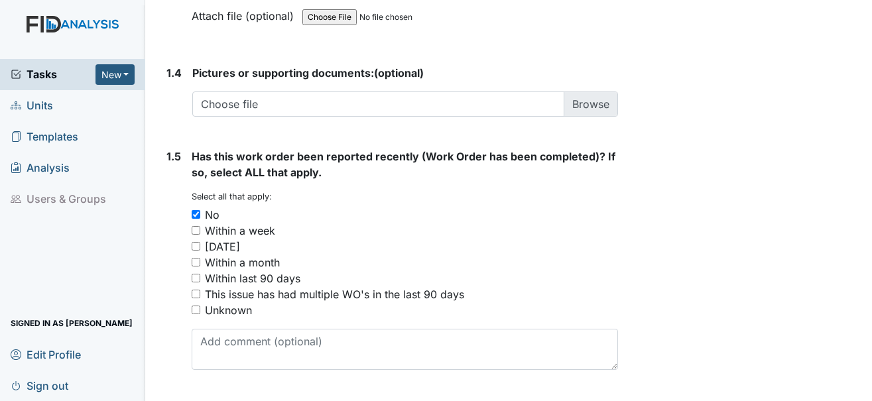
scroll to position [1053, 0]
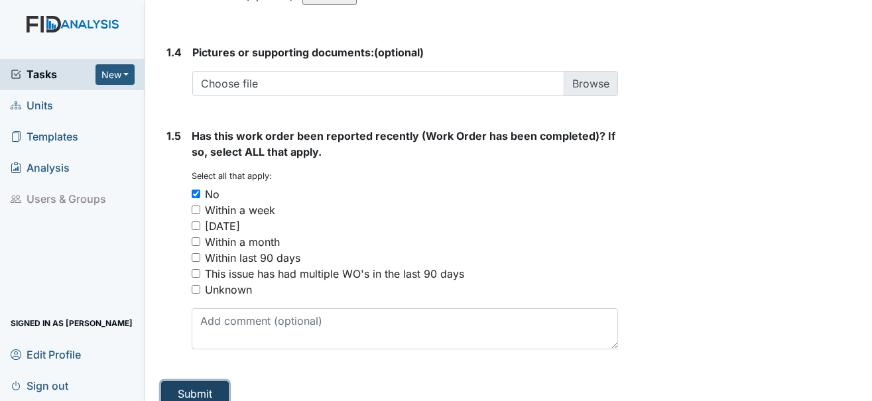
click at [206, 384] on button "Submit" at bounding box center [195, 393] width 68 height 25
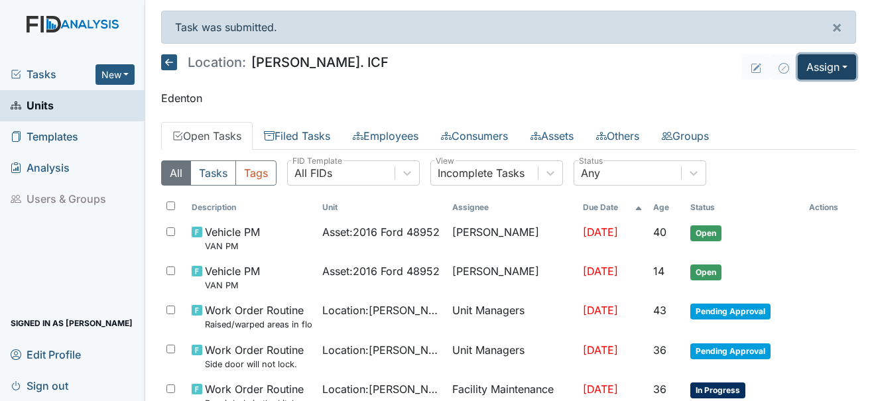
click at [822, 72] on button "Assign" at bounding box center [827, 66] width 58 height 25
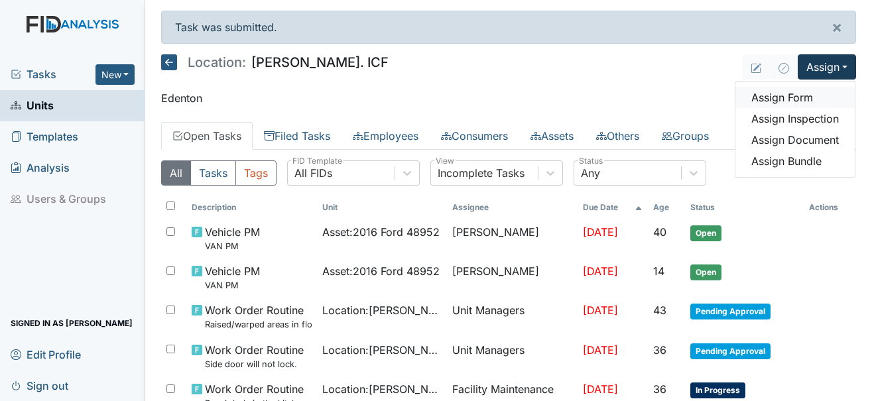
click at [779, 101] on link "Assign Form" at bounding box center [794, 97] width 119 height 21
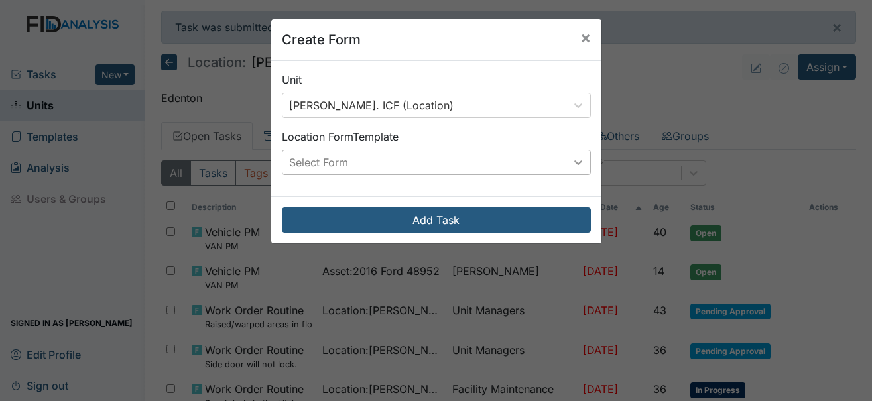
click at [577, 162] on icon at bounding box center [578, 162] width 13 height 13
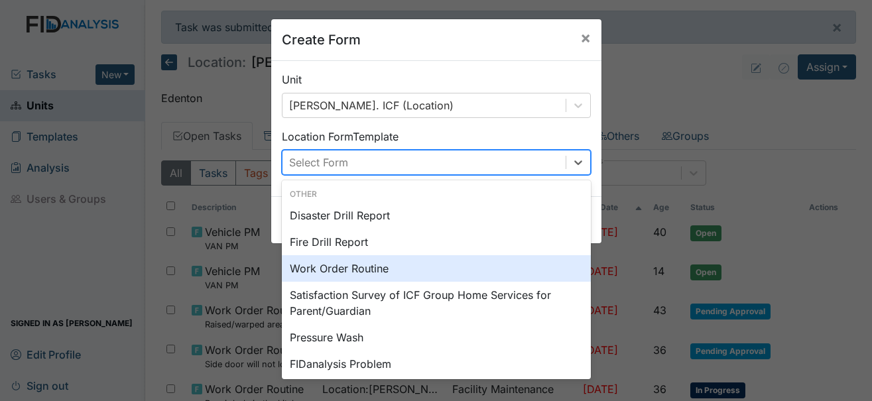
click at [354, 261] on div "Work Order Routine" at bounding box center [436, 268] width 309 height 27
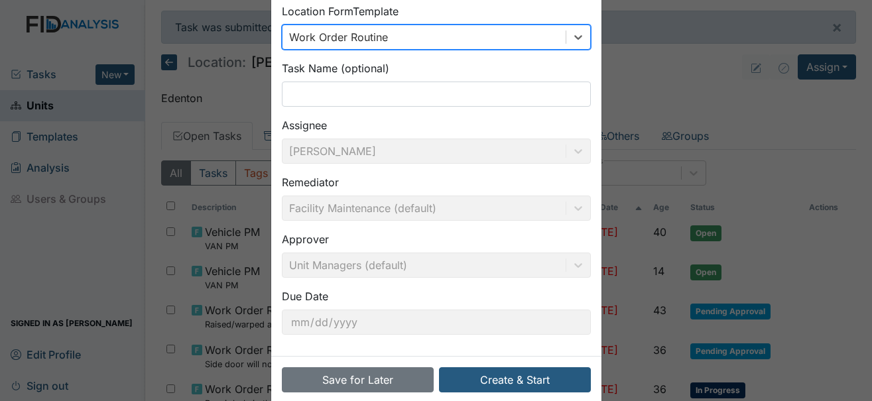
scroll to position [133, 0]
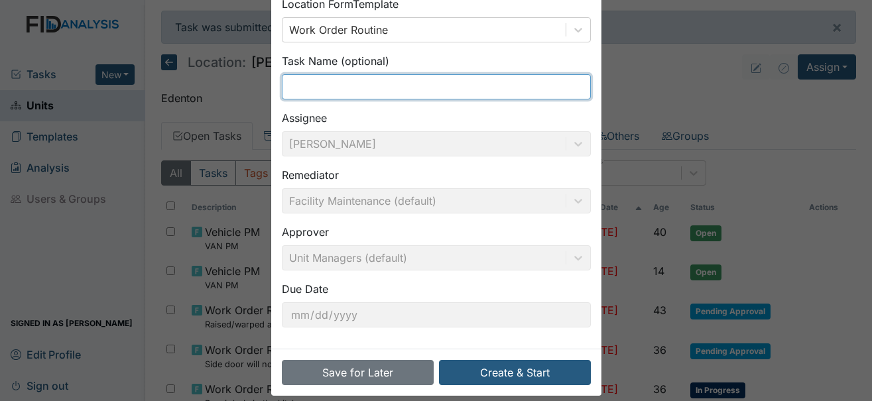
click at [338, 91] on input "text" at bounding box center [436, 86] width 309 height 25
type input "R"
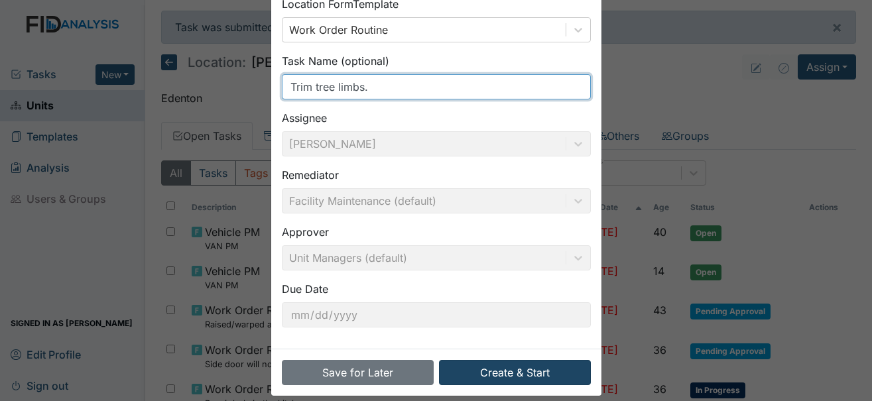
type input "Trim tree limbs."
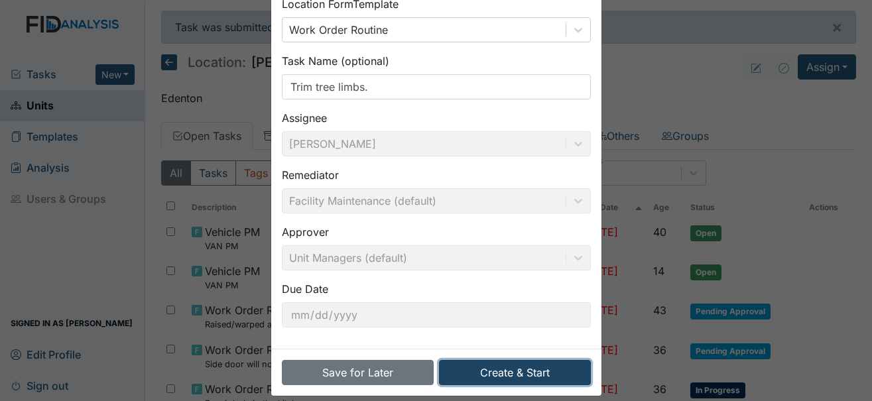
click at [495, 370] on button "Create & Start" at bounding box center [515, 372] width 152 height 25
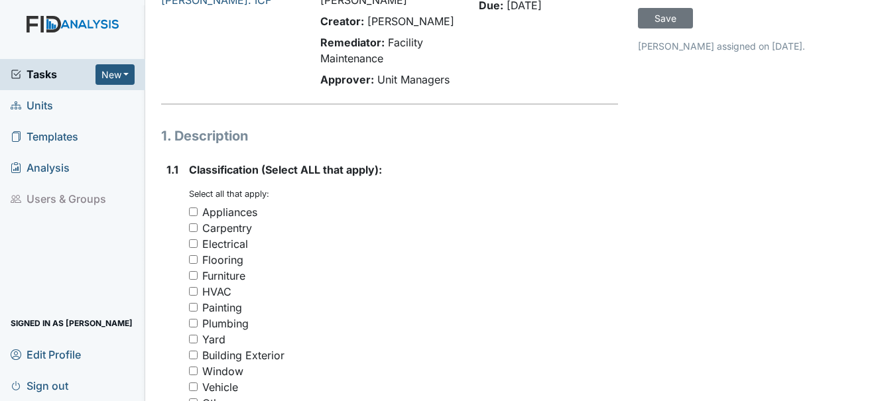
scroll to position [133, 0]
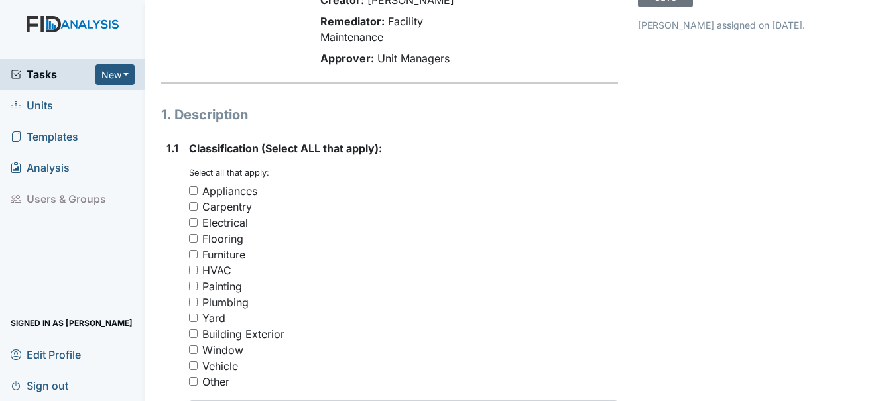
click at [218, 310] on div "Yard" at bounding box center [213, 318] width 23 height 16
click at [198, 314] on input "Yard" at bounding box center [193, 318] width 9 height 9
checkbox input "true"
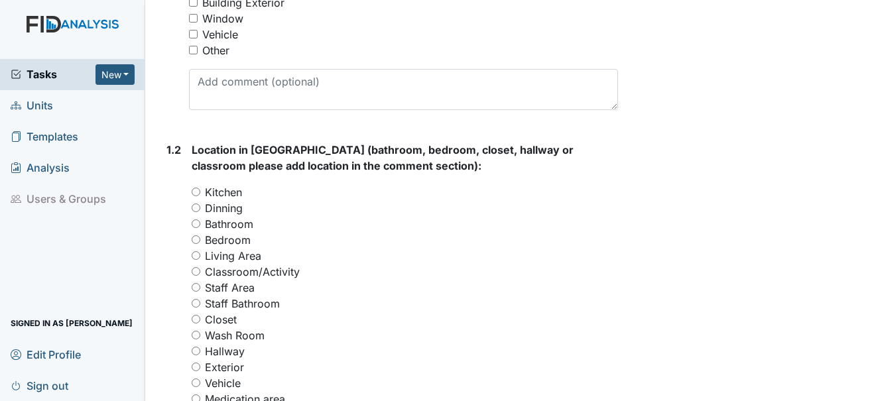
scroll to position [531, 0]
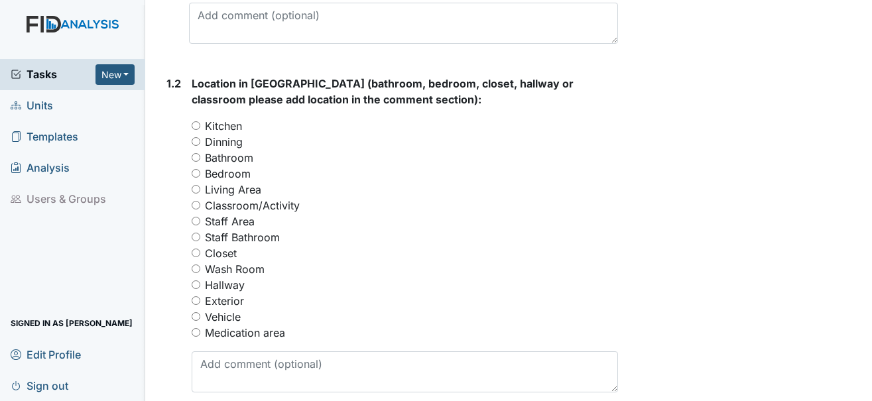
click at [226, 293] on label "Exterior" at bounding box center [224, 301] width 39 height 16
click at [200, 296] on input "Exterior" at bounding box center [196, 300] width 9 height 9
radio input "true"
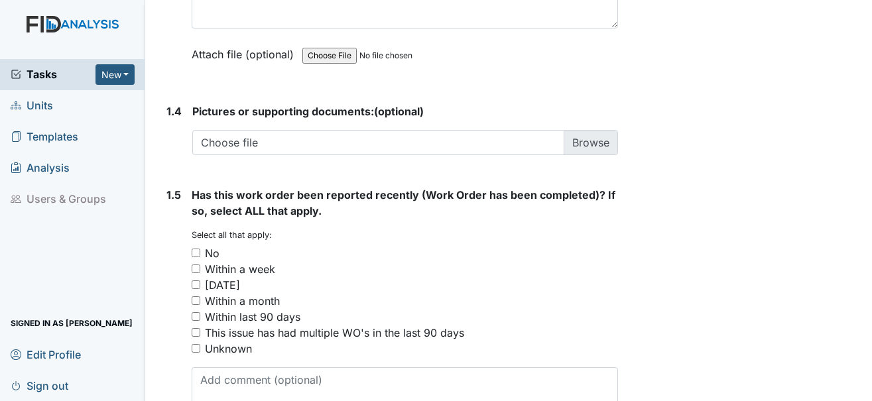
scroll to position [995, 0]
click at [214, 245] on div "No" at bounding box center [212, 253] width 15 height 16
click at [200, 248] on input "No" at bounding box center [196, 252] width 9 height 9
checkbox input "true"
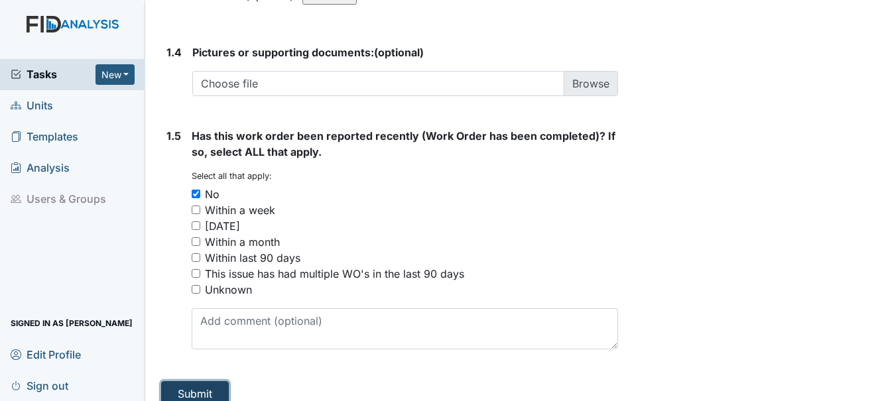
click at [204, 381] on button "Submit" at bounding box center [195, 393] width 68 height 25
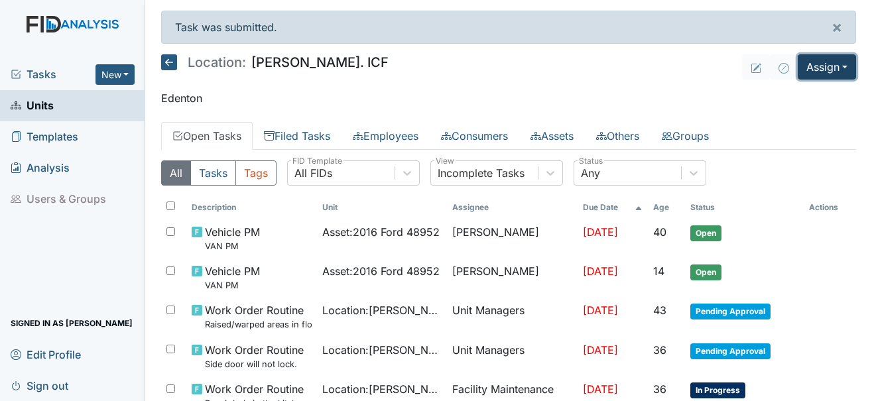
click at [820, 66] on button "Assign" at bounding box center [827, 66] width 58 height 25
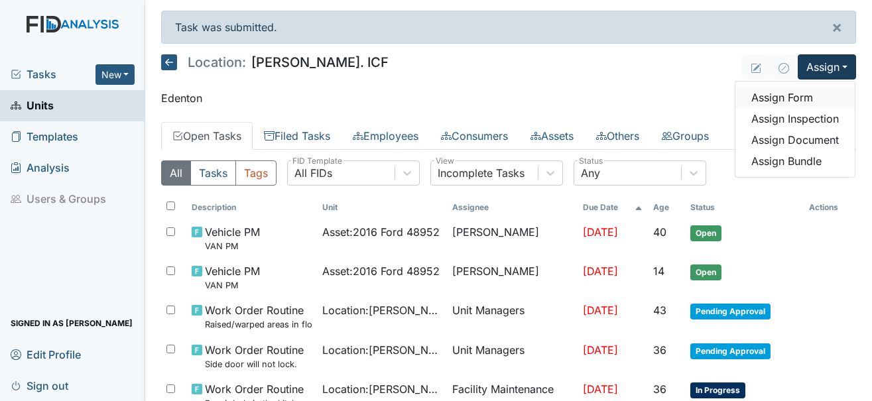
click at [800, 97] on link "Assign Form" at bounding box center [794, 97] width 119 height 21
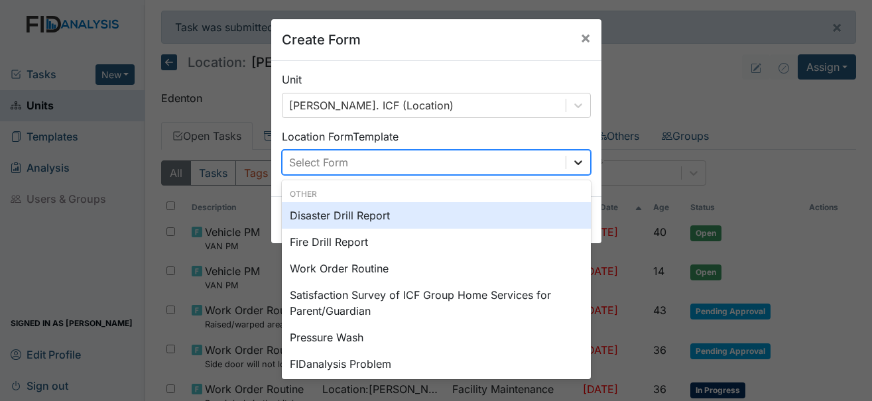
click at [580, 163] on div at bounding box center [578, 163] width 24 height 24
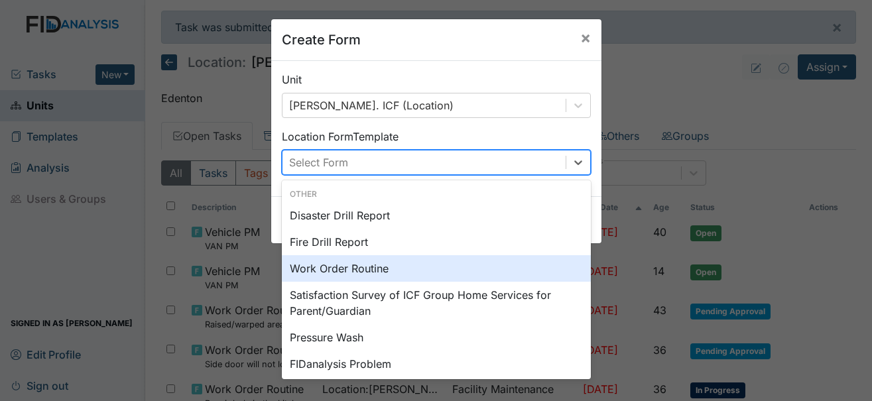
click at [335, 272] on div "Work Order Routine" at bounding box center [436, 268] width 309 height 27
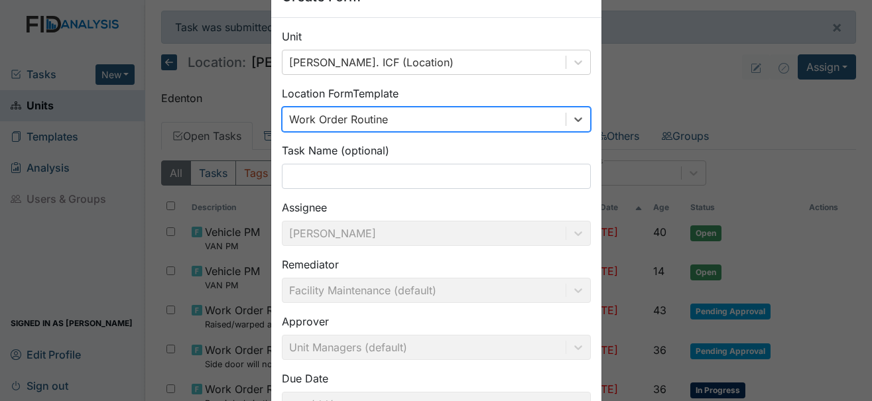
scroll to position [66, 0]
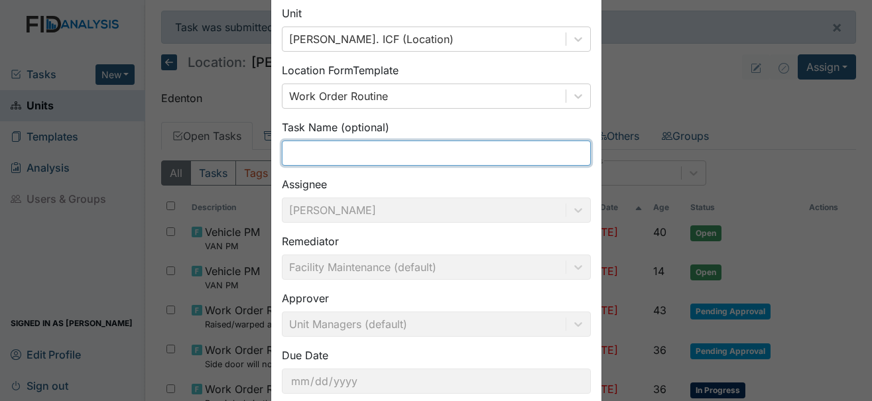
click at [304, 153] on input "text" at bounding box center [436, 153] width 309 height 25
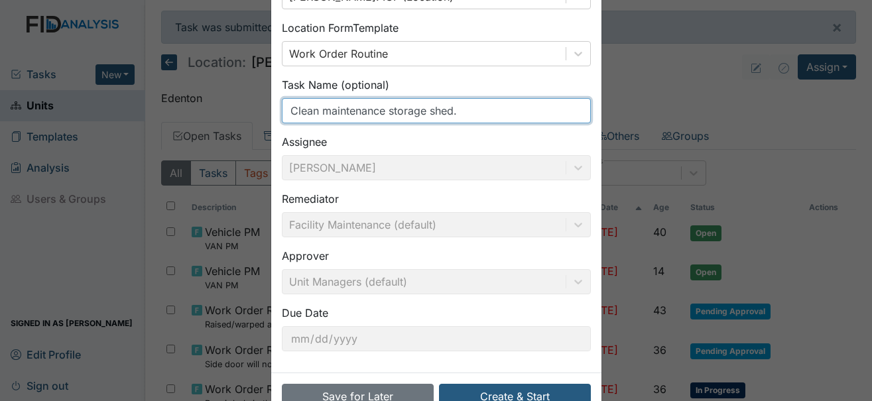
scroll to position [133, 0]
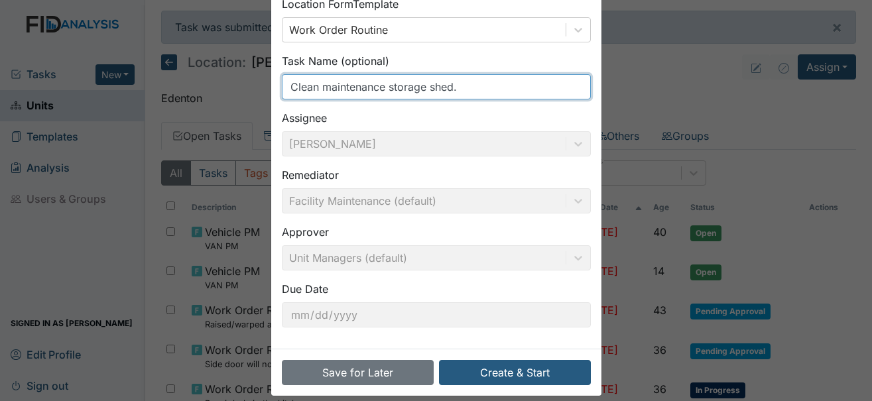
click at [314, 87] on input "Clean maintenance storage shed." at bounding box center [436, 86] width 309 height 25
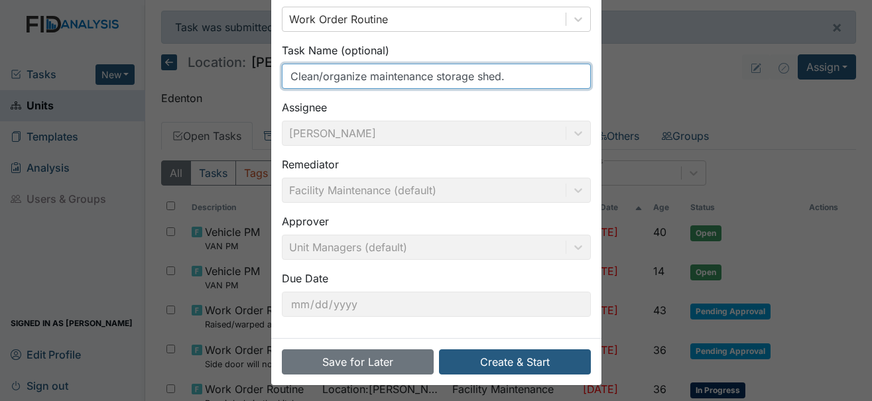
scroll to position [147, 0]
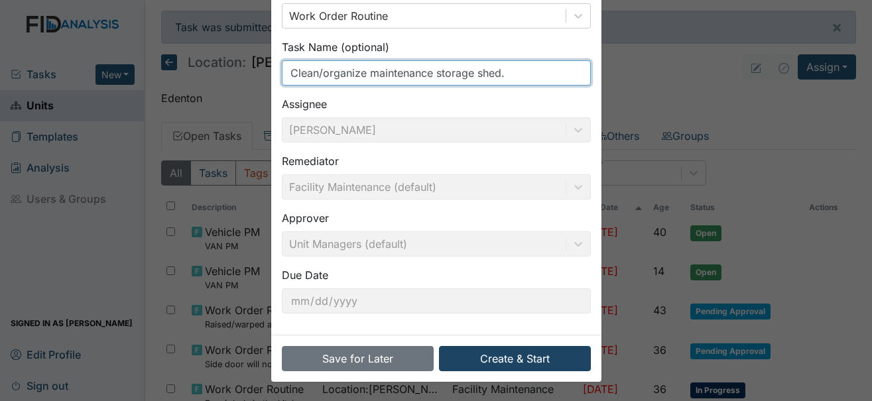
type input "Clean/organize maintenance storage shed."
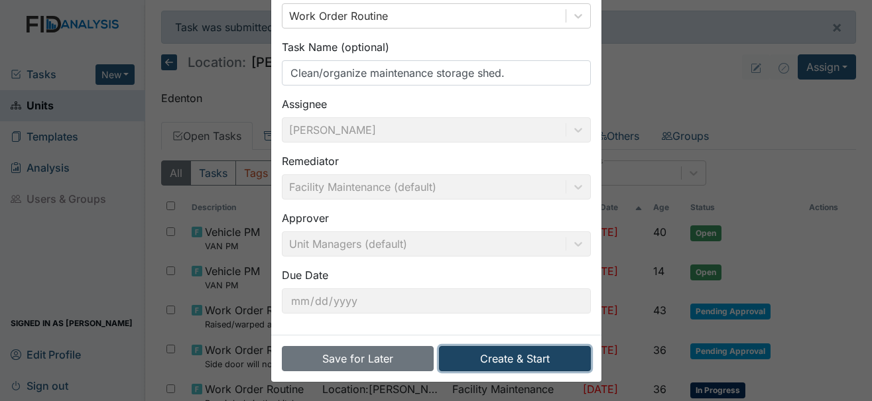
click at [493, 355] on button "Create & Start" at bounding box center [515, 358] width 152 height 25
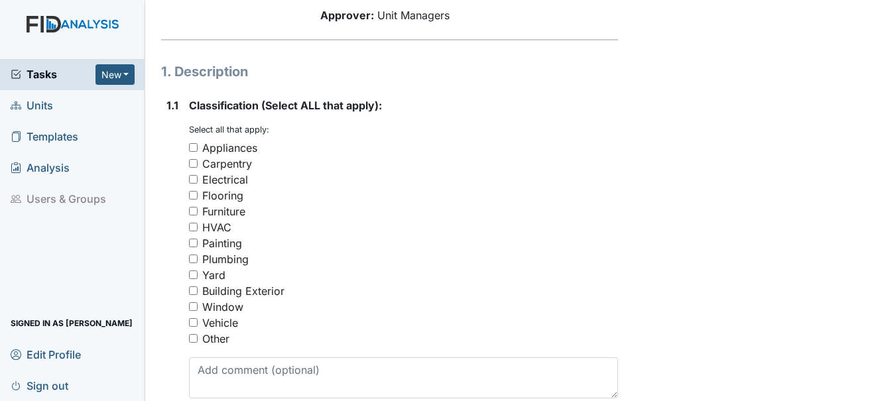
scroll to position [199, 0]
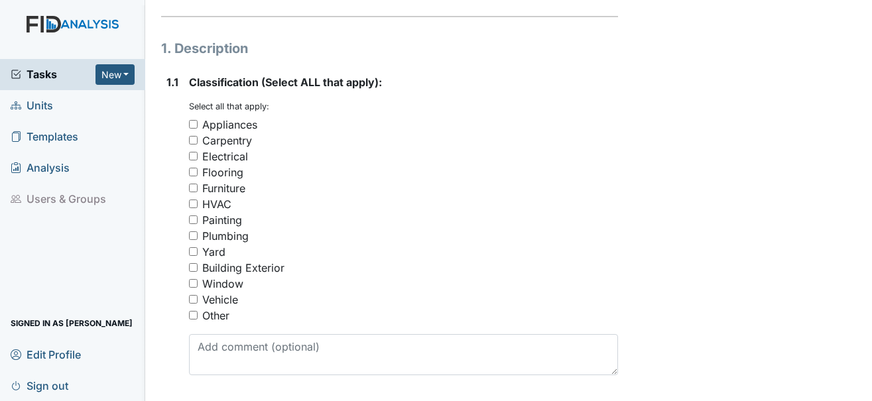
click at [219, 308] on div "Other" at bounding box center [215, 316] width 27 height 16
click at [198, 311] on input "Other" at bounding box center [193, 315] width 9 height 9
checkbox input "true"
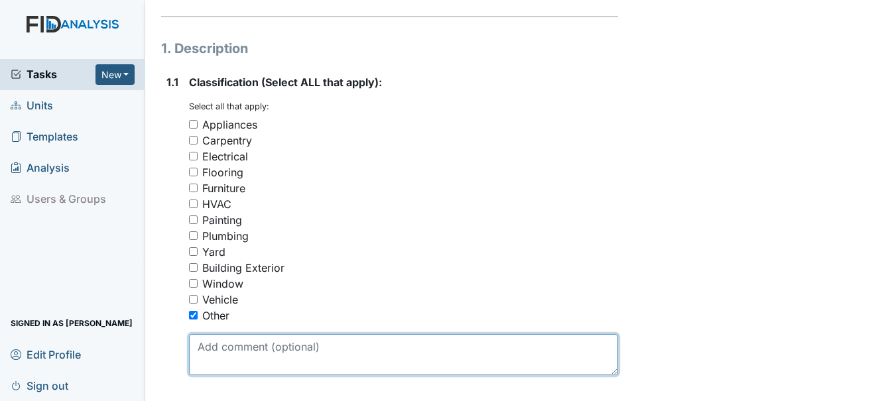
click at [319, 338] on textarea at bounding box center [403, 354] width 429 height 41
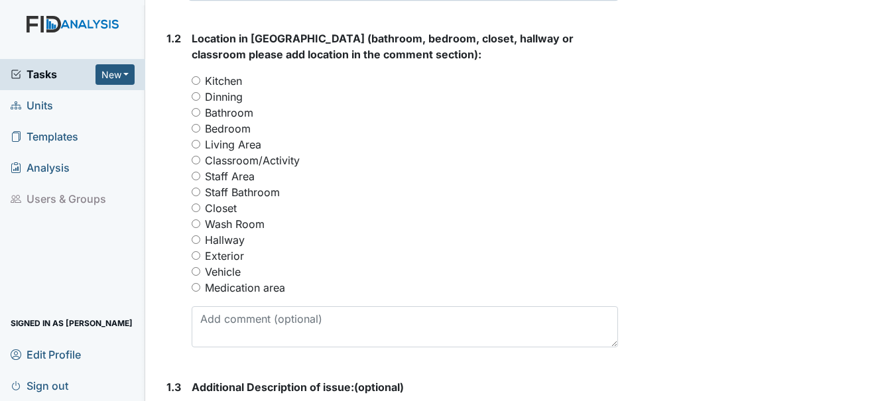
scroll to position [597, 0]
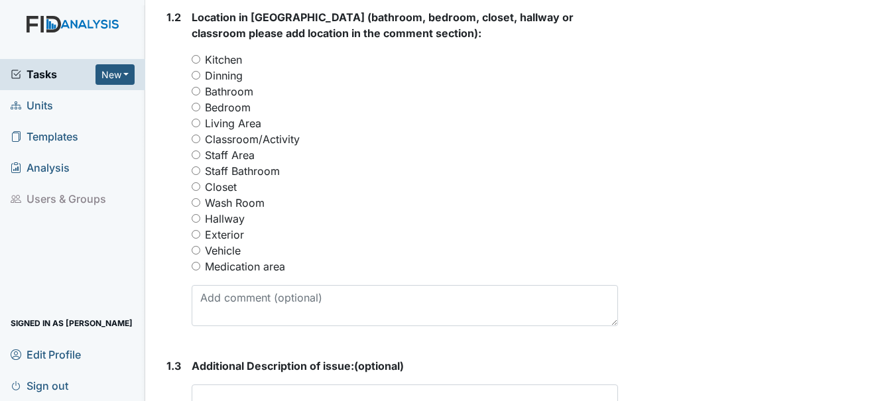
type textarea "Clean/organize"
click at [232, 227] on label "Exterior" at bounding box center [224, 235] width 39 height 16
click at [200, 230] on input "Exterior" at bounding box center [196, 234] width 9 height 9
radio input "true"
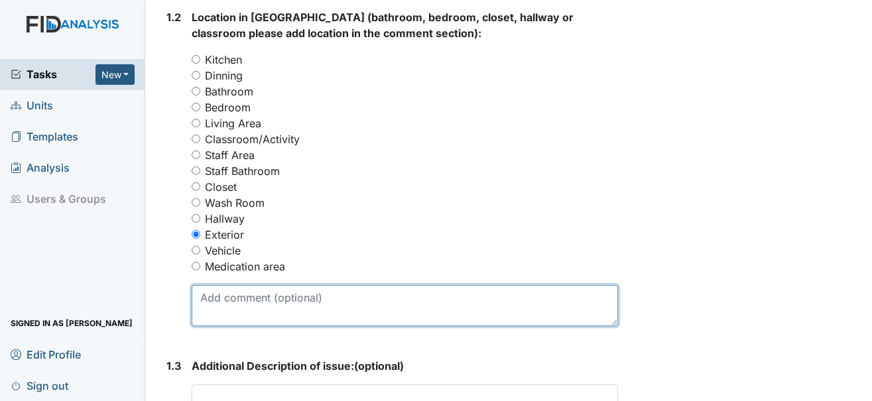
click at [269, 292] on textarea at bounding box center [405, 305] width 426 height 41
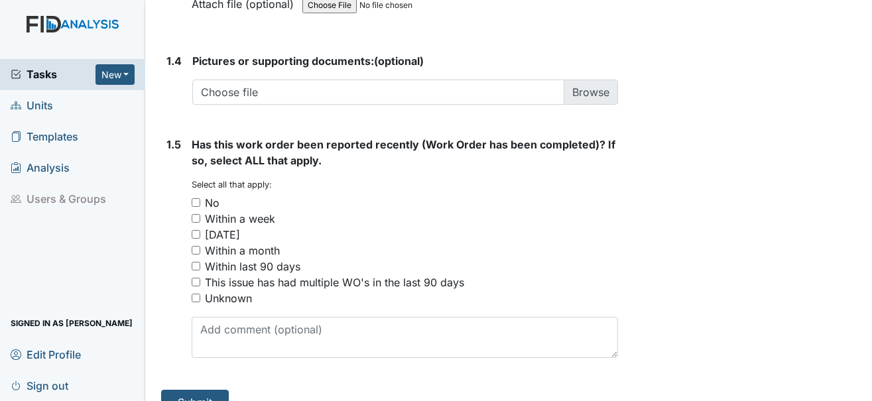
scroll to position [1053, 0]
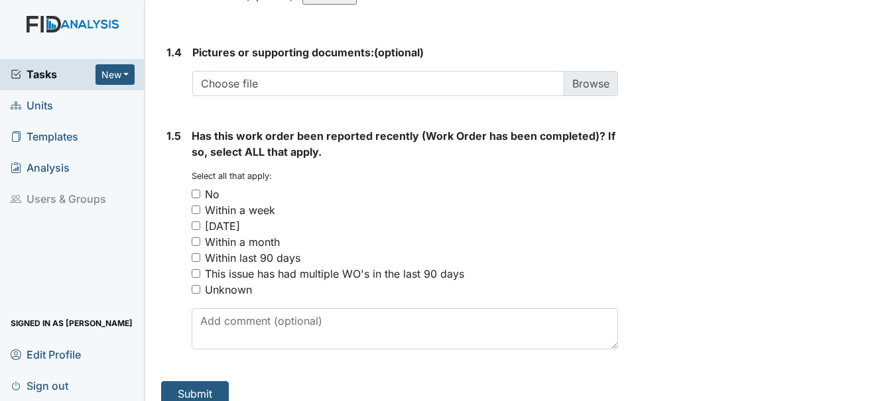
type textarea "Shed"
click at [205, 186] on div "No" at bounding box center [212, 194] width 15 height 16
click at [200, 190] on input "No" at bounding box center [196, 194] width 9 height 9
checkbox input "true"
click at [195, 381] on button "Submit" at bounding box center [195, 393] width 68 height 25
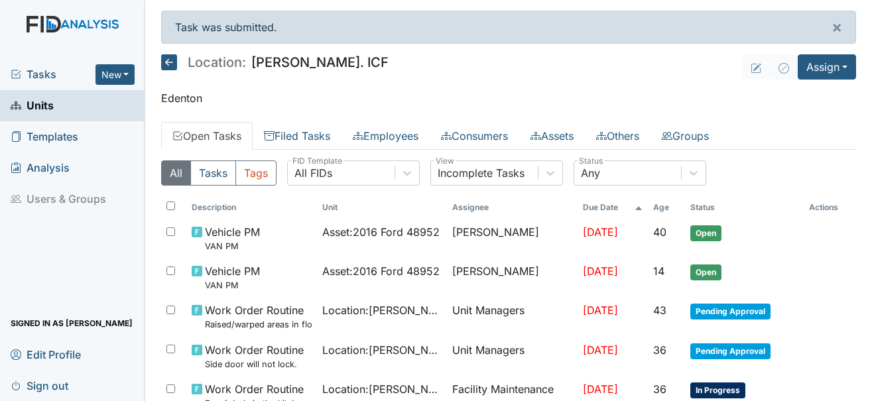
click at [233, 133] on link "Open Tasks" at bounding box center [207, 136] width 92 height 28
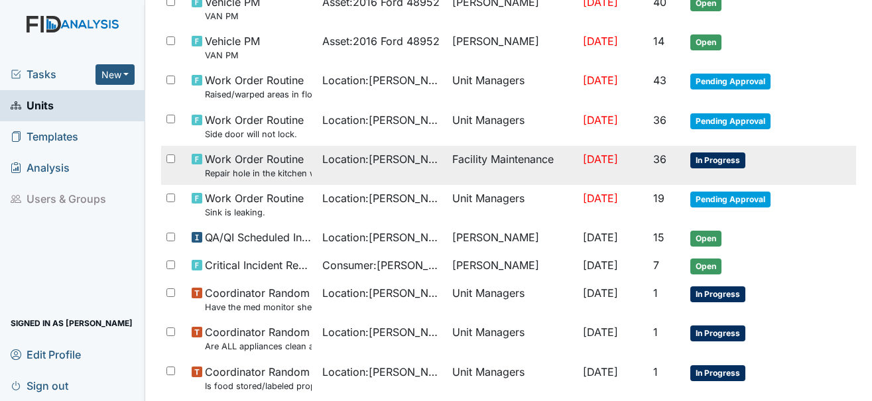
scroll to position [265, 0]
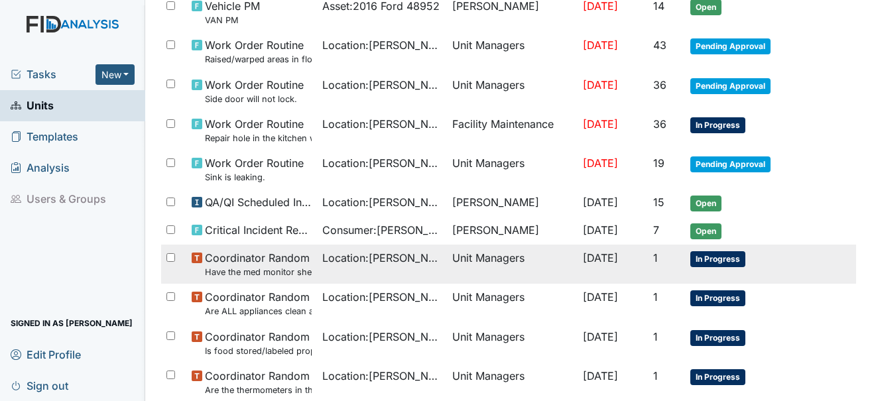
click at [704, 261] on span "In Progress" at bounding box center [717, 259] width 55 height 16
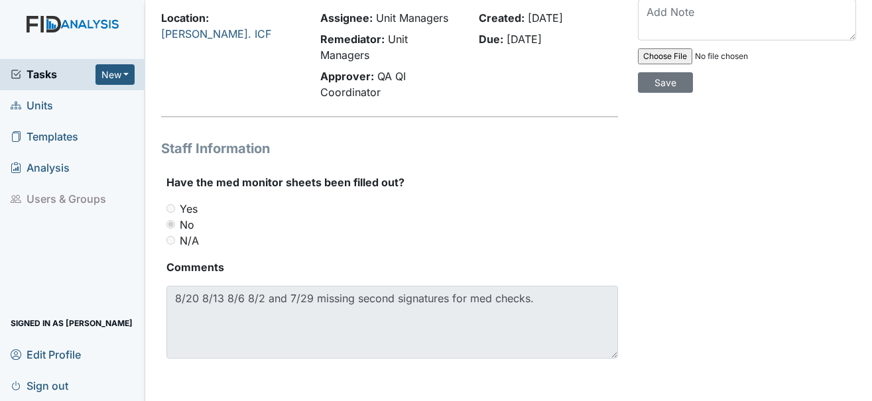
scroll to position [36, 0]
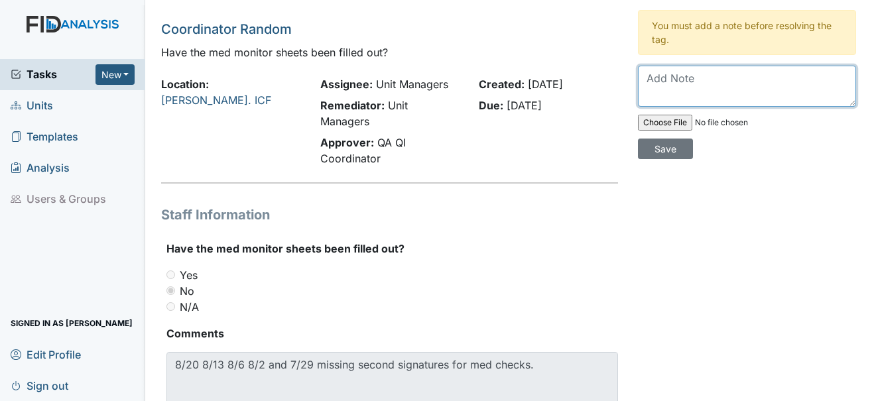
click at [651, 86] on textarea at bounding box center [747, 86] width 218 height 41
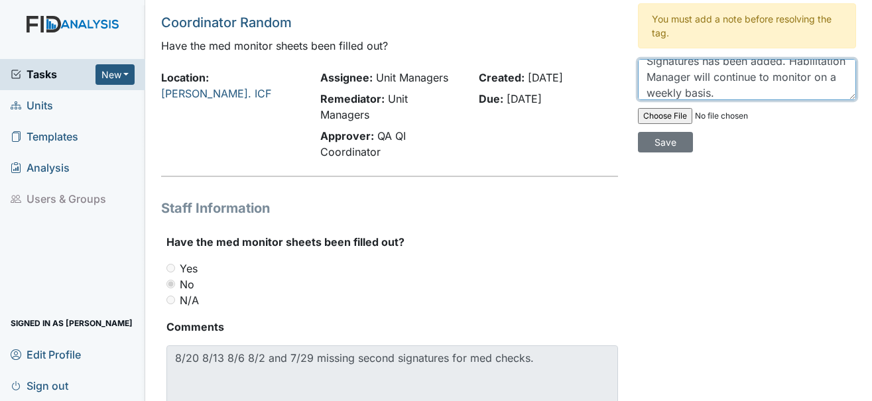
scroll to position [0, 0]
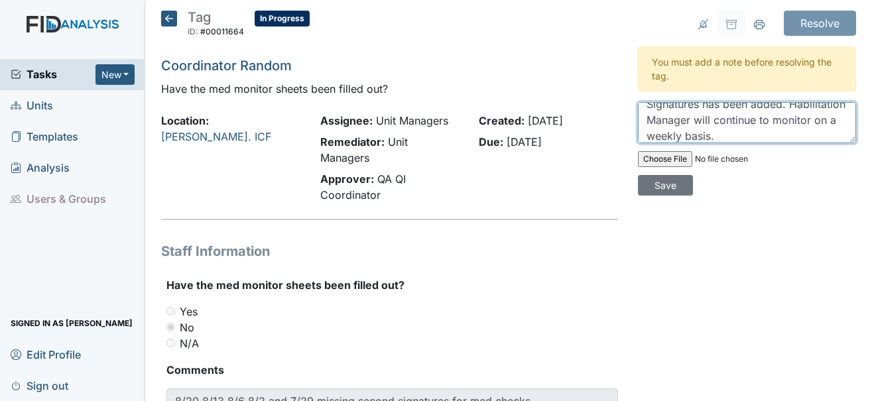
click at [826, 125] on textarea "Signatures has been added. Habilitation Manager will continue to monitor on a w…" at bounding box center [747, 122] width 218 height 41
click at [682, 135] on textarea "Signatures has been added. Habilitation Manager will continue to monitor on a w…" at bounding box center [747, 122] width 218 height 41
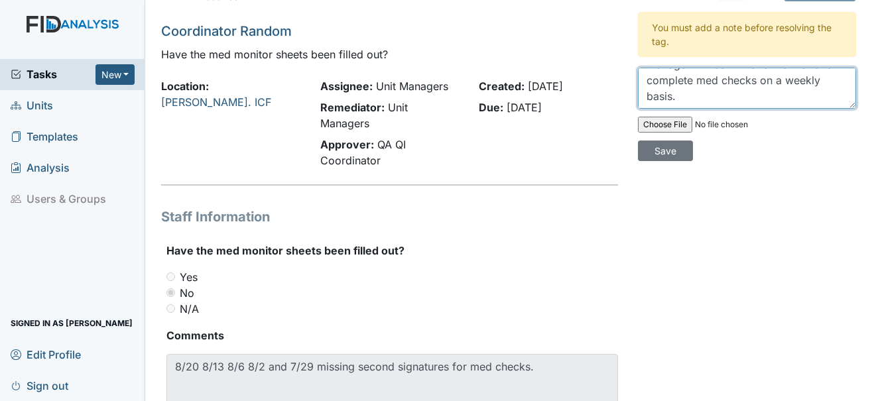
scroll to position [66, 0]
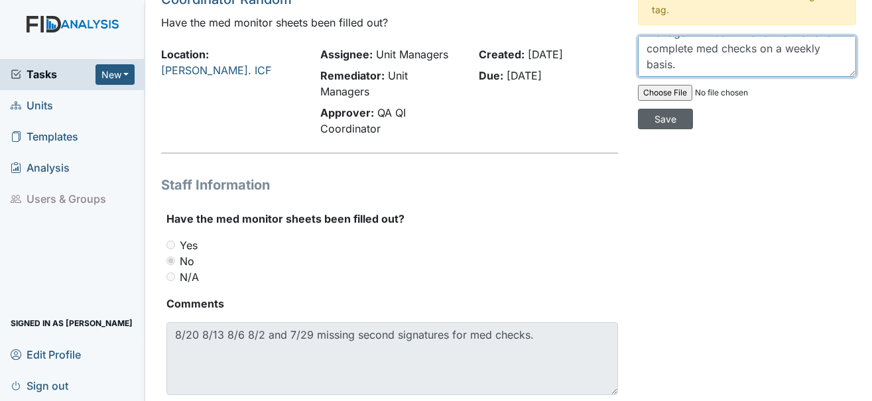
type textarea "Signatures has been added. Habilitation Manager will continue to monitor and co…"
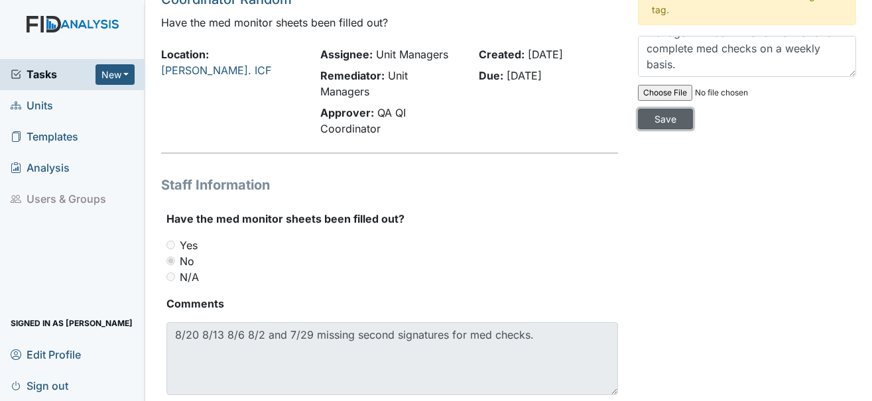
click at [664, 116] on input "Save" at bounding box center [665, 119] width 55 height 21
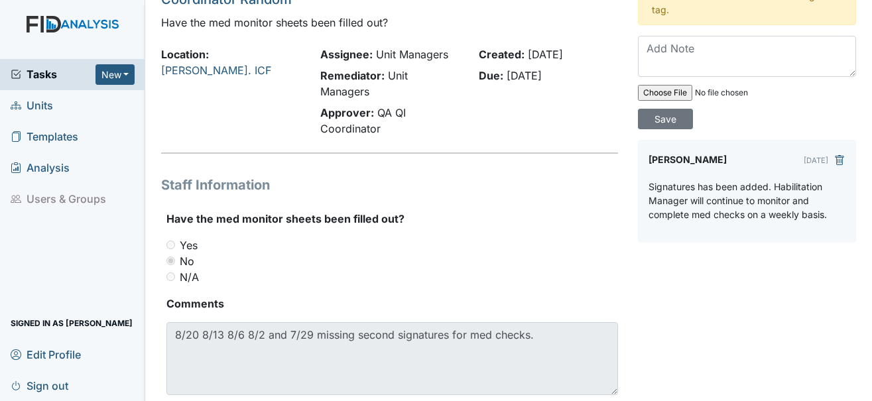
scroll to position [0, 0]
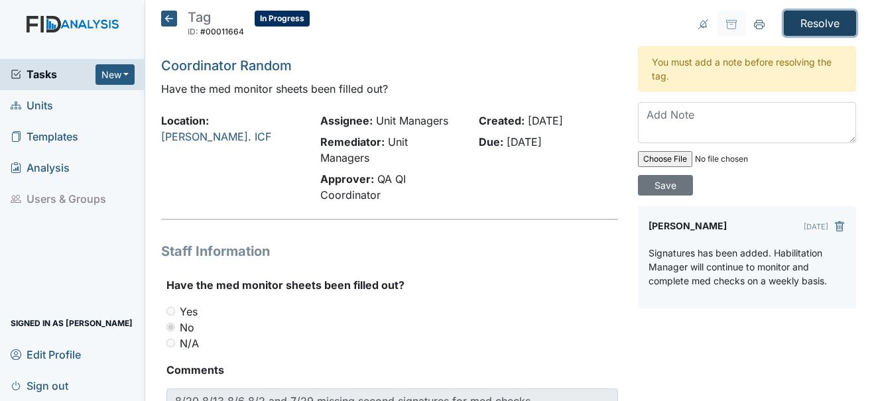
click at [792, 26] on input "Resolve" at bounding box center [820, 23] width 72 height 25
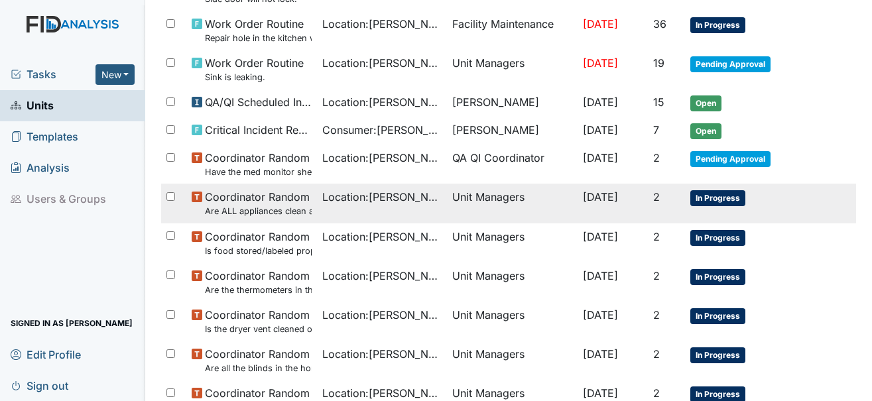
scroll to position [398, 0]
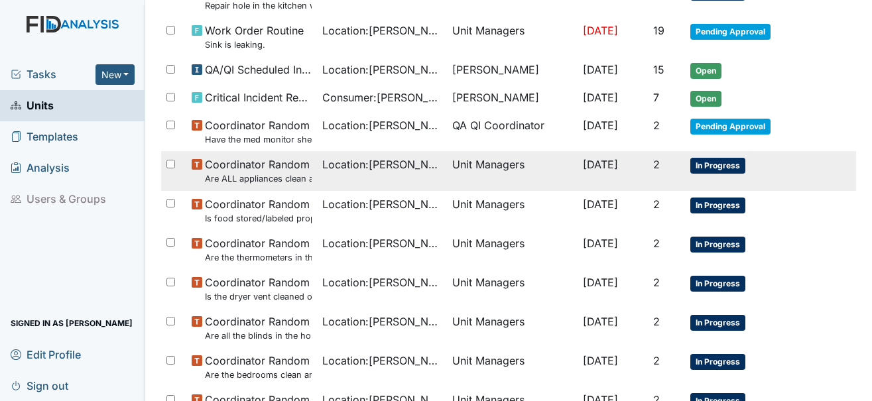
click at [718, 165] on span "In Progress" at bounding box center [717, 166] width 55 height 16
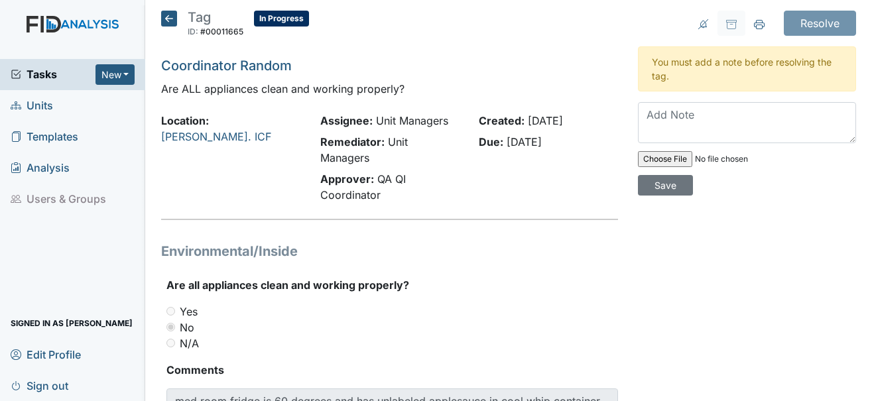
click at [48, 105] on span "Units" at bounding box center [32, 105] width 42 height 21
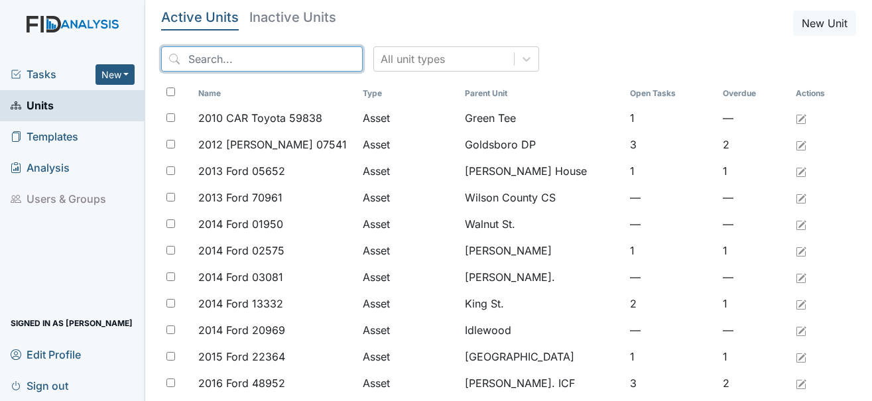
click at [228, 58] on input "search" at bounding box center [262, 58] width 202 height 25
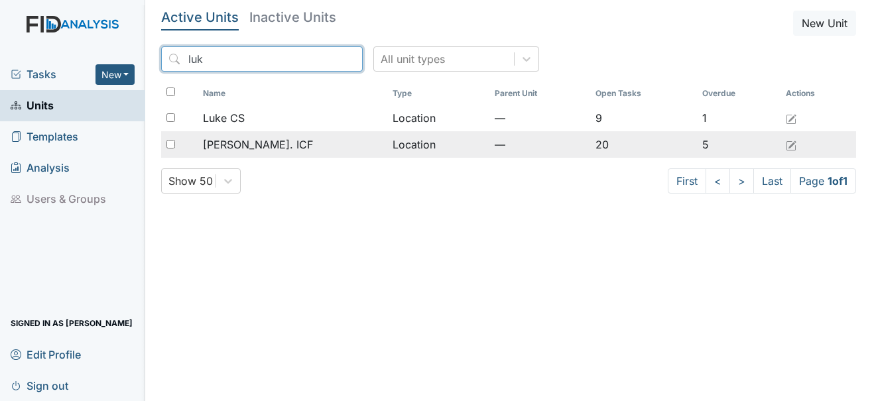
type input "luk"
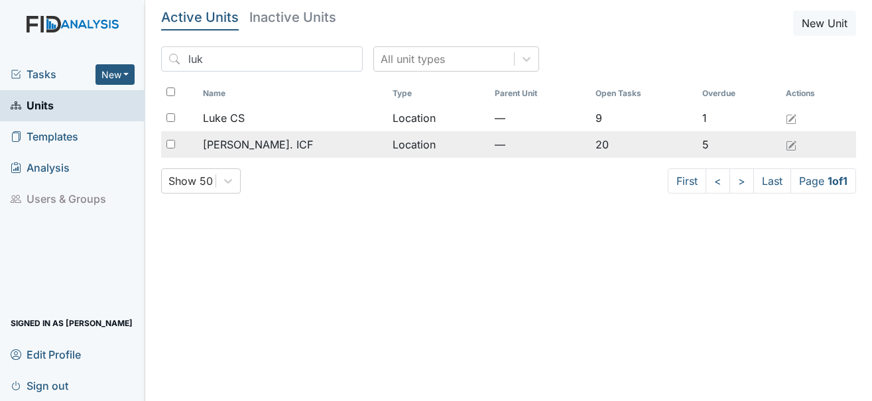
click at [251, 137] on span "[PERSON_NAME]. ICF" at bounding box center [258, 145] width 110 height 16
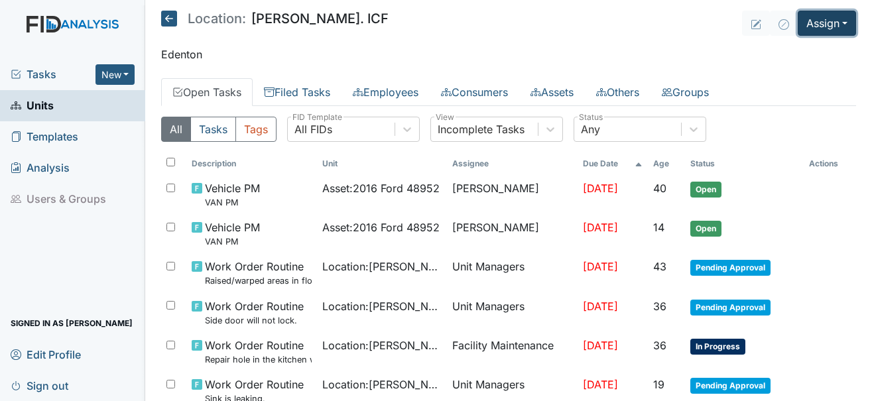
click at [832, 29] on button "Assign" at bounding box center [827, 23] width 58 height 25
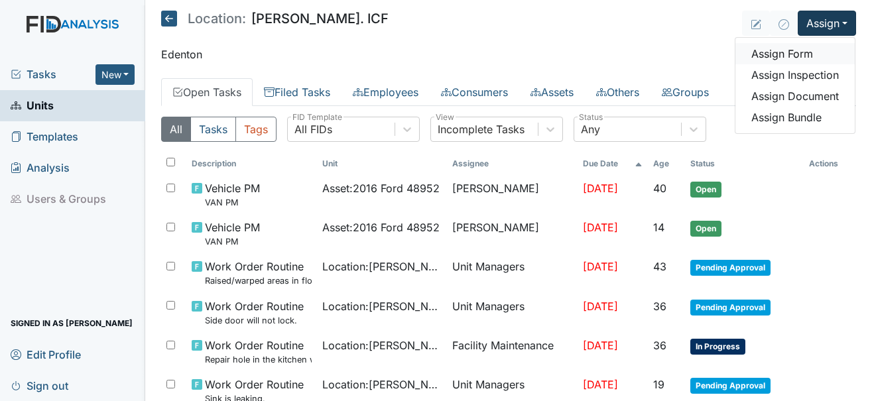
click at [775, 55] on link "Assign Form" at bounding box center [794, 53] width 119 height 21
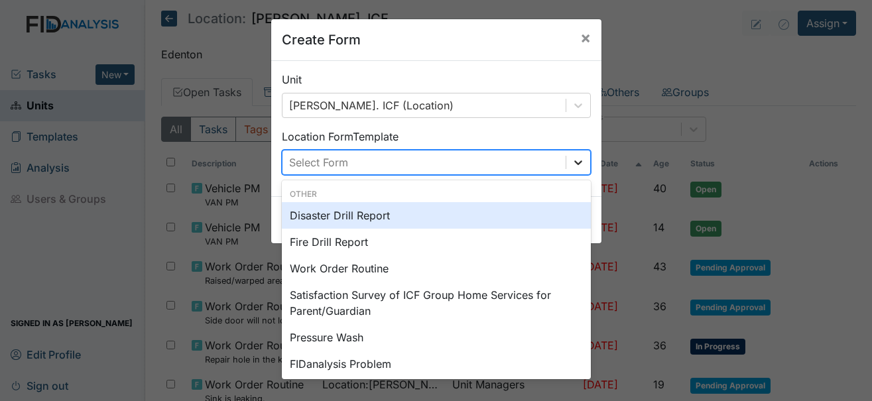
click at [572, 160] on icon at bounding box center [578, 162] width 13 height 13
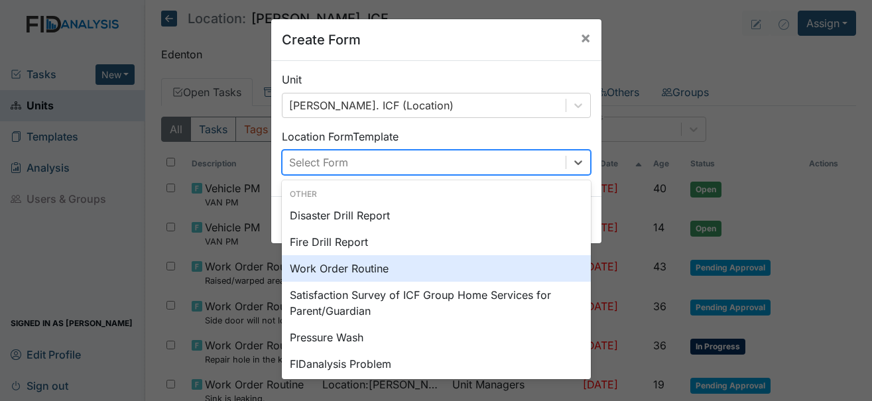
click at [371, 259] on div "Work Order Routine" at bounding box center [436, 268] width 309 height 27
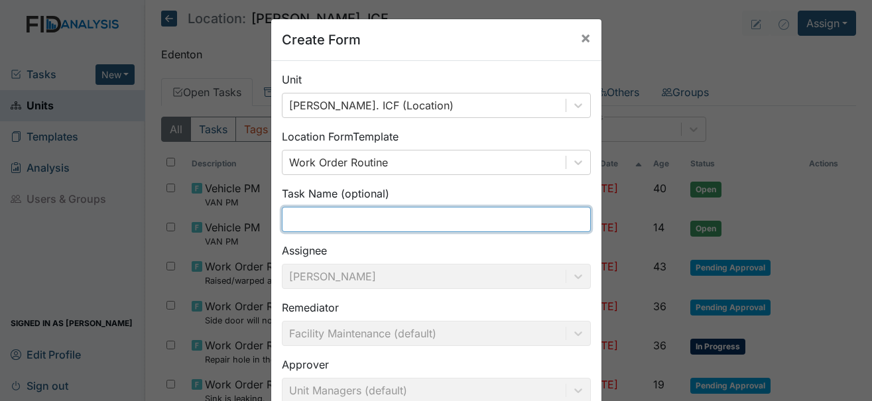
click at [367, 220] on input "text" at bounding box center [436, 219] width 309 height 25
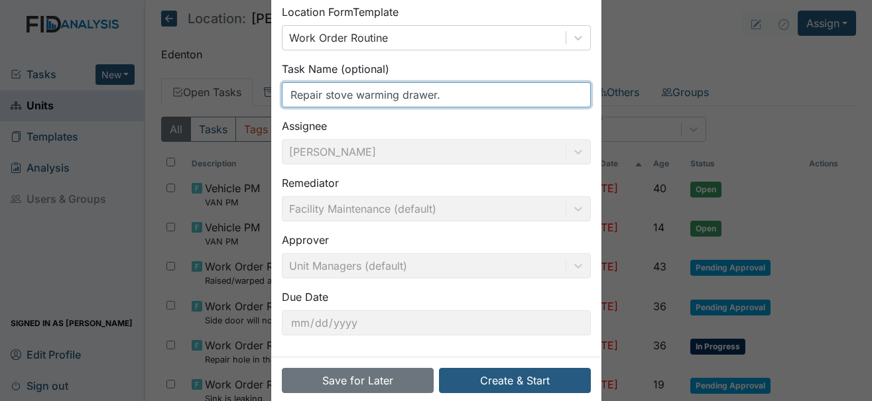
scroll to position [147, 0]
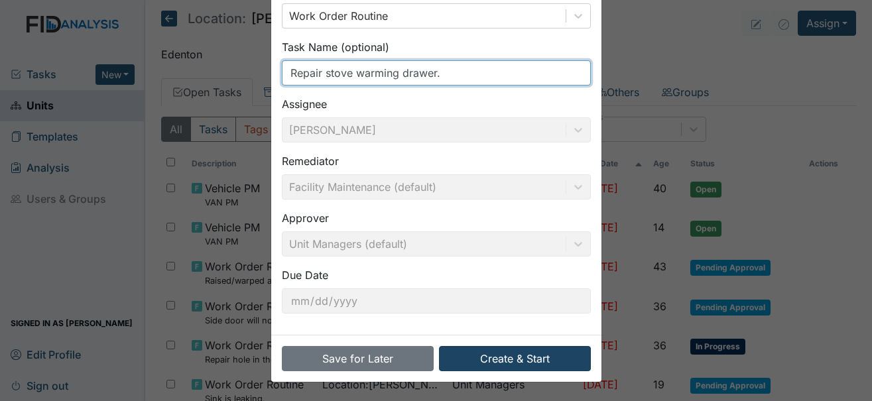
type input "Repair stove warming drawer."
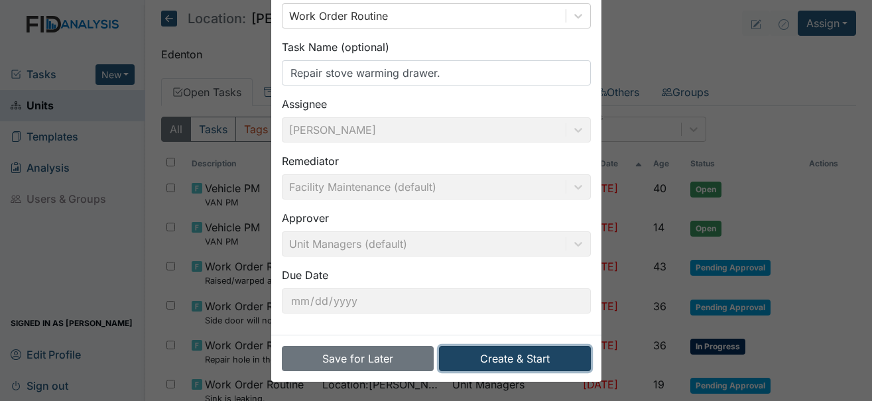
click at [495, 356] on button "Create & Start" at bounding box center [515, 358] width 152 height 25
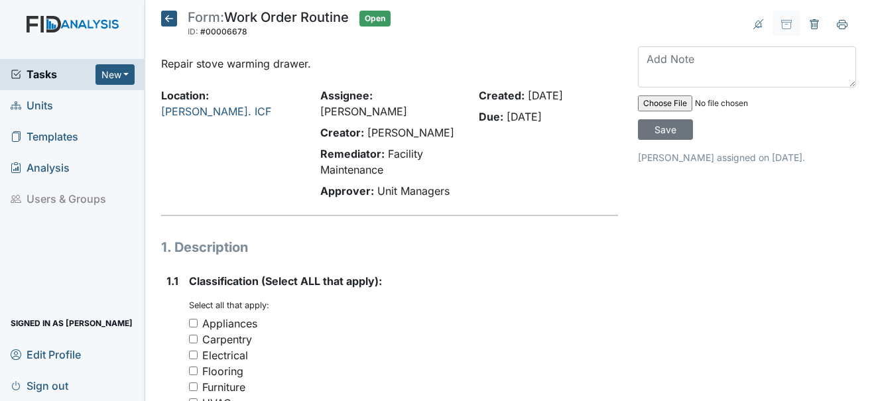
click at [176, 15] on icon at bounding box center [169, 19] width 16 height 16
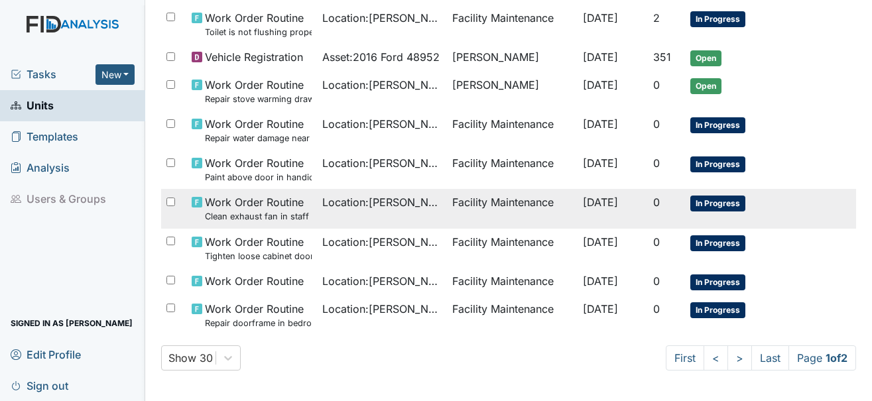
scroll to position [974, 0]
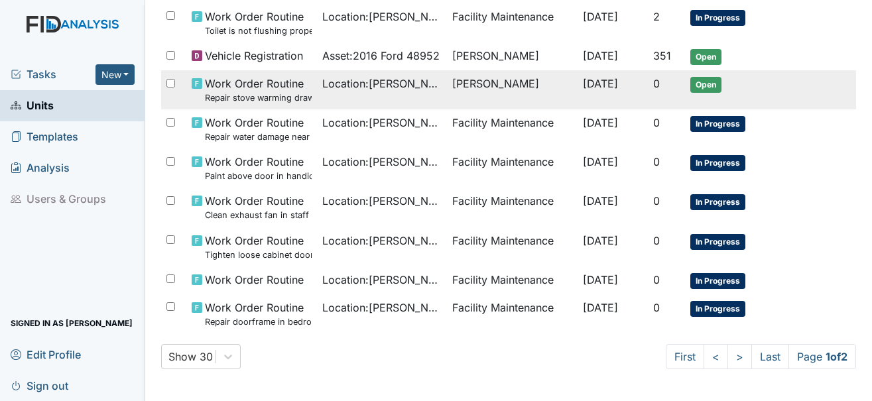
click at [692, 78] on span "Open" at bounding box center [705, 85] width 31 height 16
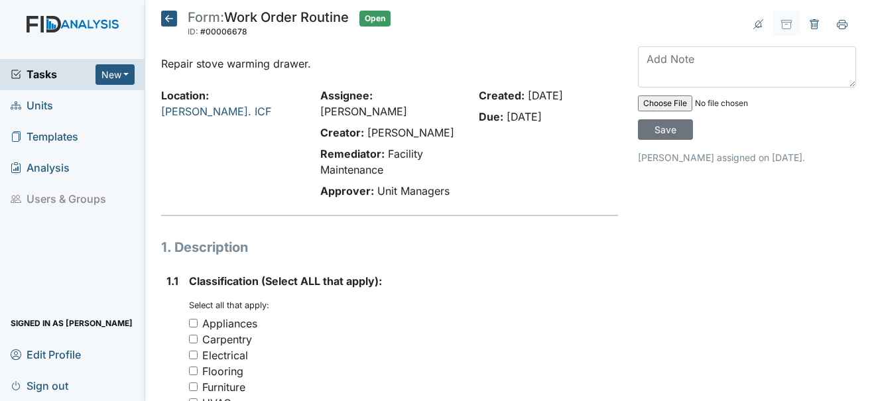
click at [172, 24] on icon at bounding box center [169, 19] width 16 height 16
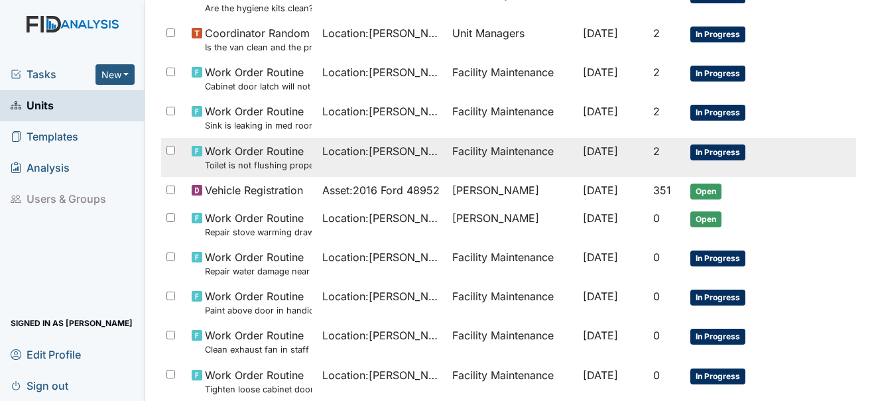
scroll to position [862, 0]
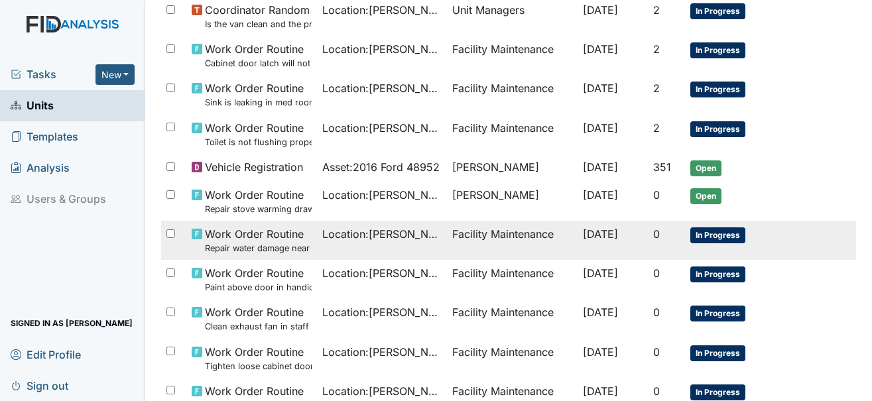
click at [711, 238] on span "In Progress" at bounding box center [717, 235] width 55 height 16
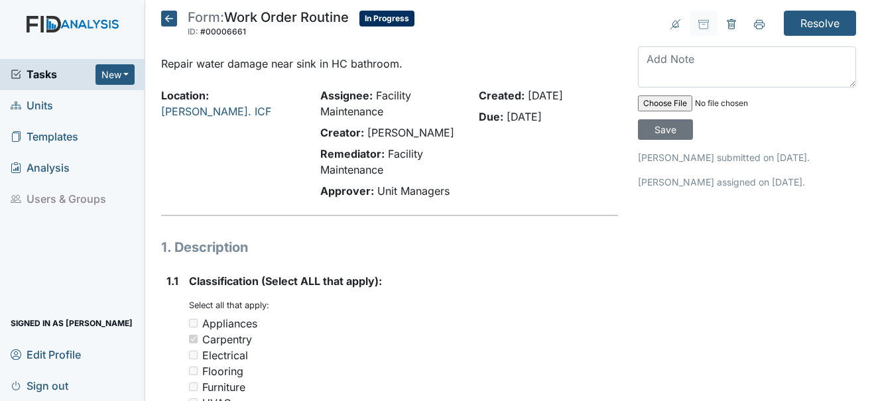
click at [168, 20] on icon at bounding box center [169, 19] width 16 height 16
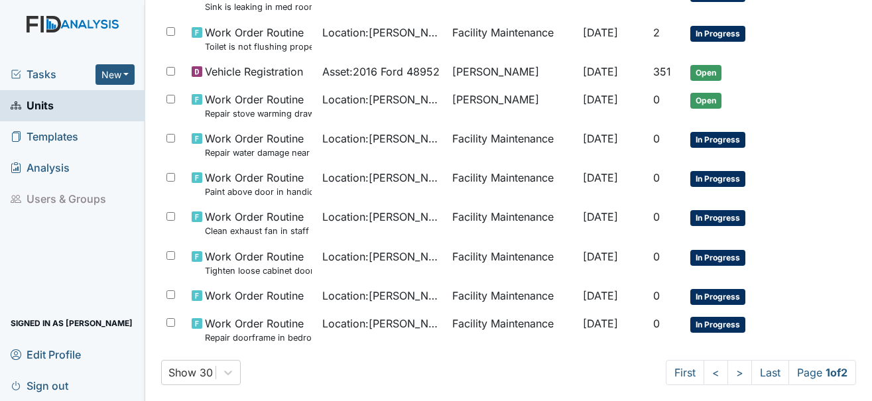
scroll to position [974, 0]
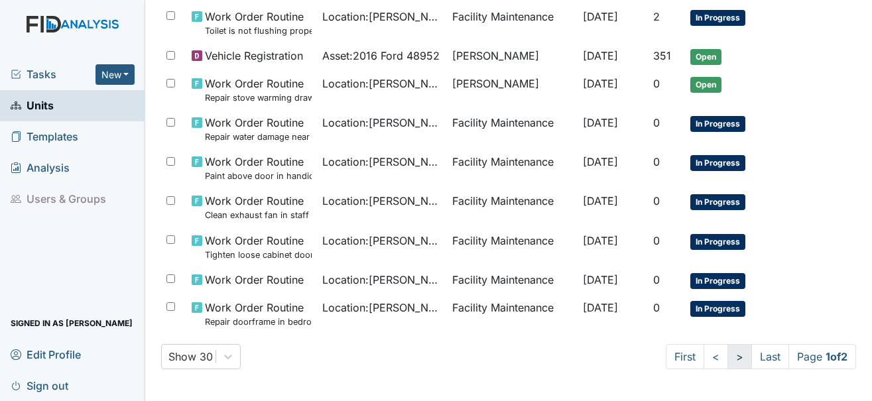
click at [727, 355] on link ">" at bounding box center [739, 356] width 25 height 25
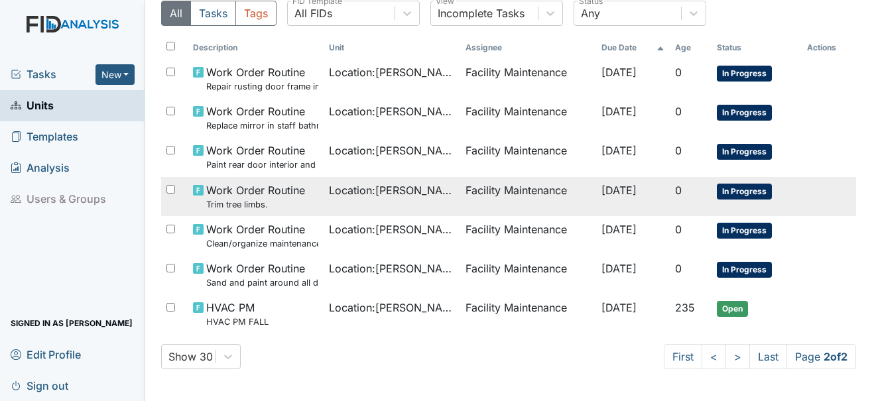
scroll to position [0, 0]
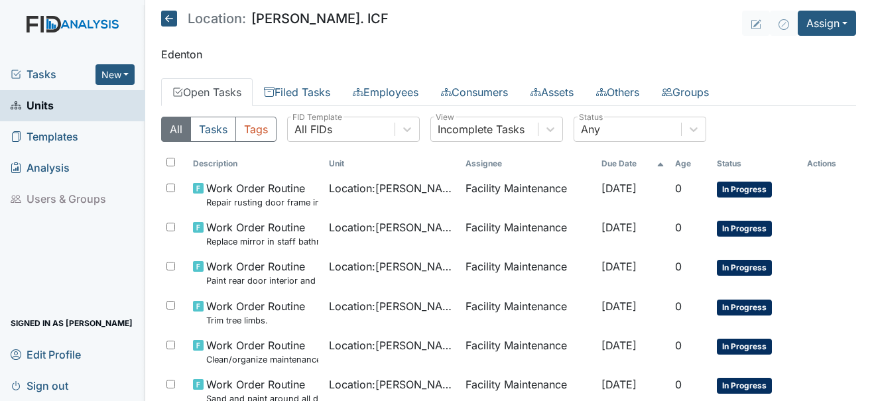
click at [229, 92] on link "Open Tasks" at bounding box center [207, 92] width 92 height 28
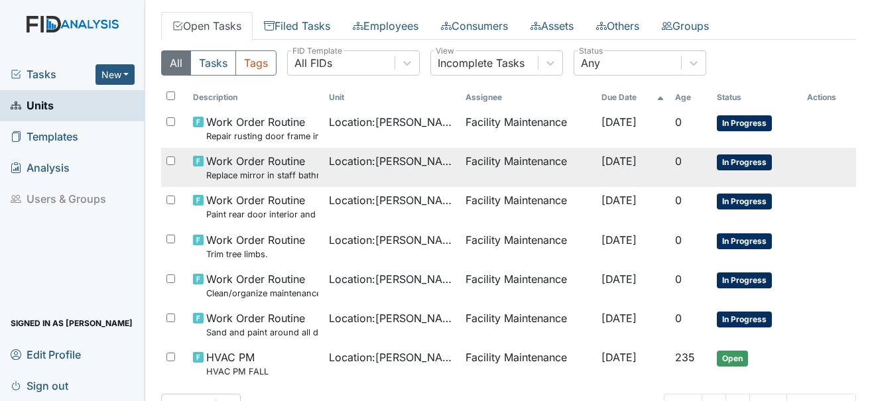
scroll to position [116, 0]
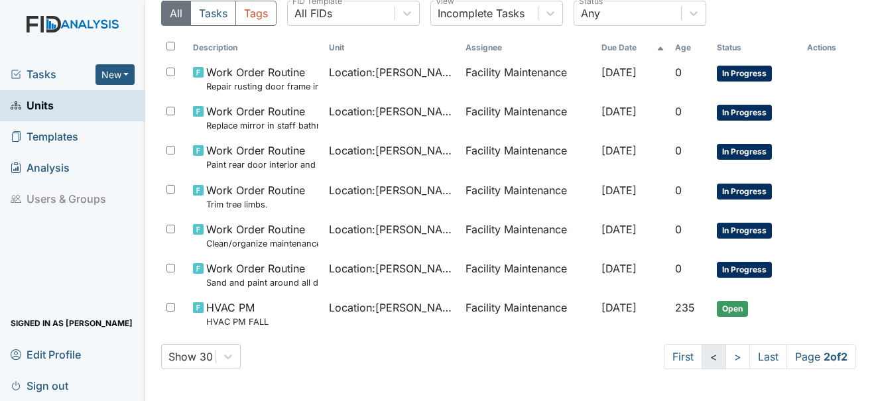
click at [702, 358] on link "<" at bounding box center [714, 356] width 25 height 25
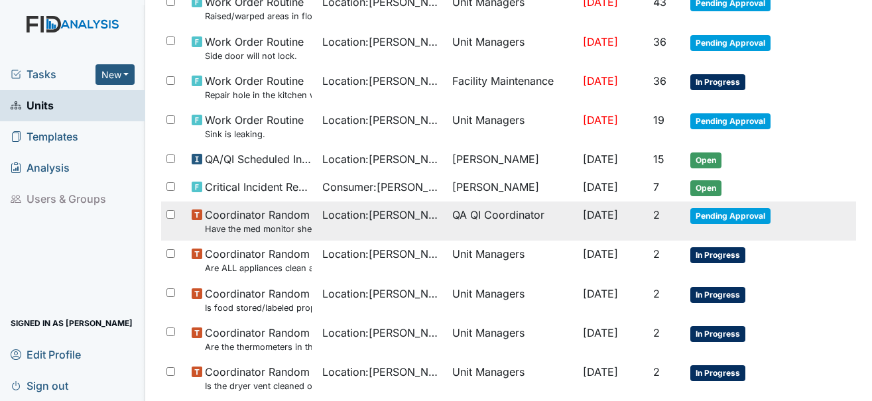
scroll to position [265, 0]
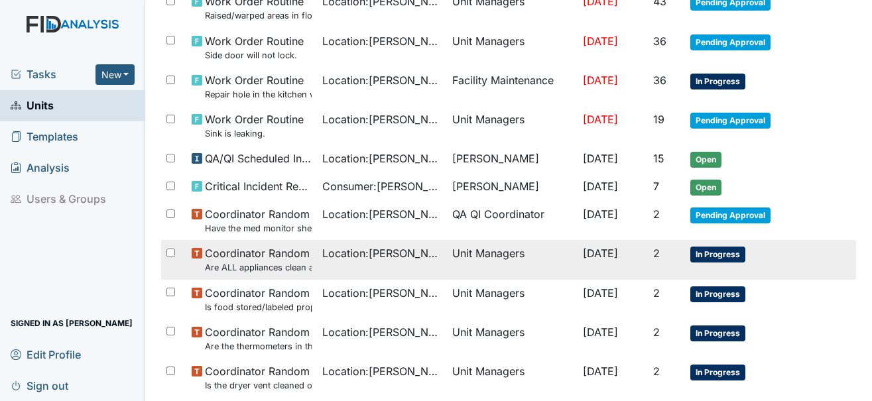
click at [719, 254] on span "In Progress" at bounding box center [717, 255] width 55 height 16
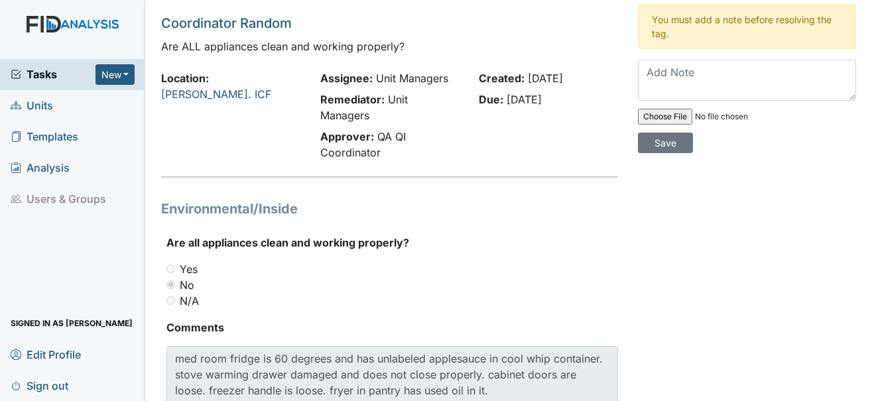
scroll to position [66, 0]
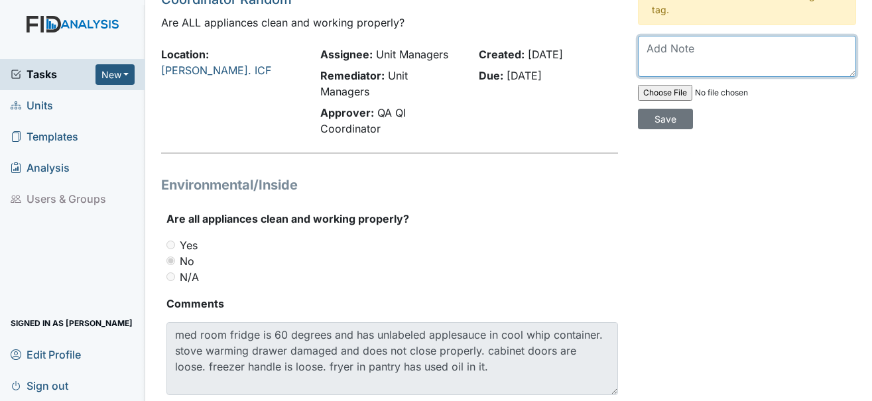
click at [642, 47] on textarea at bounding box center [747, 56] width 218 height 41
type textarea "S"
type textarea "I"
click at [670, 70] on textarea "Staff was inserviced on the import" at bounding box center [747, 56] width 218 height 41
click at [813, 50] on textarea "Staff was inserviced on the import" at bounding box center [747, 56] width 218 height 41
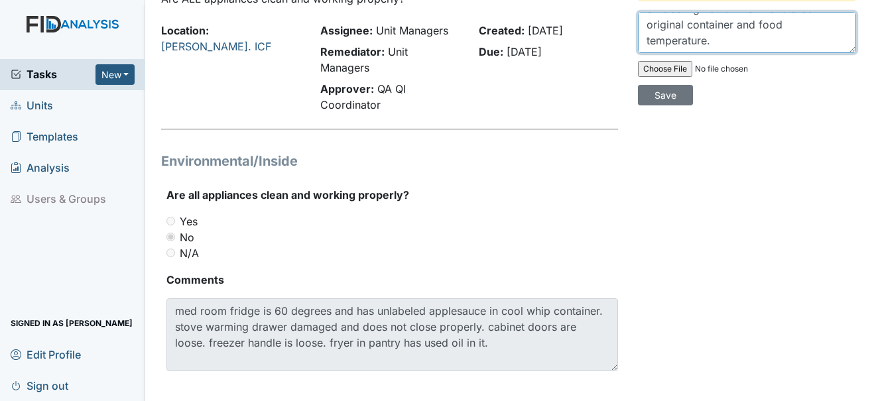
scroll to position [103, 0]
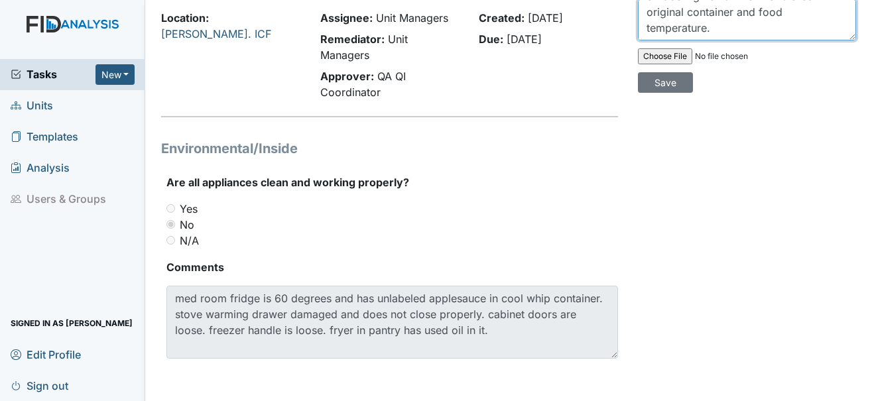
click at [788, 27] on textarea "Staff was inserviced on the importance of labeling items when not stored in ori…" at bounding box center [747, 19] width 218 height 41
click at [756, 23] on textarea "Staff was inserviced on the importance of labeling items when not stored in ori…" at bounding box center [747, 19] width 218 height 41
type textarea "Staff was inserviced on the importance of labeling items when not stored in ori…"
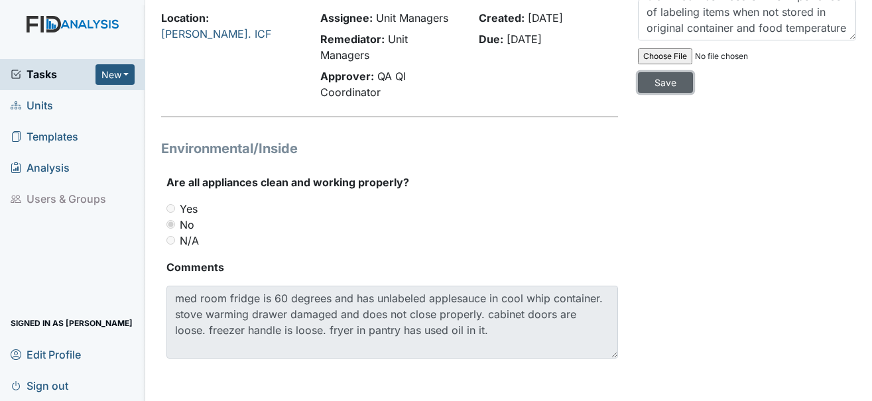
click at [681, 83] on input "Save" at bounding box center [665, 82] width 55 height 21
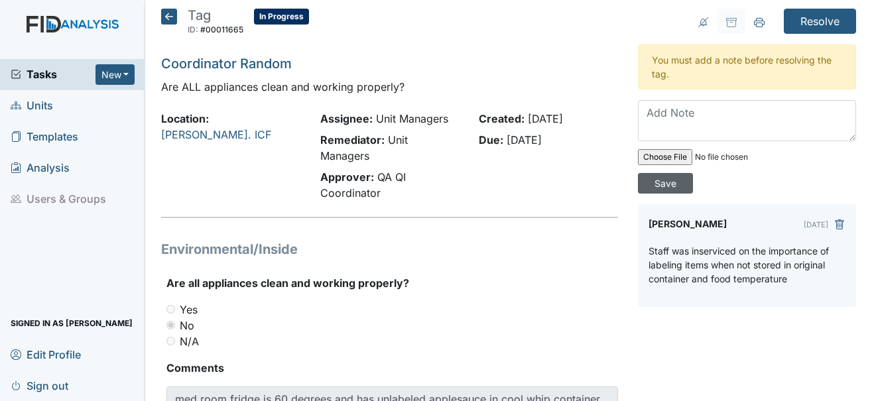
scroll to position [0, 0]
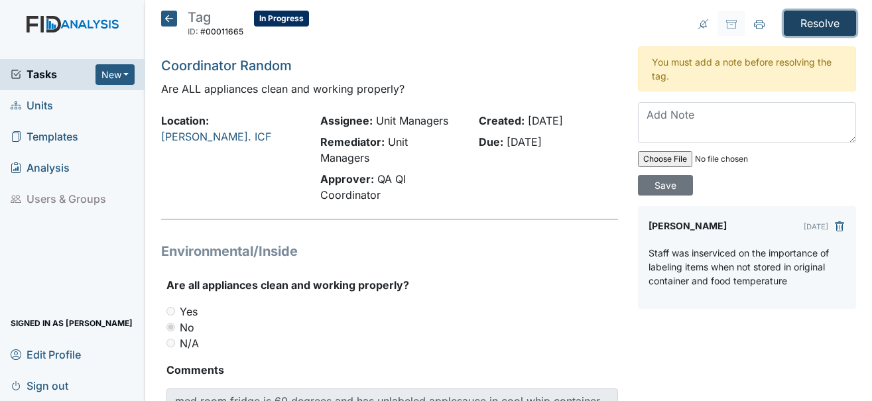
click at [795, 24] on input "Resolve" at bounding box center [820, 23] width 72 height 25
